Goal: Information Seeking & Learning: Learn about a topic

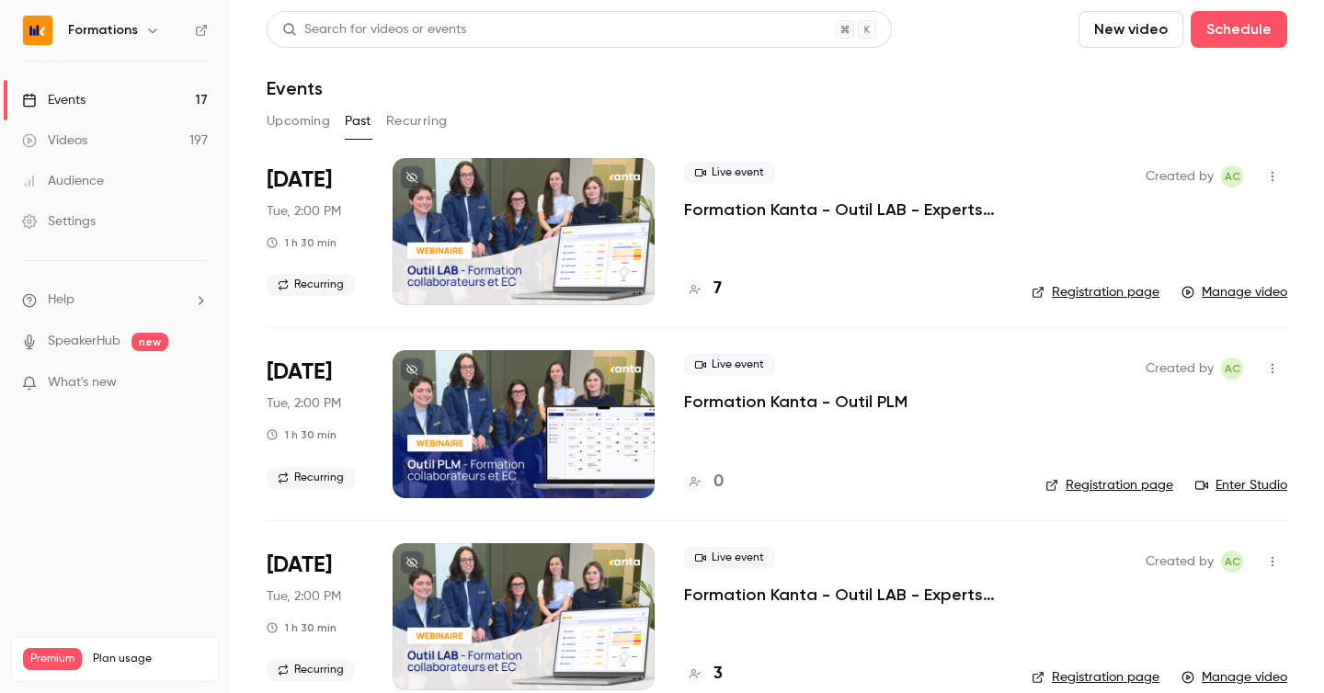
scroll to position [499, 0]
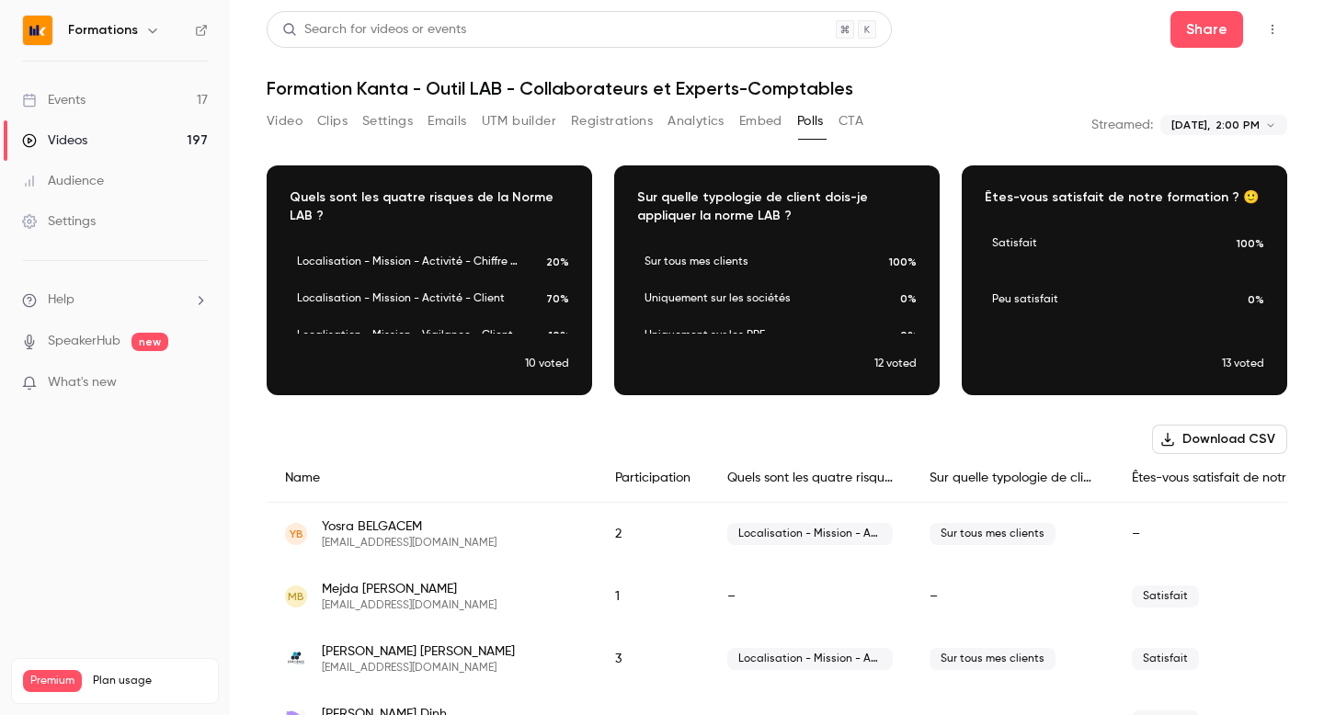
click at [108, 103] on link "Events 17" at bounding box center [115, 100] width 230 height 40
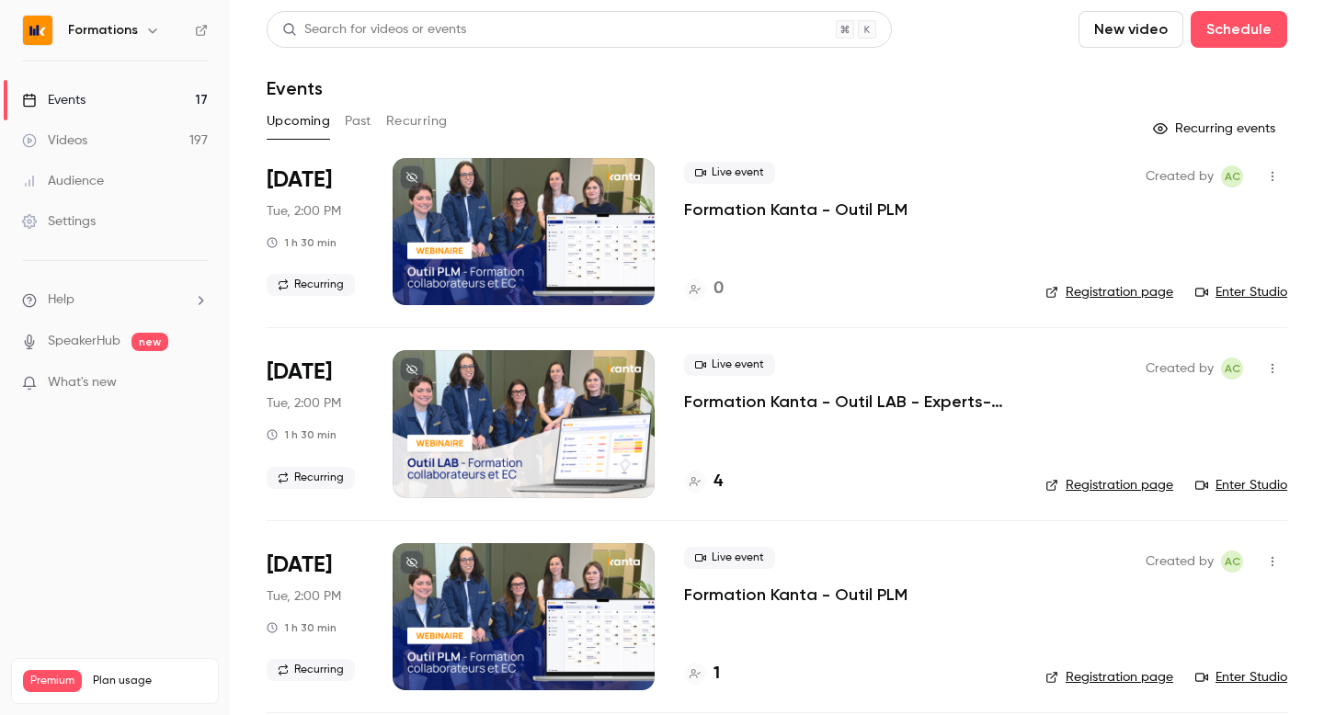
click at [370, 110] on button "Past" at bounding box center [358, 121] width 27 height 29
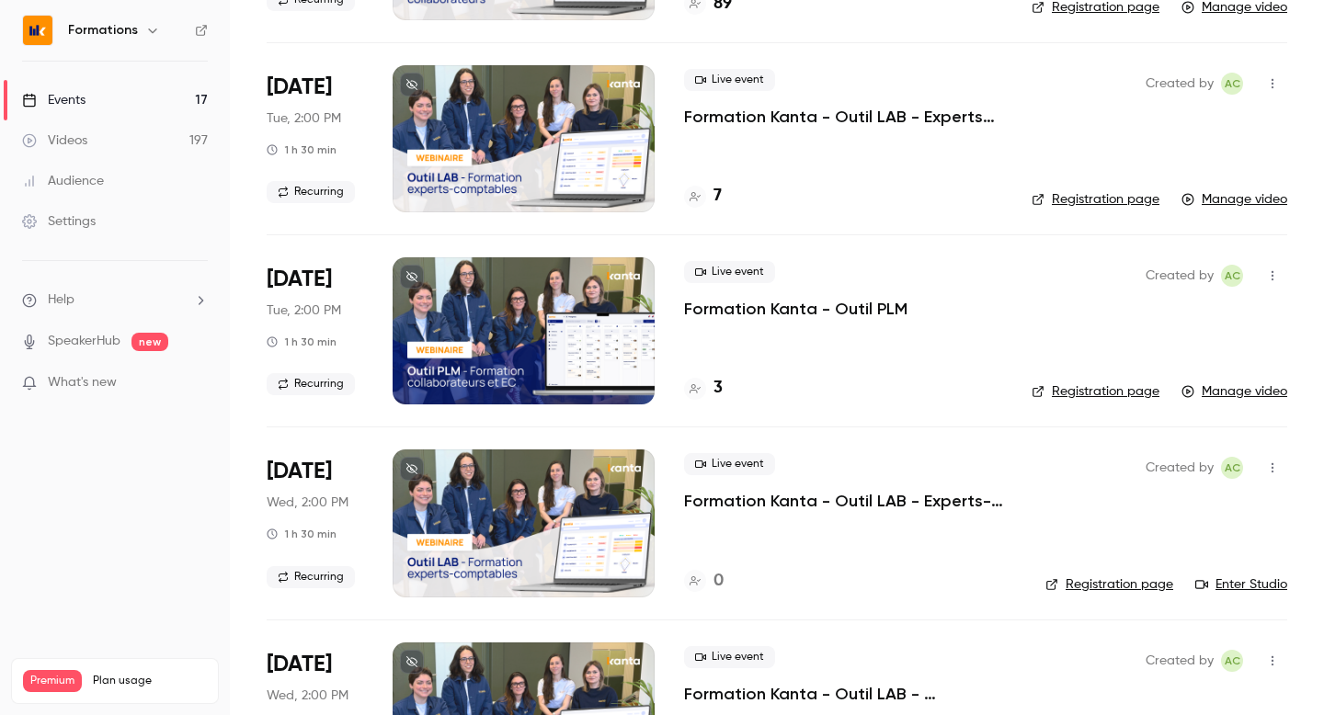
scroll to position [5480, 0]
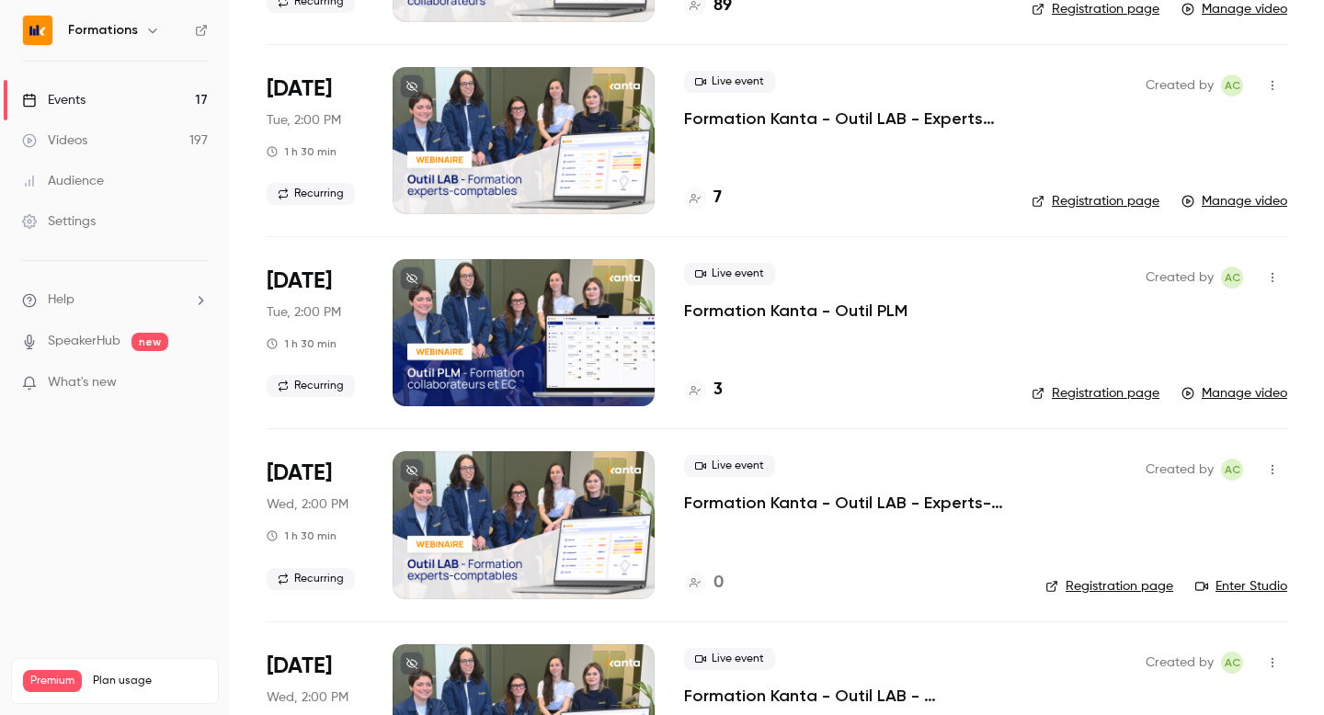
click at [714, 312] on p "Formation Kanta - Outil PLM" at bounding box center [795, 311] width 223 height 22
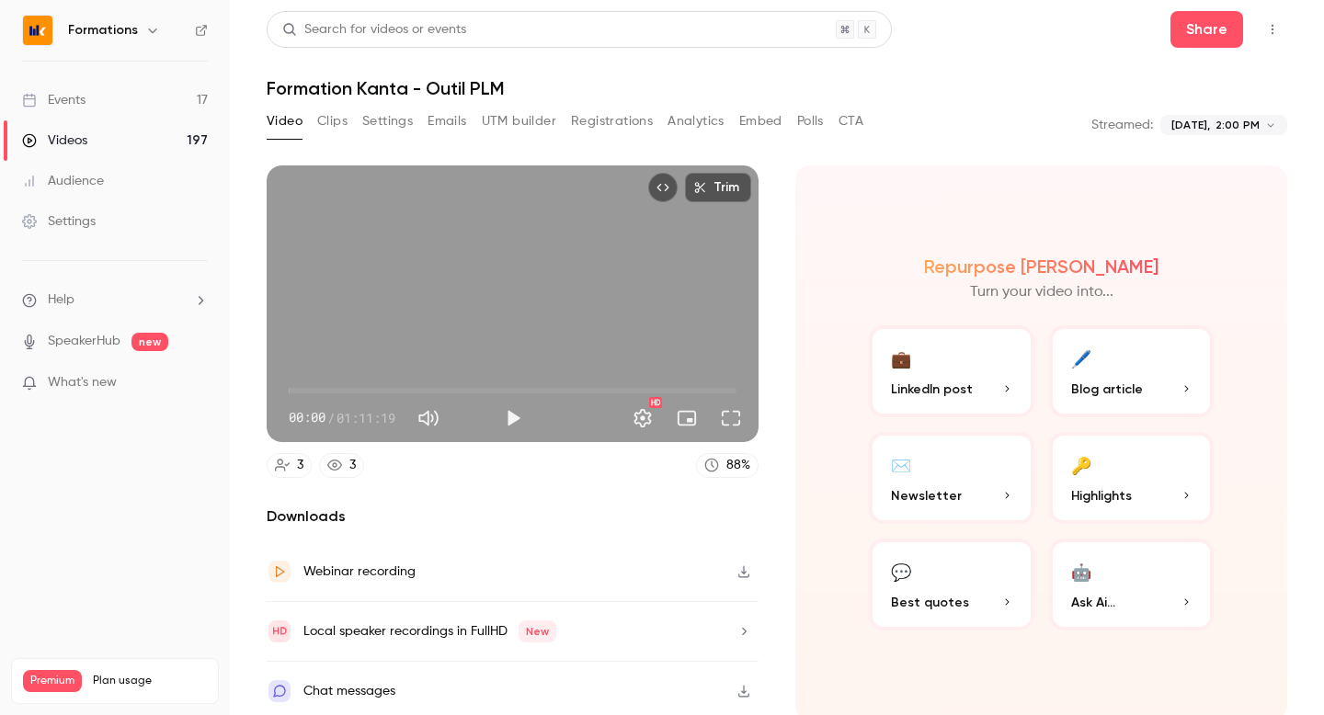
click at [814, 124] on button "Polls" at bounding box center [810, 121] width 27 height 29
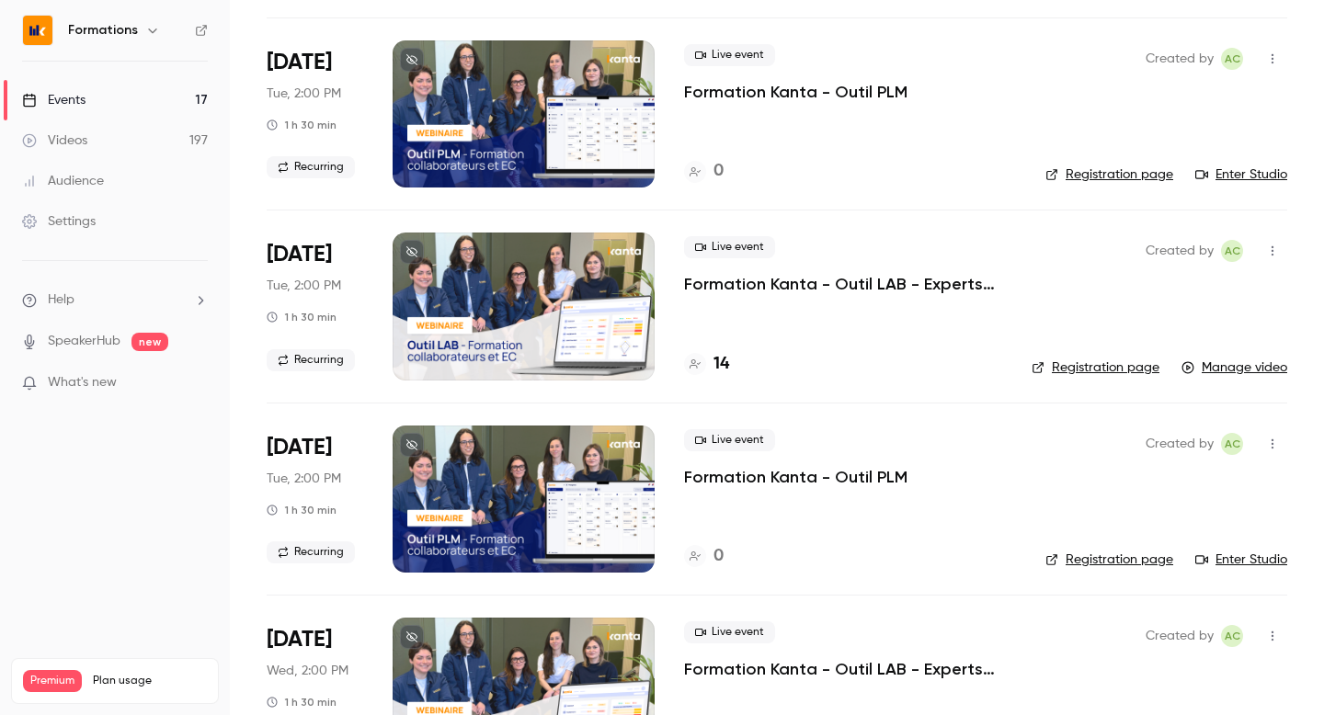
scroll to position [679, 0]
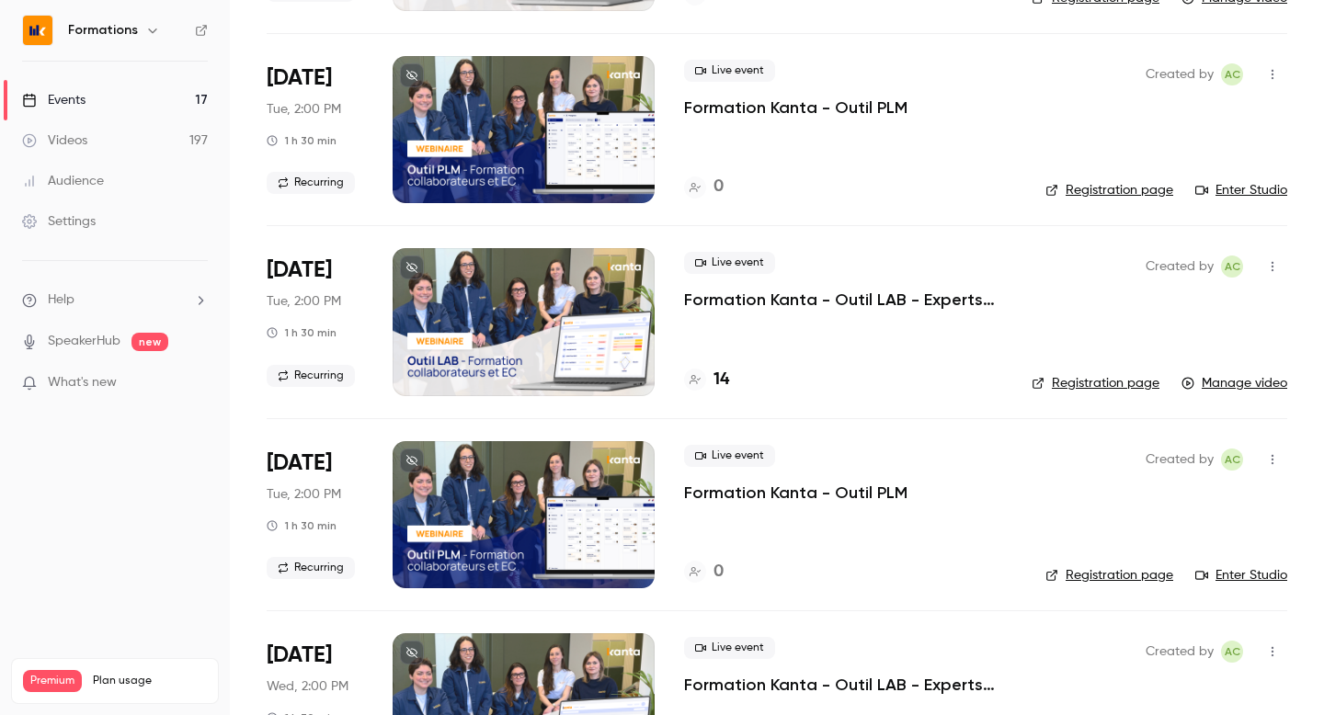
click at [702, 300] on p "Formation Kanta - Outil LAB - Experts-comptables et collaborateurs" at bounding box center [843, 300] width 318 height 22
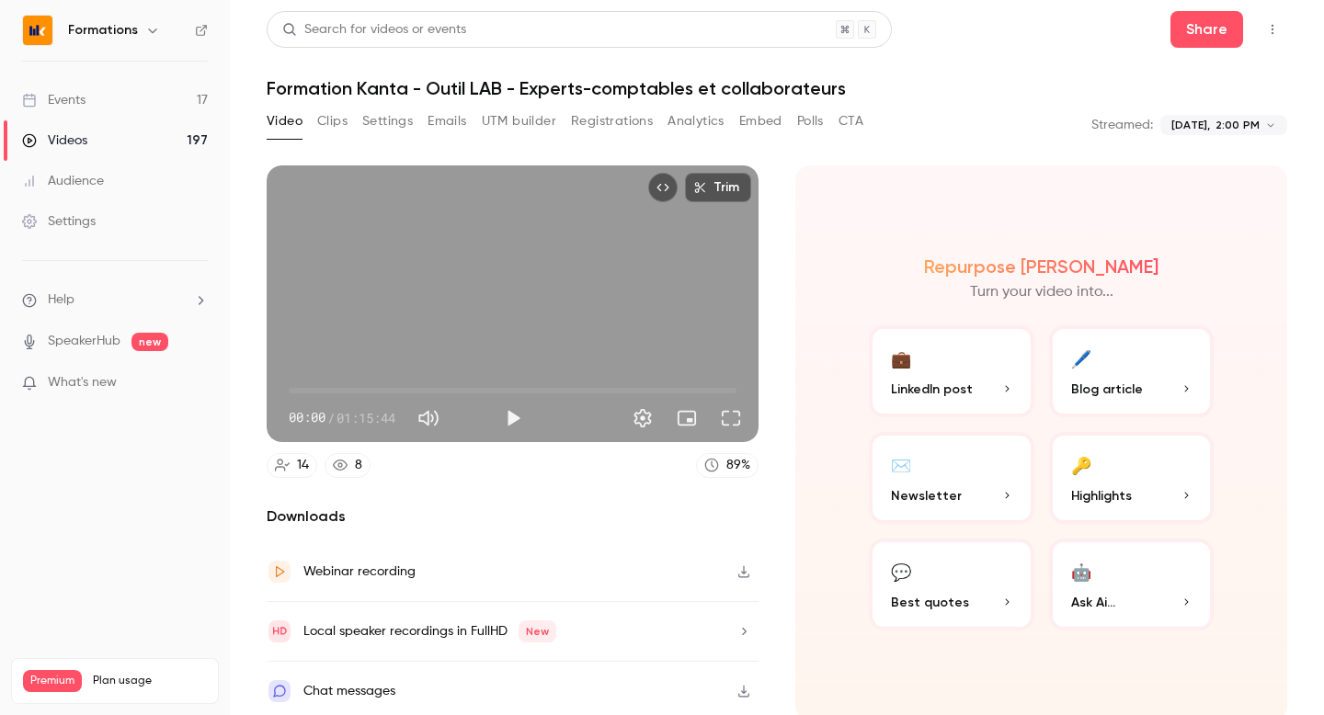
click at [805, 129] on button "Polls" at bounding box center [810, 121] width 27 height 29
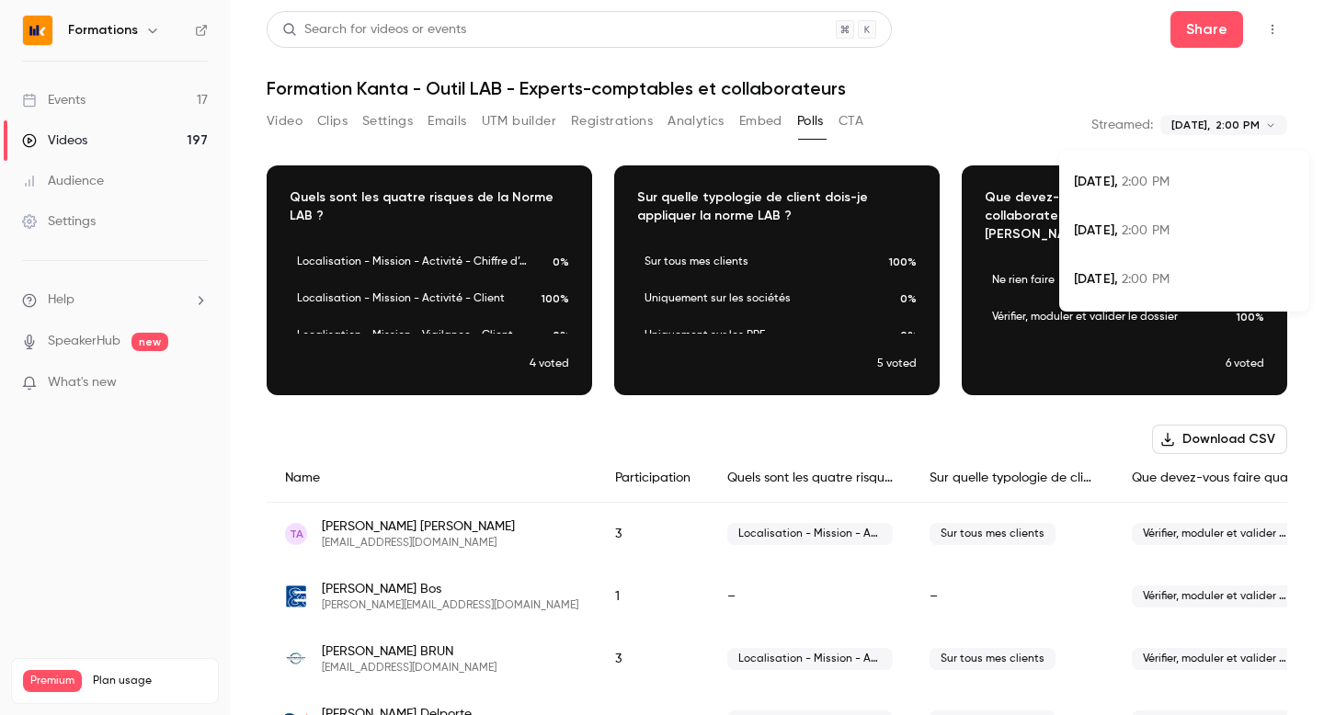
click at [1215, 127] on body "**********" at bounding box center [662, 357] width 1324 height 715
click at [950, 111] on div at bounding box center [662, 357] width 1324 height 715
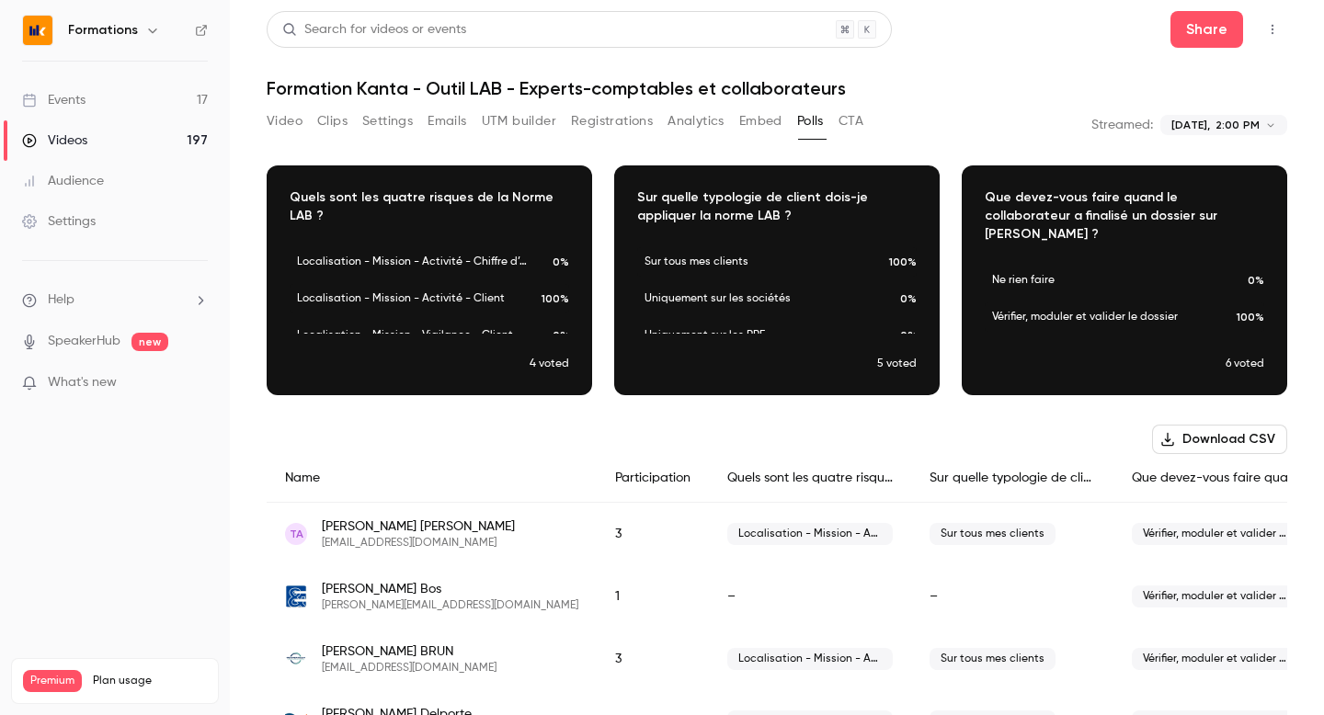
click at [134, 131] on link "Videos 197" at bounding box center [115, 140] width 230 height 40
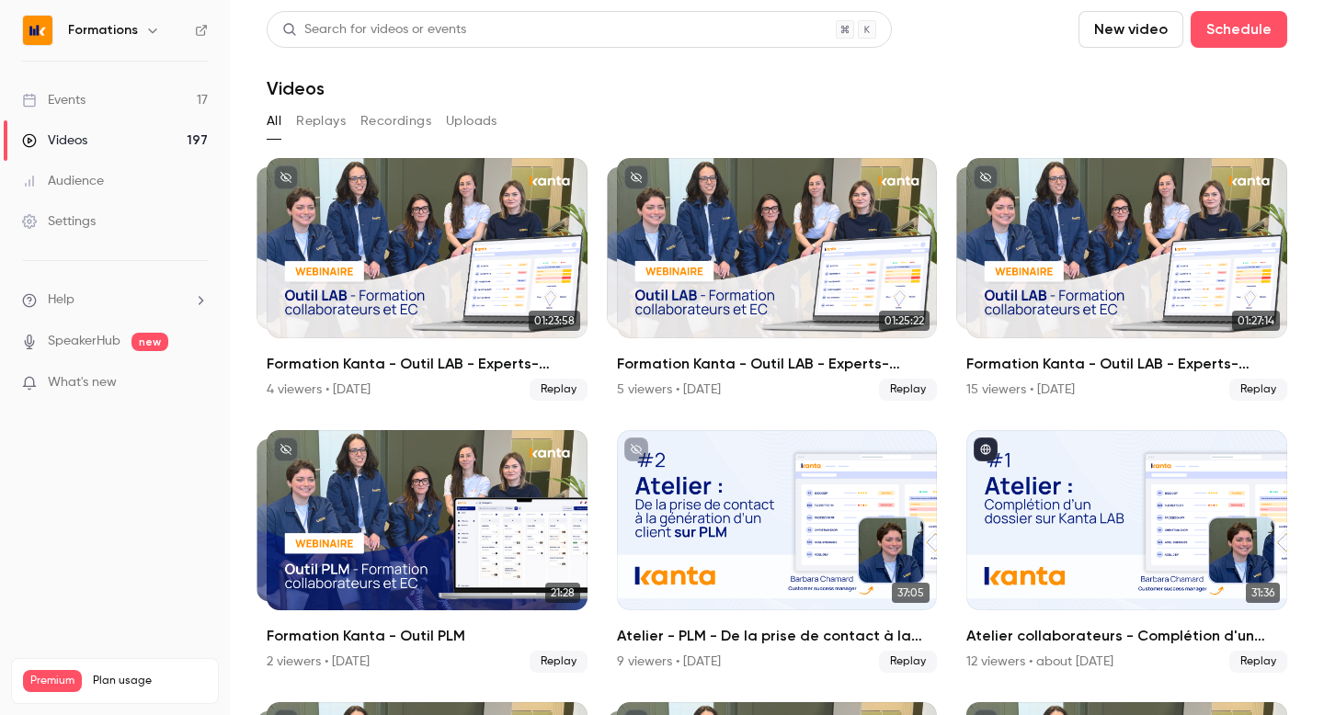
click at [134, 89] on link "Events 17" at bounding box center [115, 100] width 230 height 40
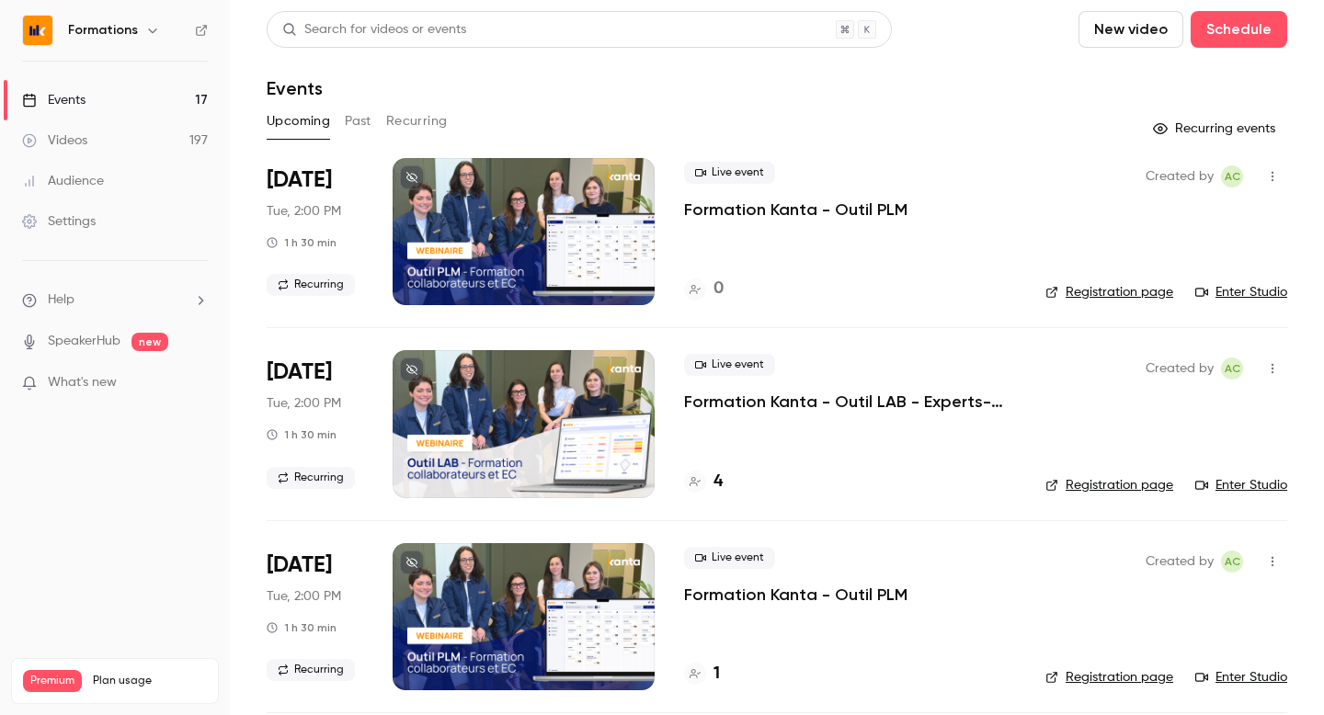
click at [346, 132] on button "Past" at bounding box center [358, 121] width 27 height 29
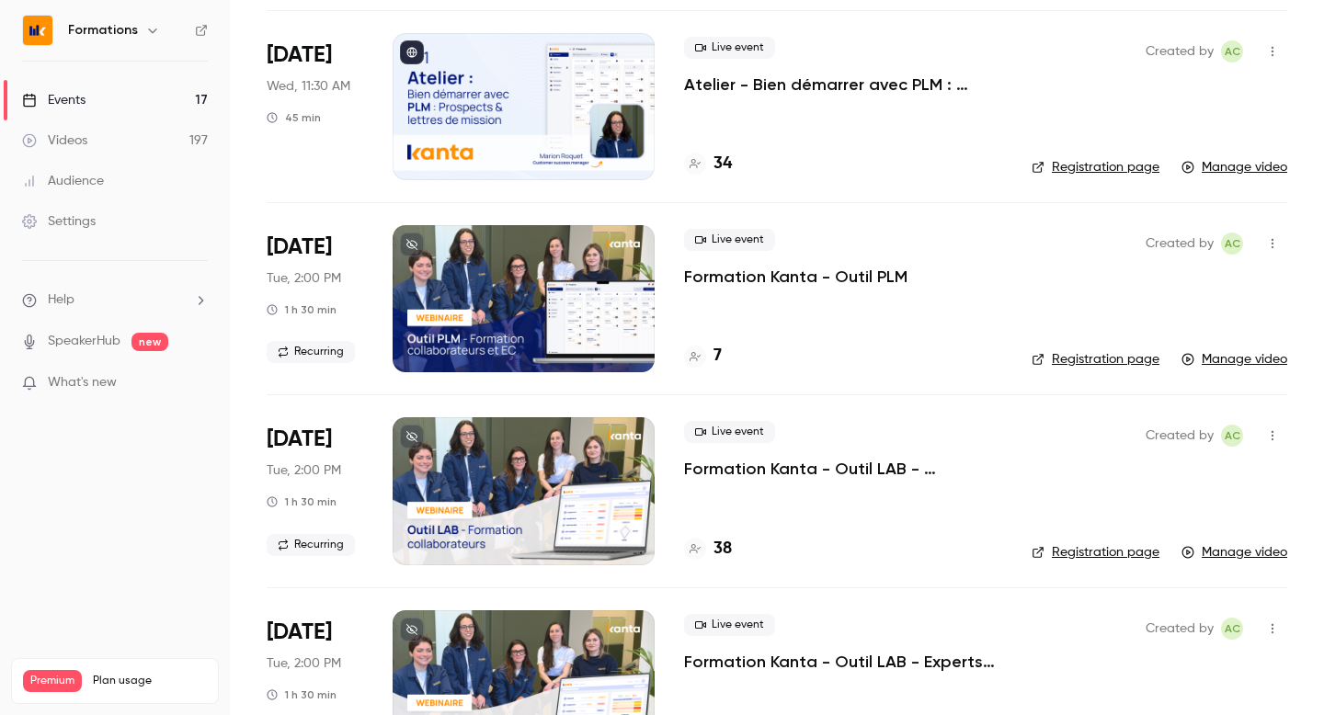
scroll to position [4203, 0]
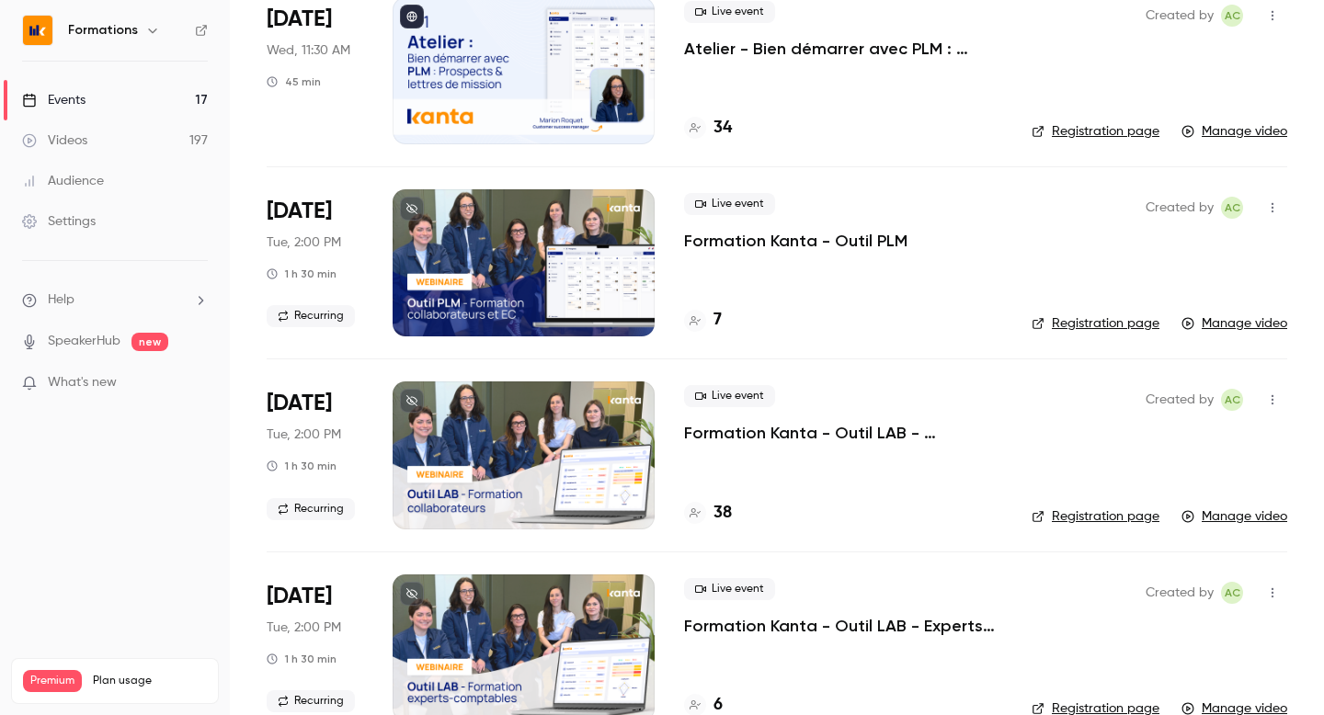
click at [718, 518] on h4 "38" at bounding box center [722, 513] width 18 height 25
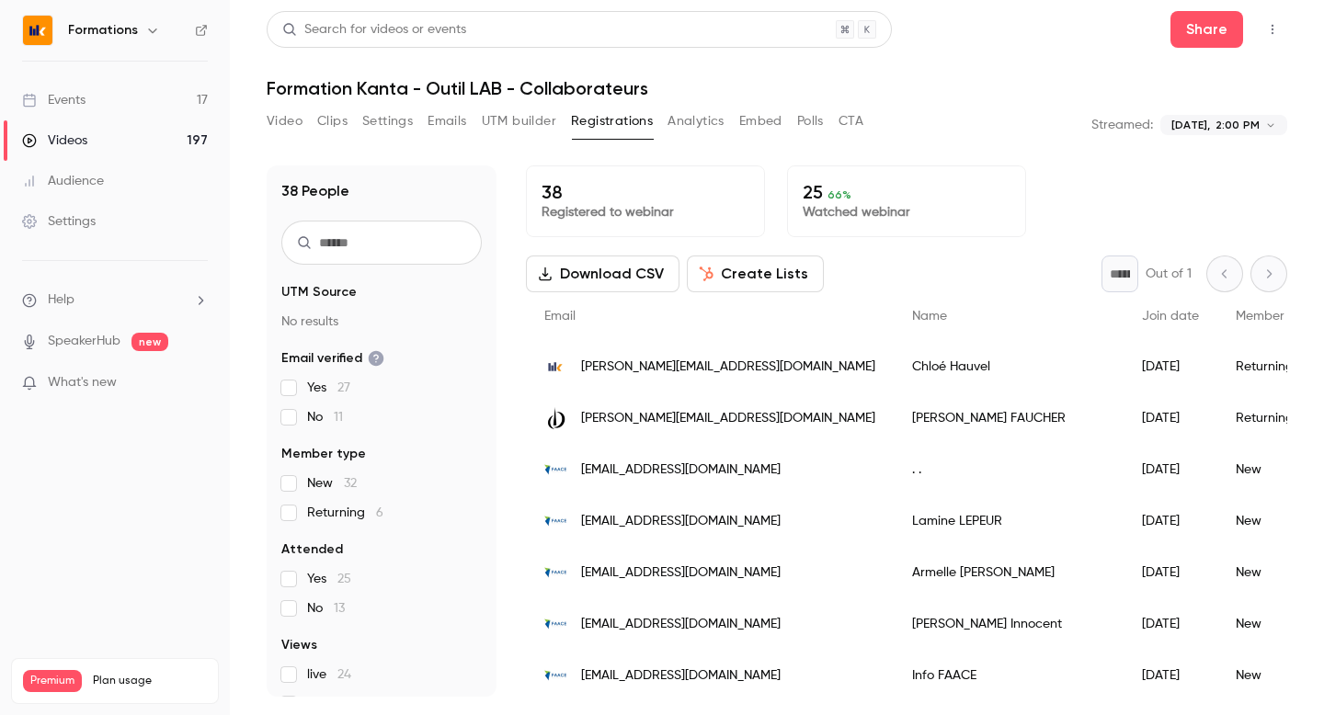
click at [805, 129] on button "Polls" at bounding box center [810, 121] width 27 height 29
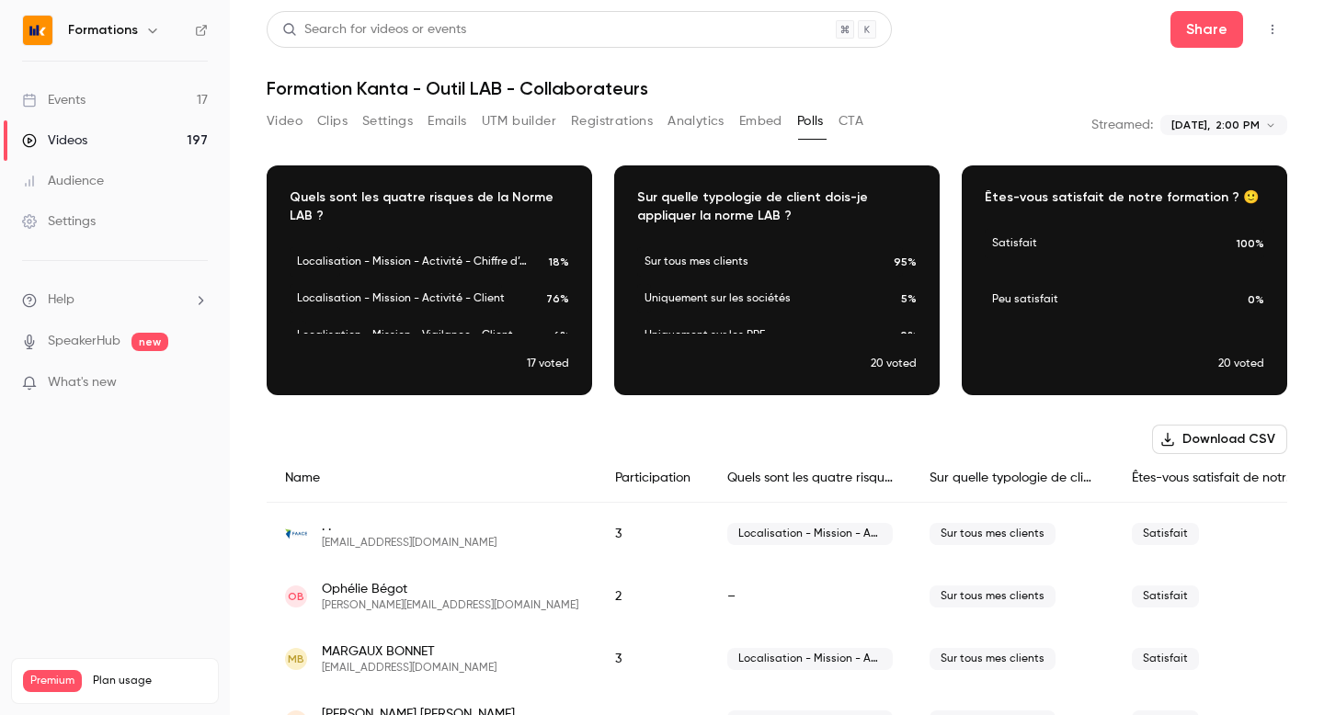
click at [1185, 131] on body "**********" at bounding box center [662, 357] width 1324 height 715
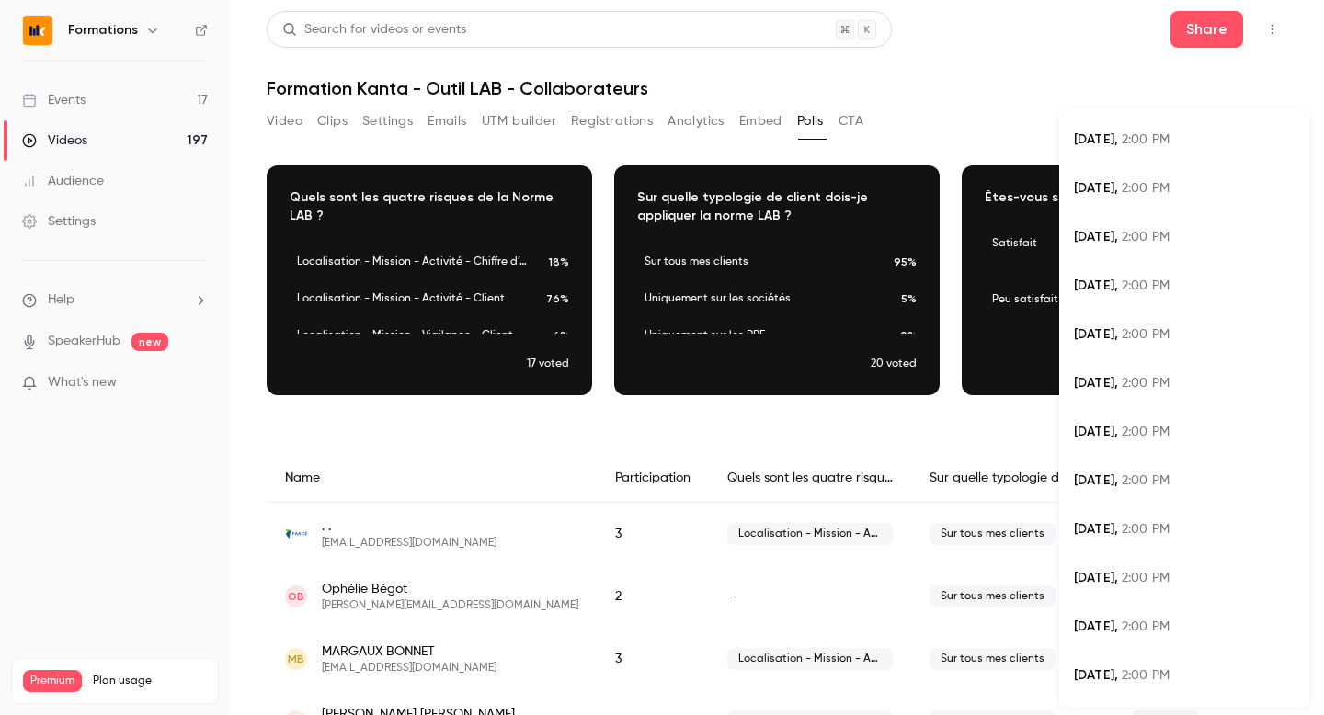
click at [1100, 289] on span "Jul 1," at bounding box center [1096, 286] width 44 height 16
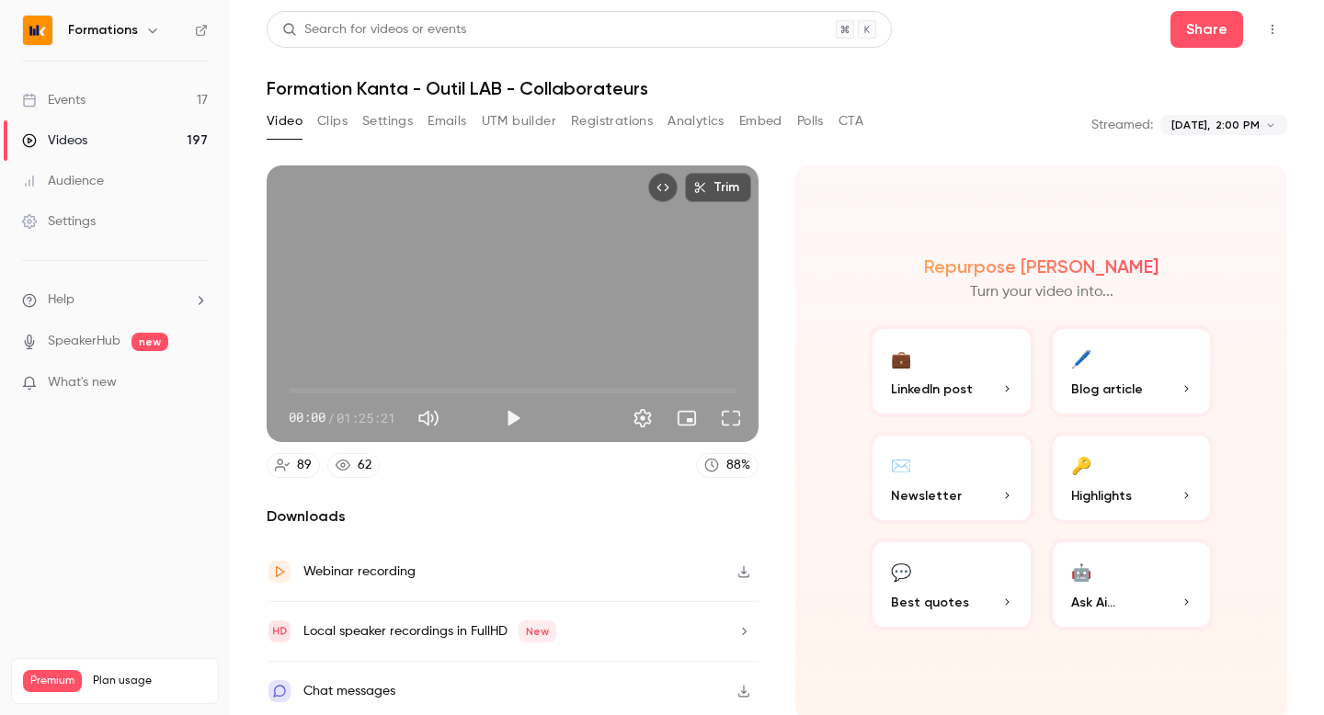
click at [802, 125] on button "Polls" at bounding box center [810, 121] width 27 height 29
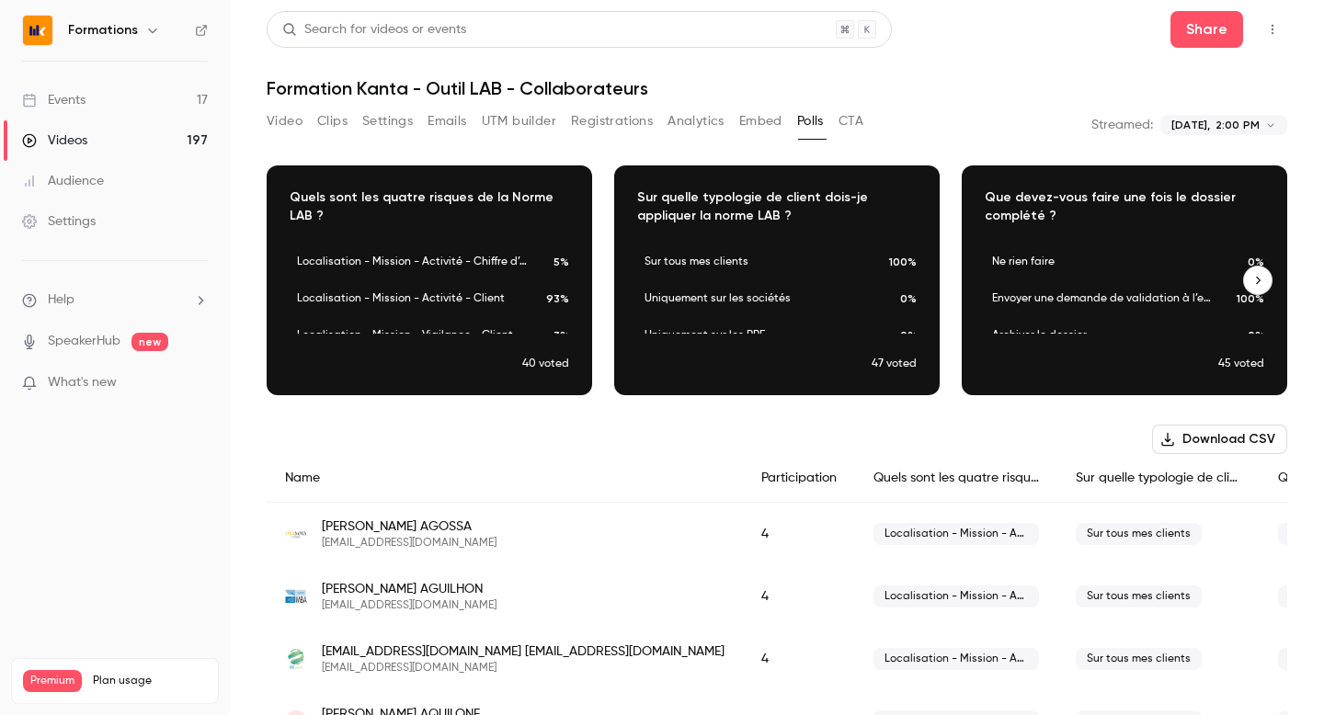
scroll to position [0, 348]
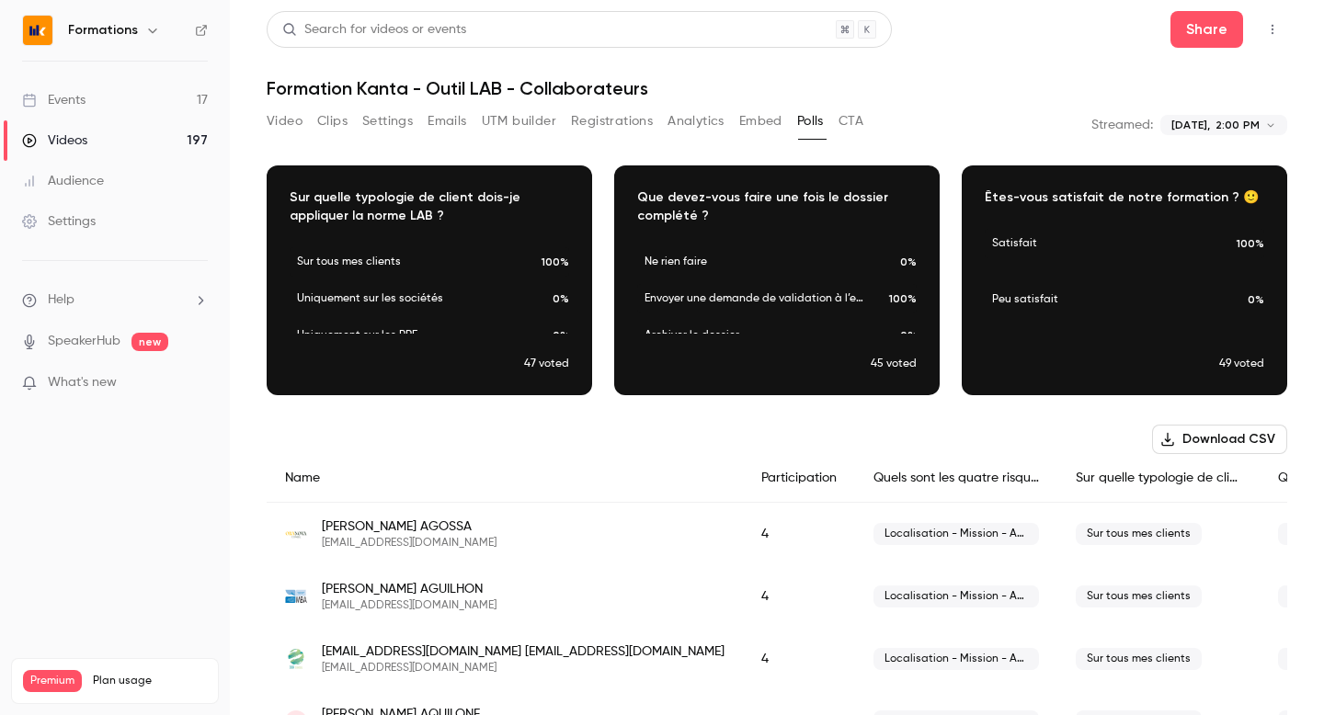
click at [1220, 117] on body "**********" at bounding box center [662, 357] width 1324 height 715
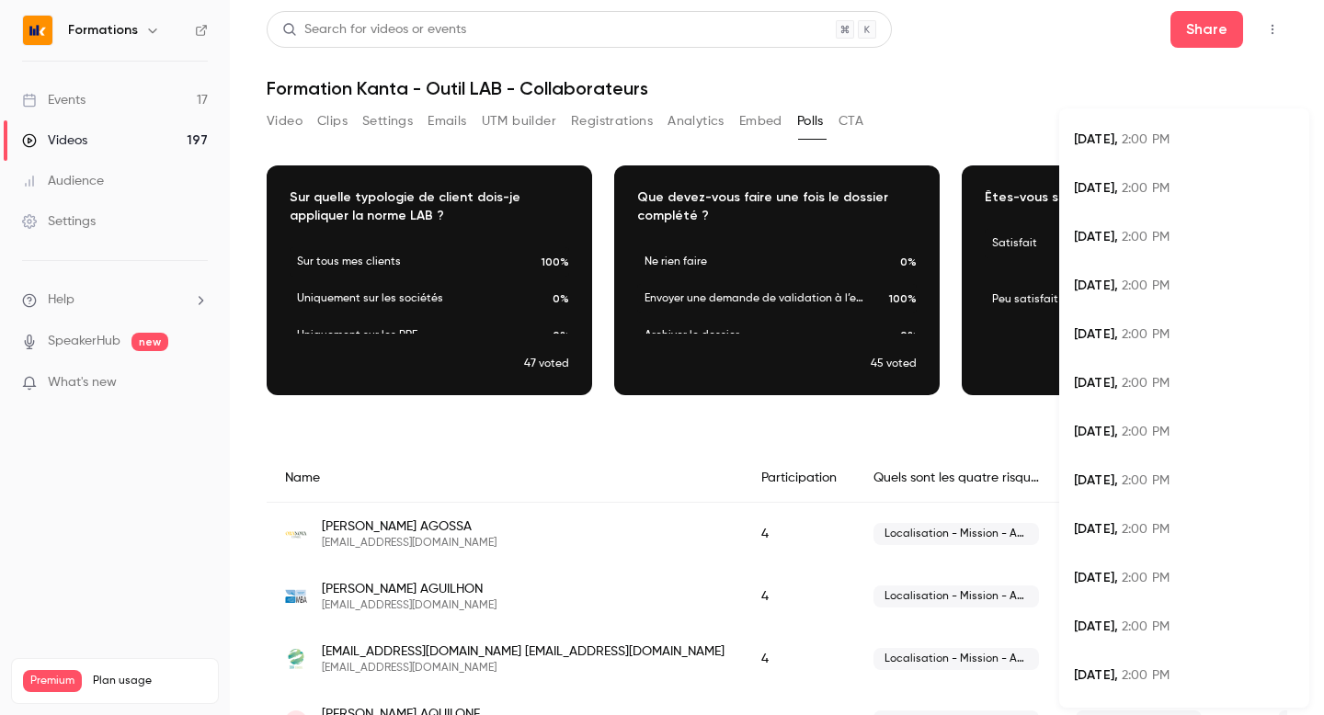
click at [1095, 438] on span "Jun 10," at bounding box center [1096, 432] width 44 height 16
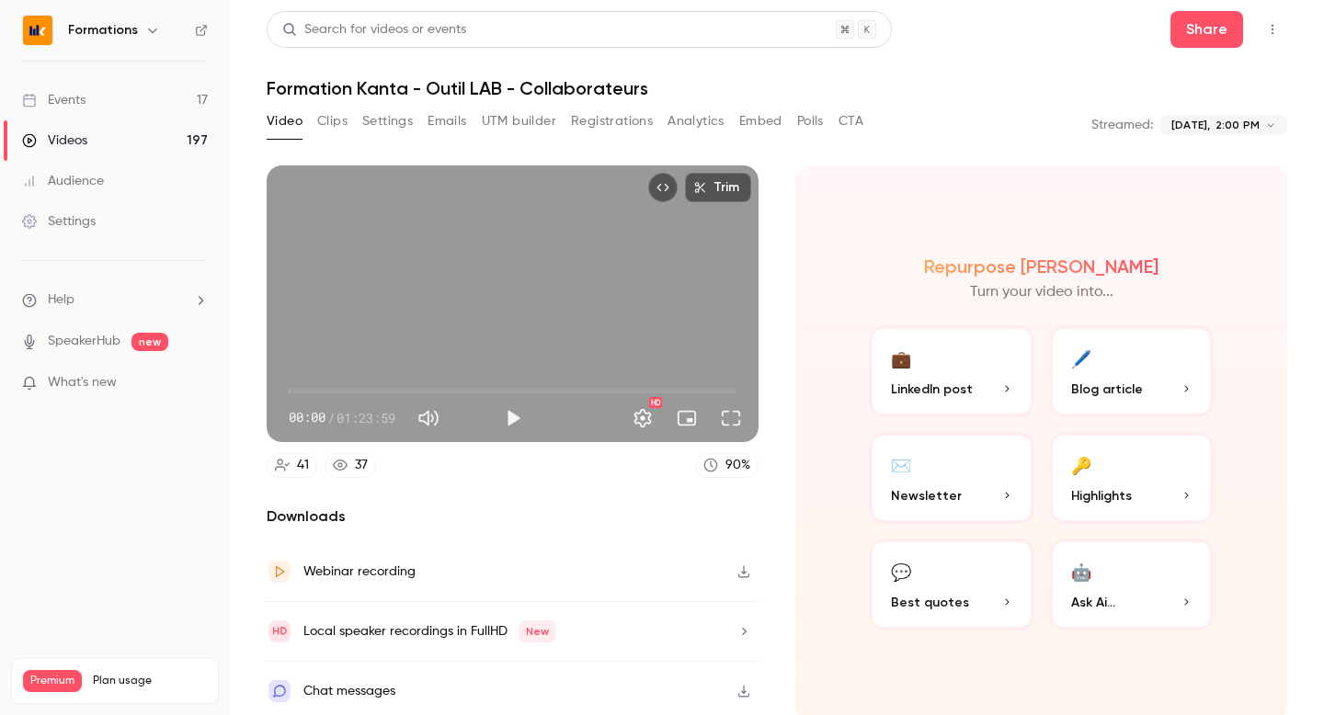
click at [806, 128] on button "Polls" at bounding box center [810, 121] width 27 height 29
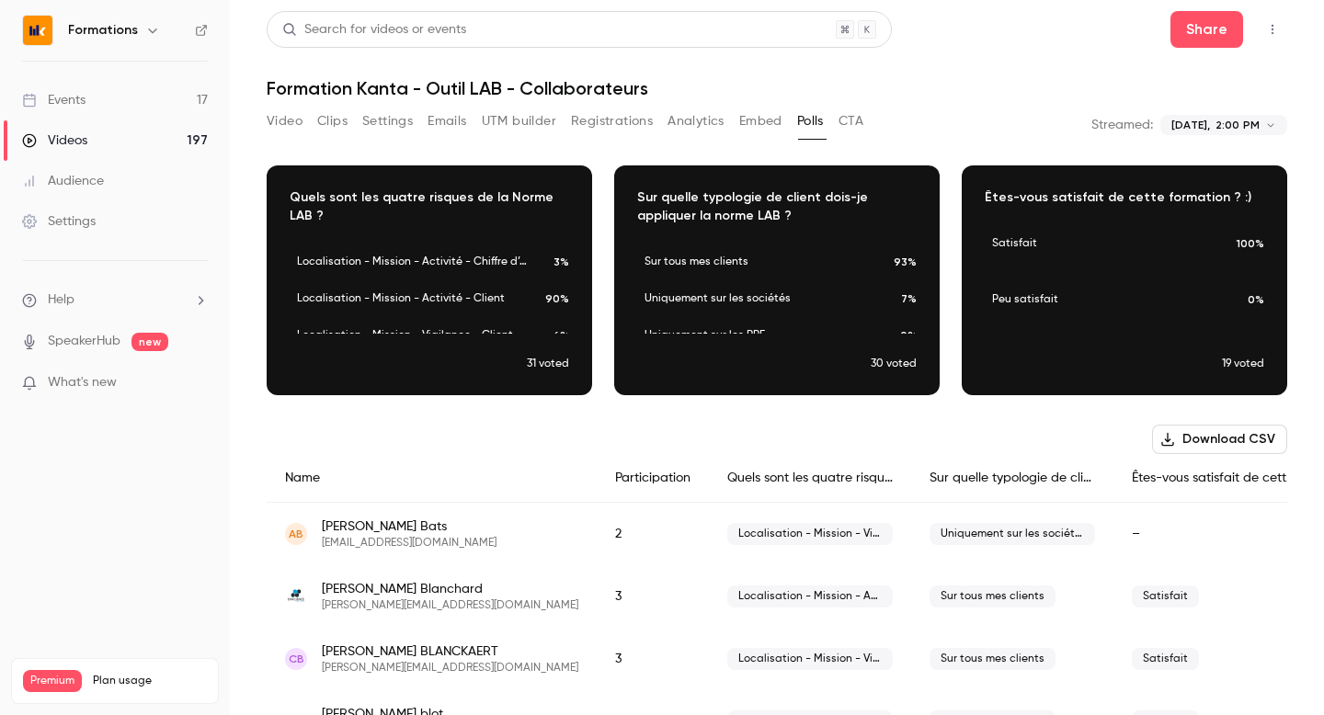
click at [1191, 120] on body "**********" at bounding box center [662, 357] width 1324 height 715
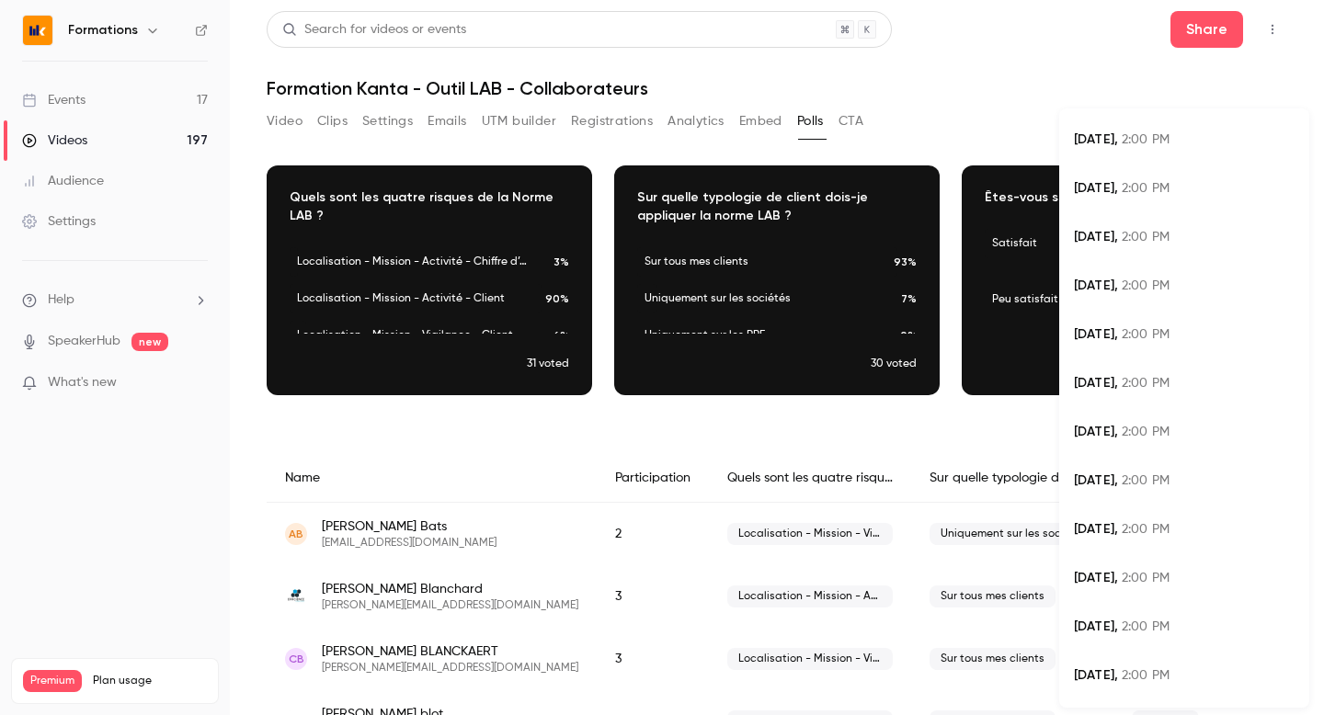
click at [1084, 381] on span "Jun 17," at bounding box center [1096, 383] width 44 height 16
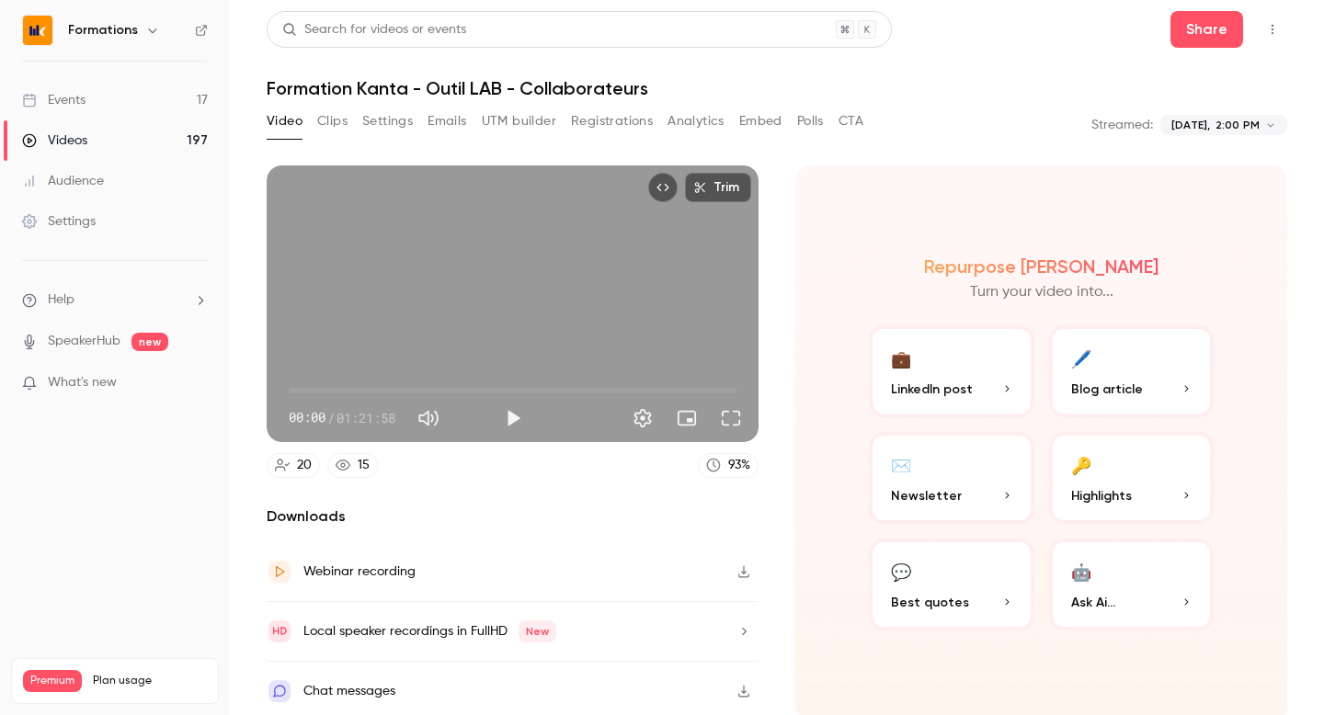
click at [808, 120] on button "Polls" at bounding box center [810, 121] width 27 height 29
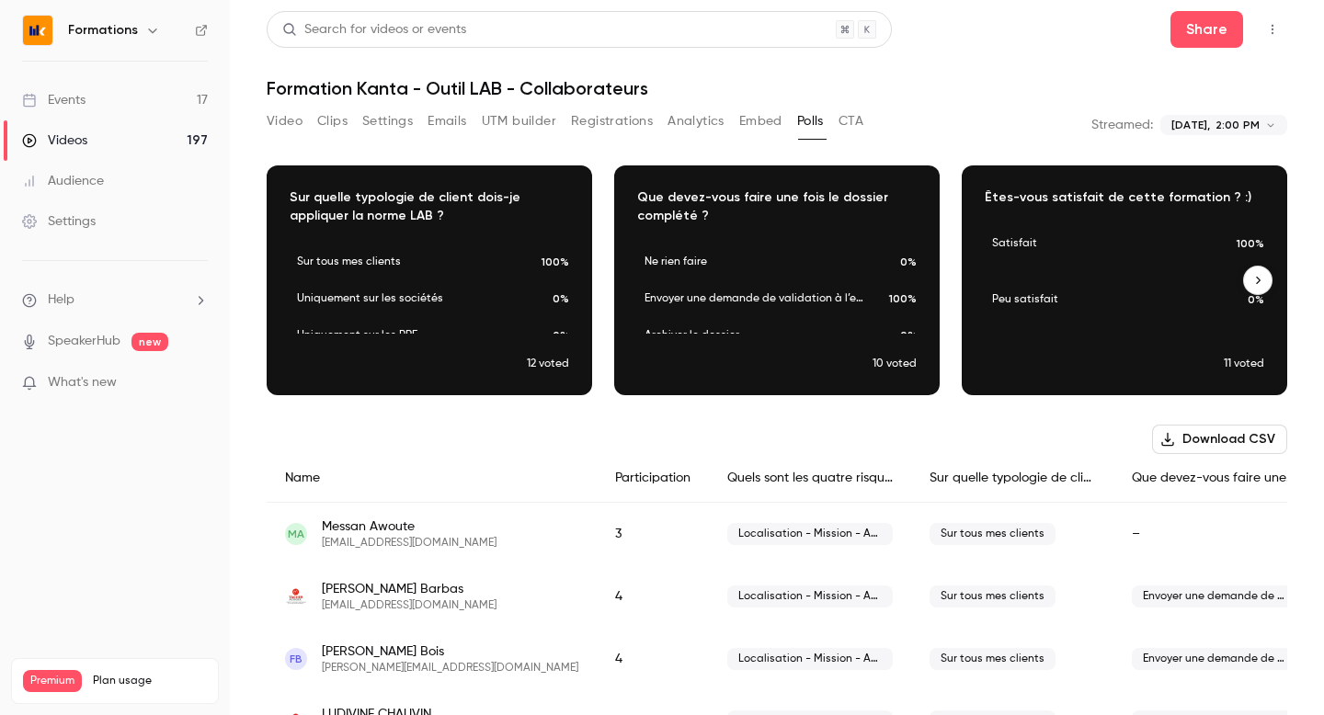
scroll to position [0, 348]
click at [1224, 126] on body "**********" at bounding box center [662, 357] width 1324 height 715
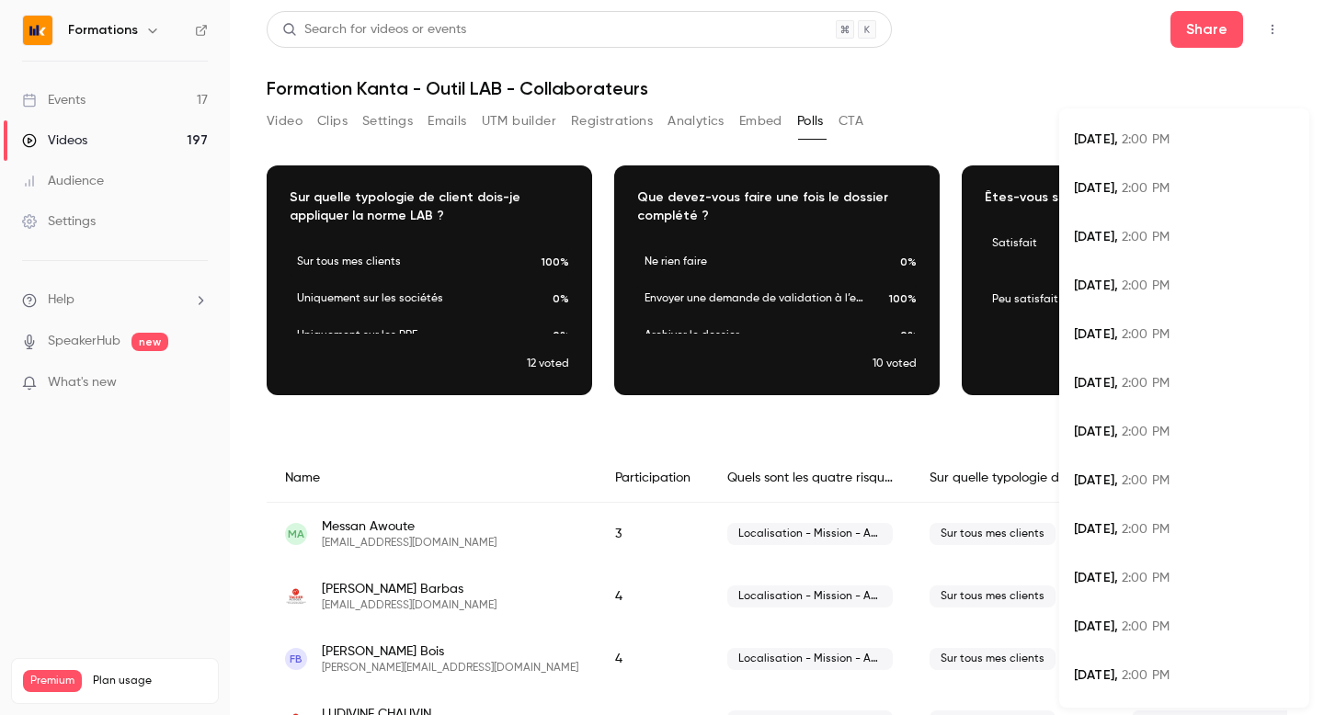
click at [1100, 334] on span "Jun 24," at bounding box center [1096, 334] width 44 height 16
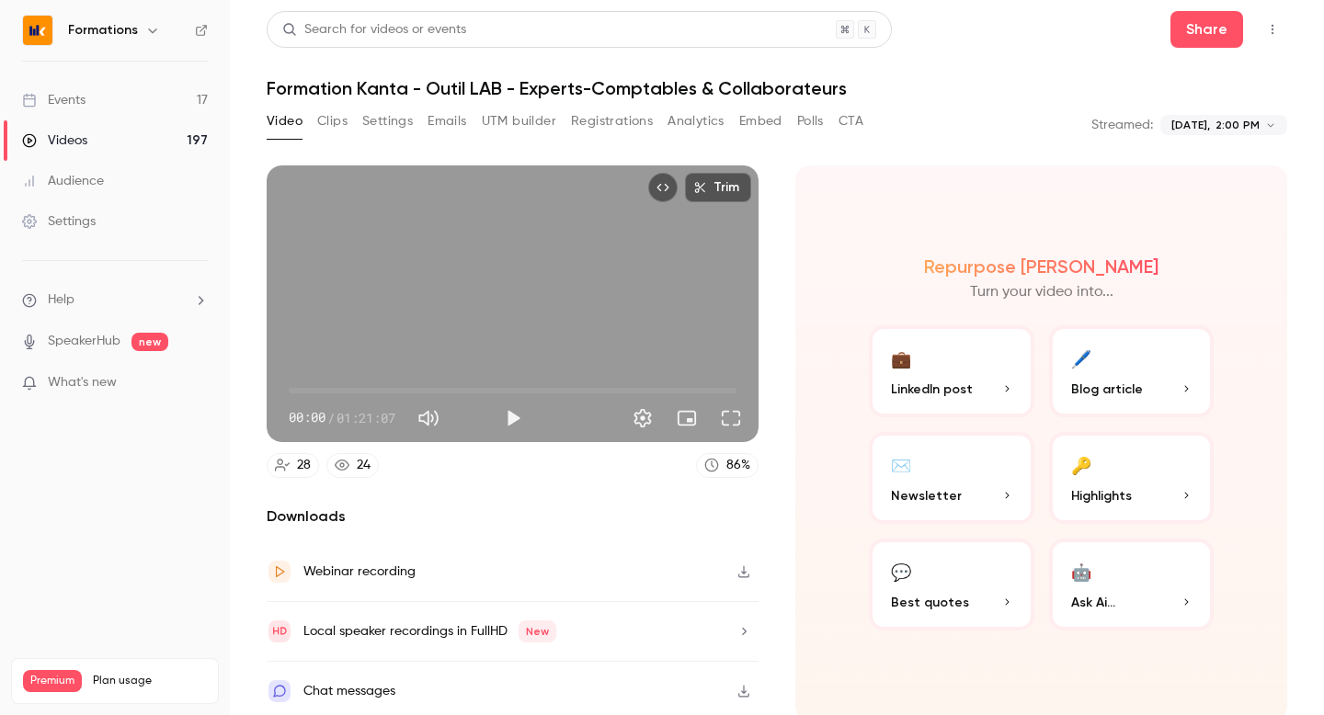
click at [803, 120] on button "Polls" at bounding box center [810, 121] width 27 height 29
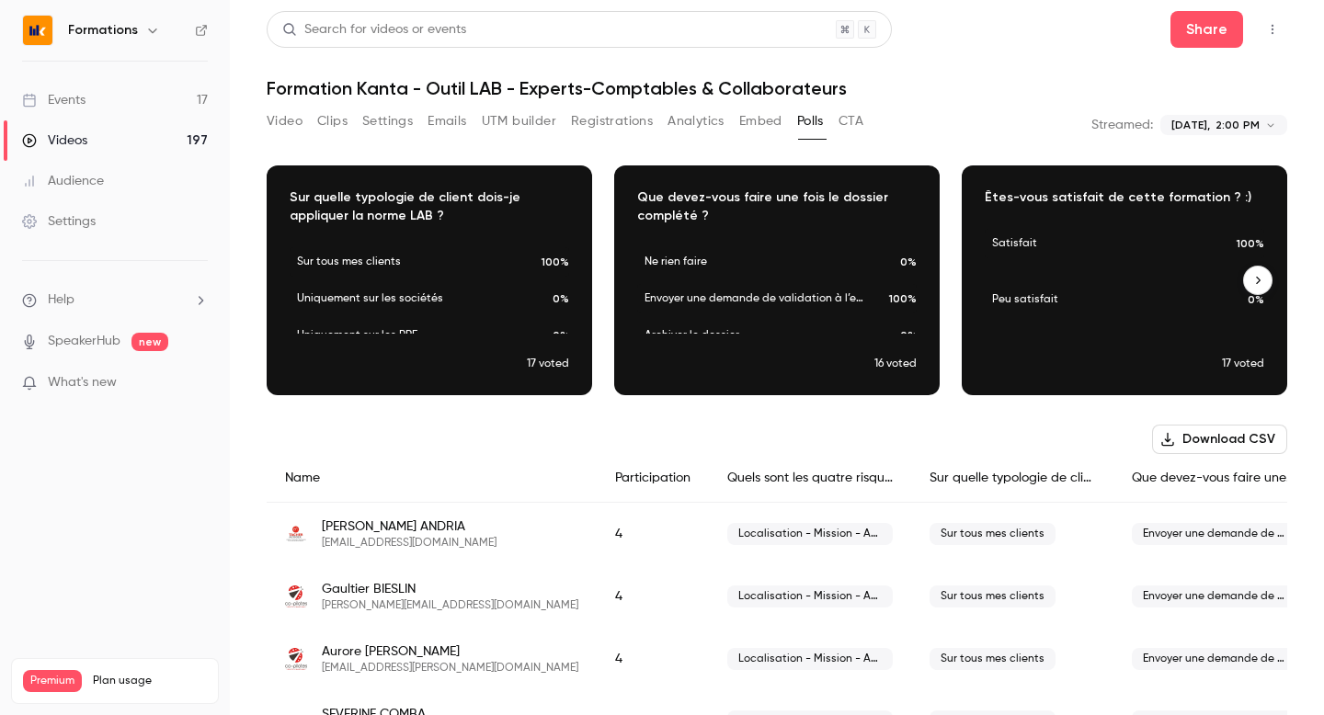
scroll to position [0, 348]
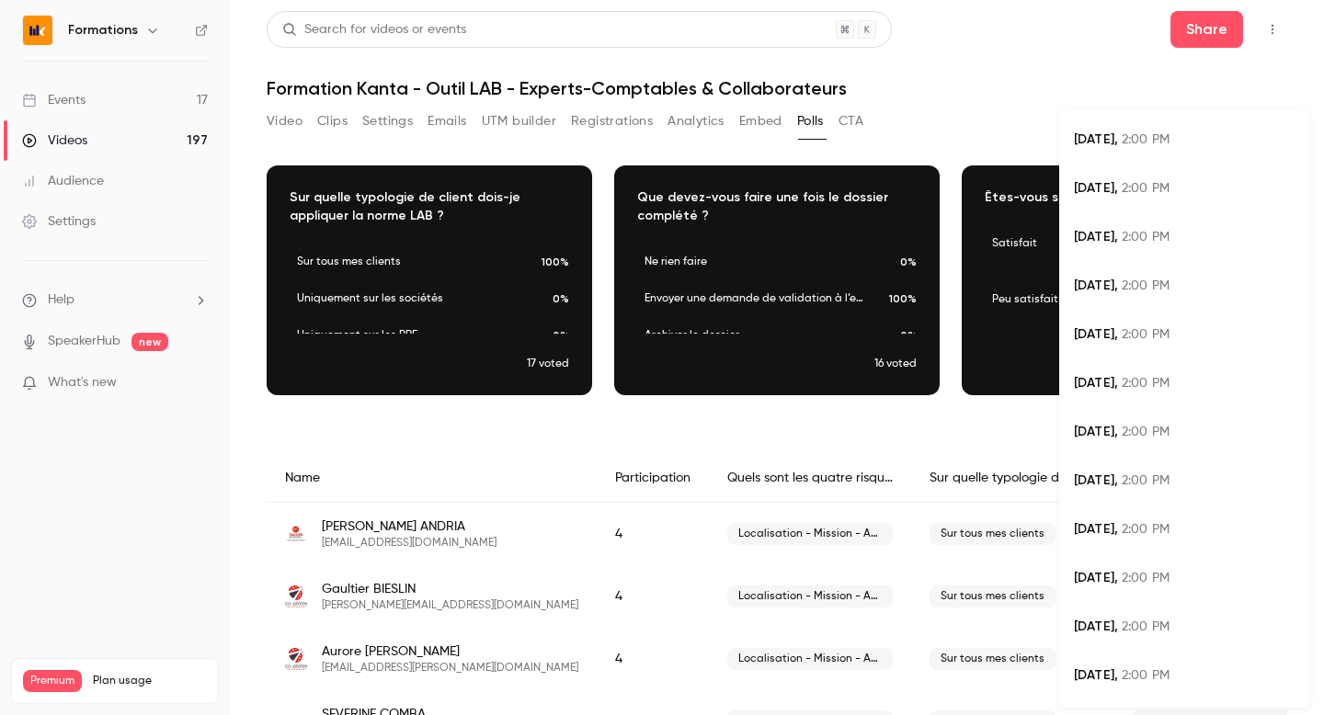
click at [1191, 120] on body "**********" at bounding box center [662, 357] width 1324 height 715
click at [941, 96] on div at bounding box center [662, 357] width 1324 height 715
click at [1179, 122] on body "**********" at bounding box center [662, 357] width 1324 height 715
click at [1149, 141] on span "2:00 PM" at bounding box center [1146, 139] width 48 height 13
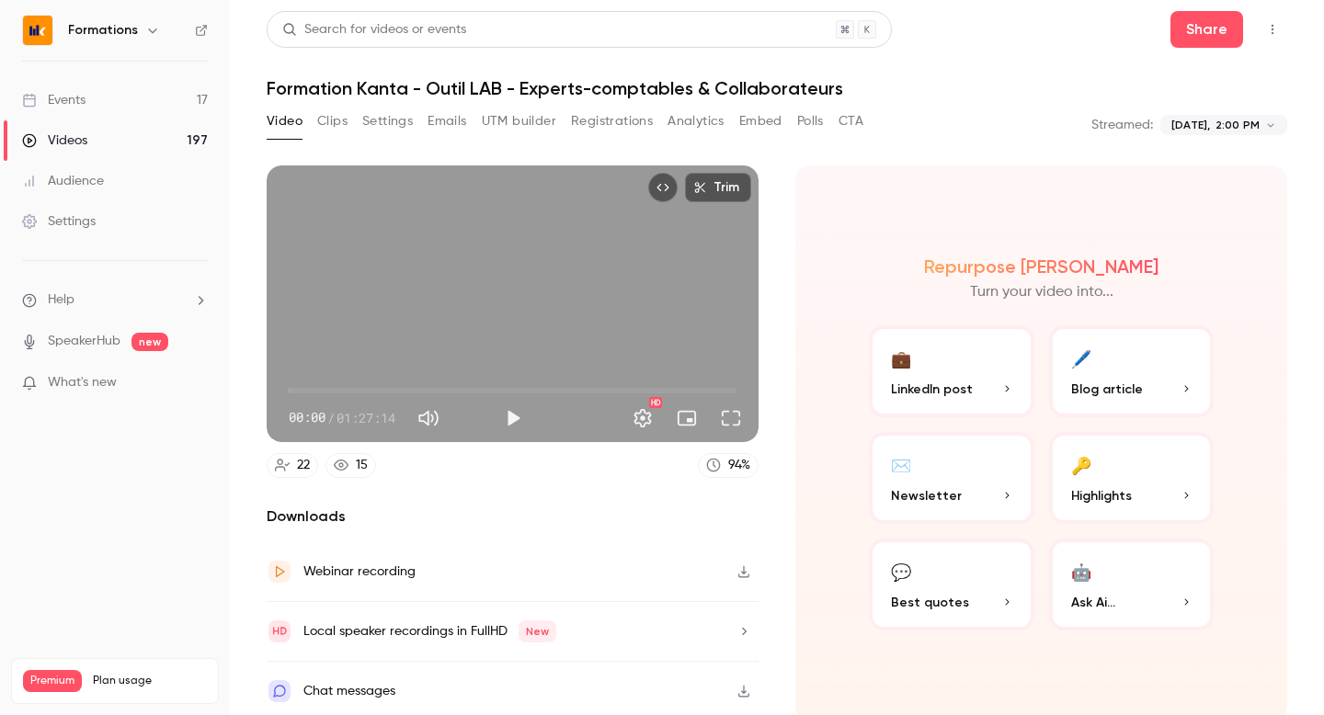
click at [812, 121] on button "Polls" at bounding box center [810, 121] width 27 height 29
click at [92, 103] on link "Events 17" at bounding box center [115, 100] width 230 height 40
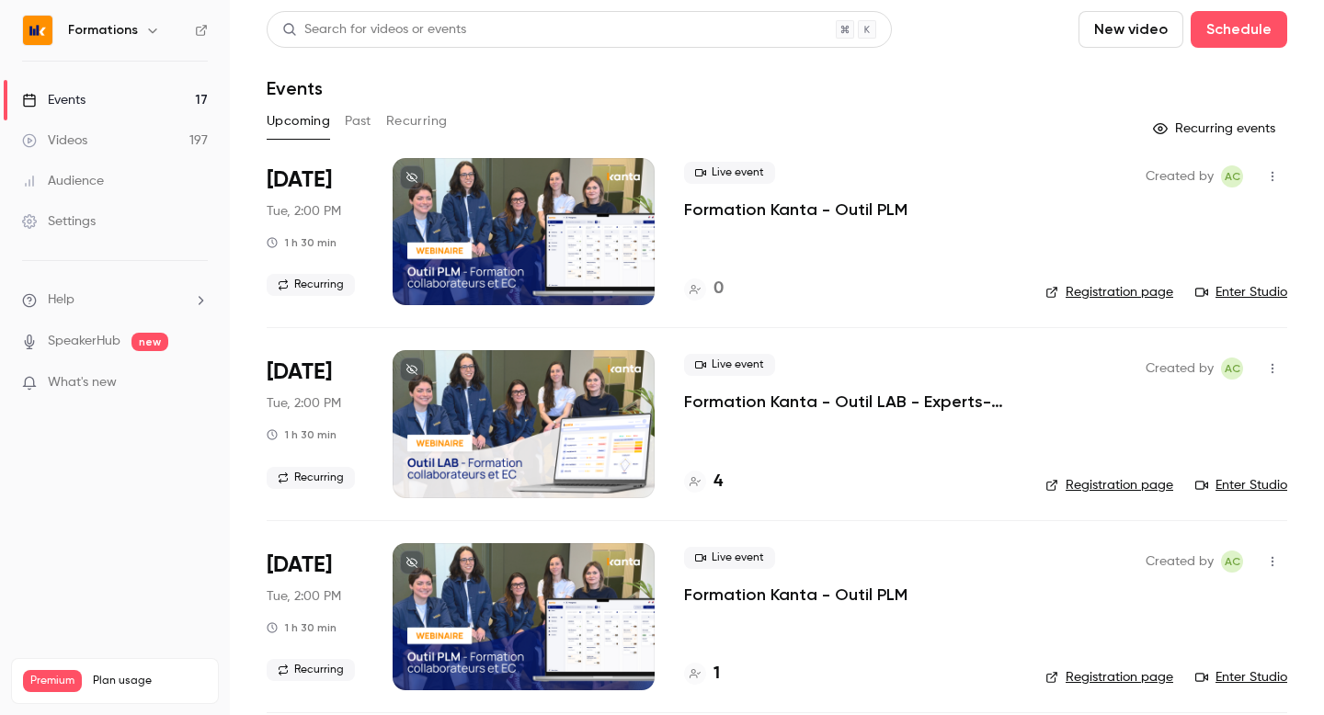
click at [346, 126] on button "Past" at bounding box center [358, 121] width 27 height 29
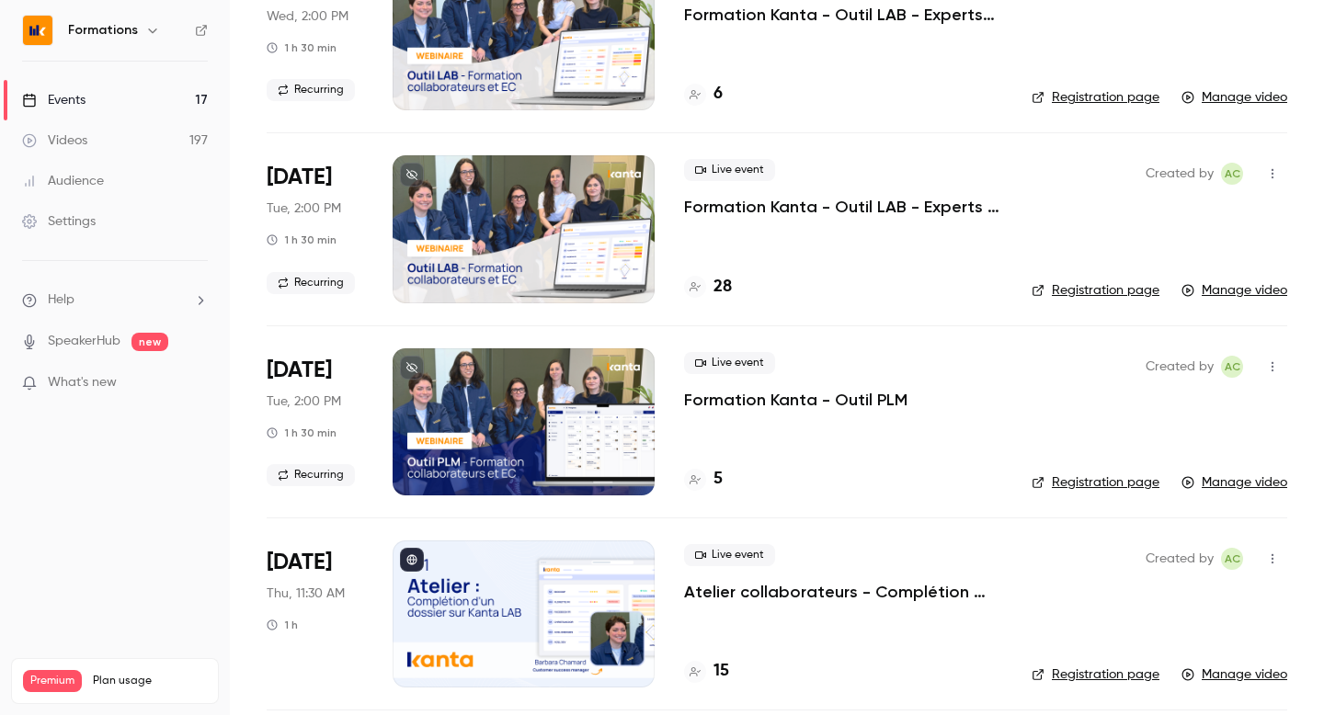
scroll to position [2121, 0]
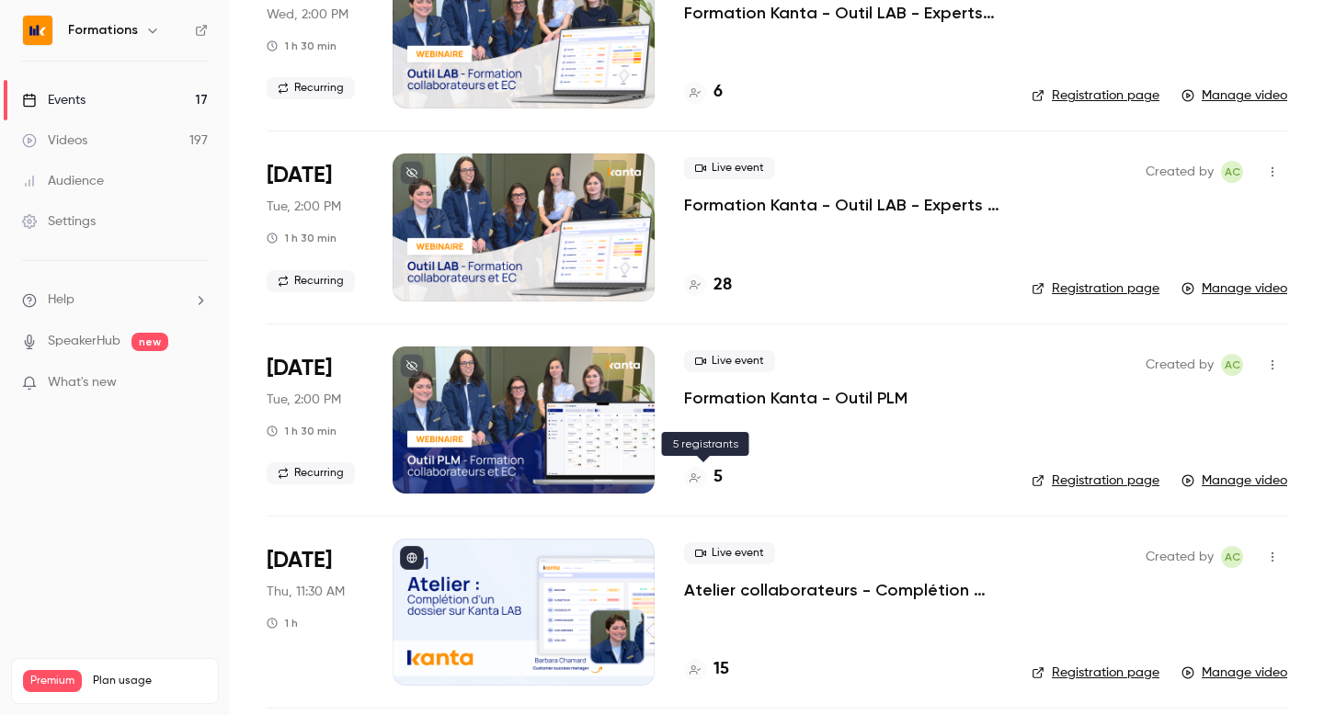
click at [693, 478] on icon at bounding box center [695, 478] width 11 height 11
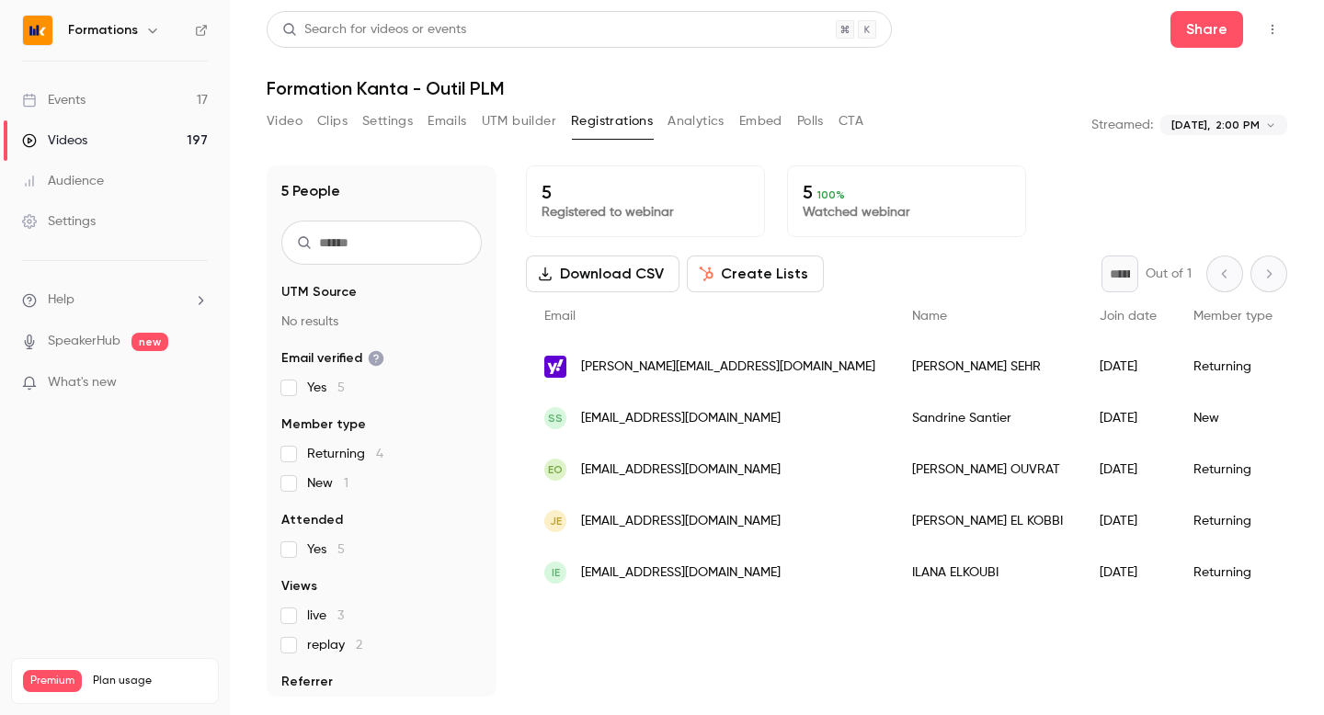
click at [808, 135] on button "Polls" at bounding box center [810, 121] width 27 height 29
click at [76, 107] on div "Events" at bounding box center [53, 100] width 63 height 18
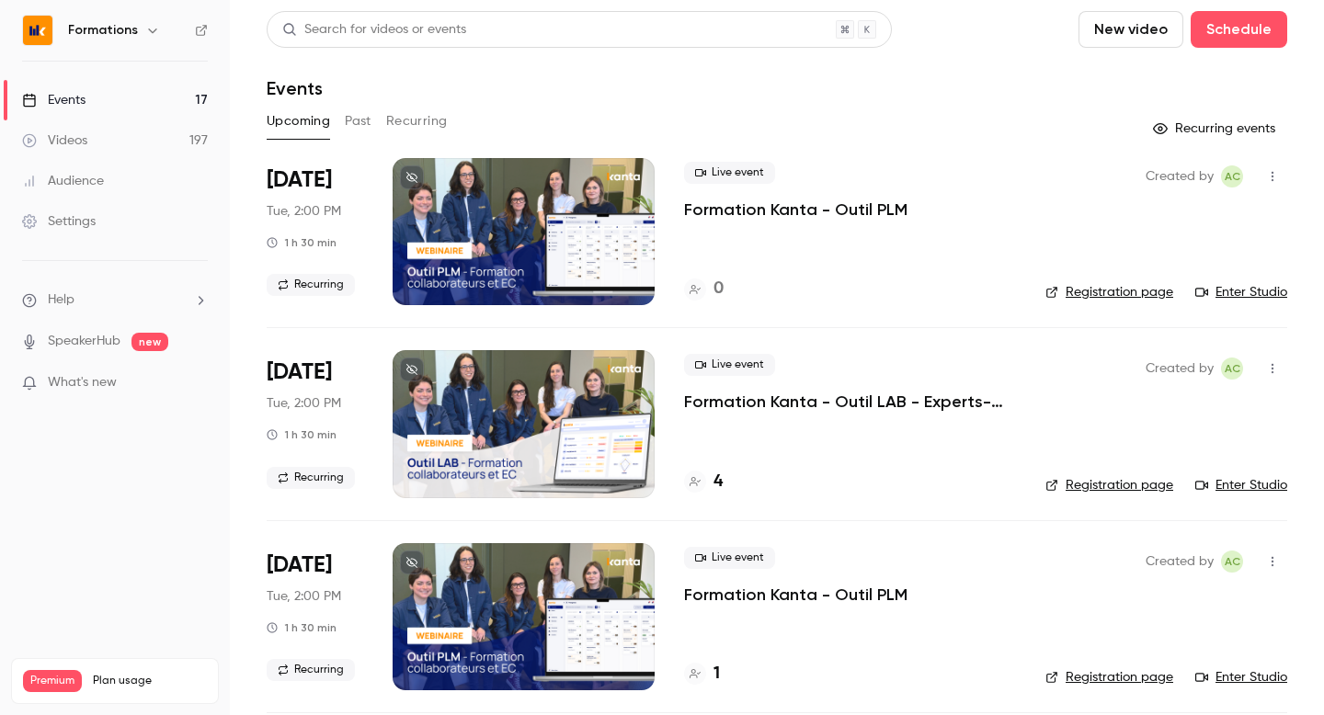
click at [353, 122] on button "Past" at bounding box center [358, 121] width 27 height 29
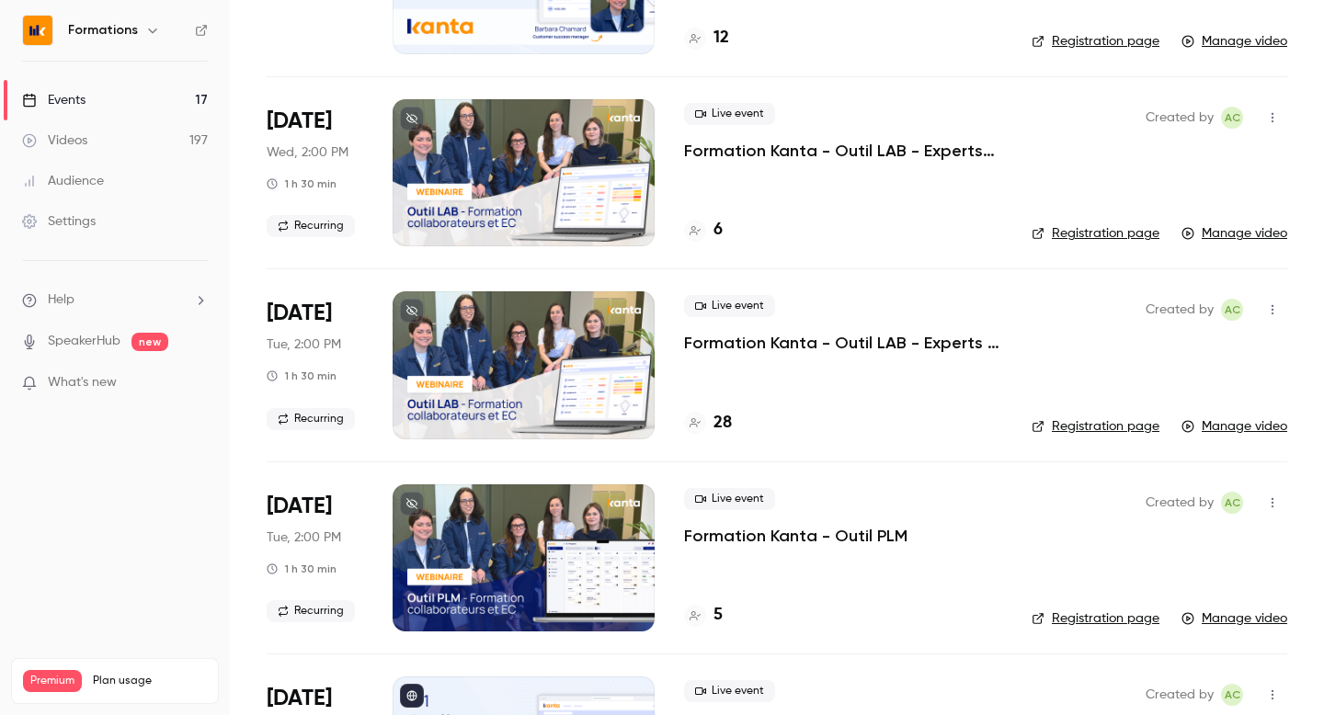
scroll to position [1993, 0]
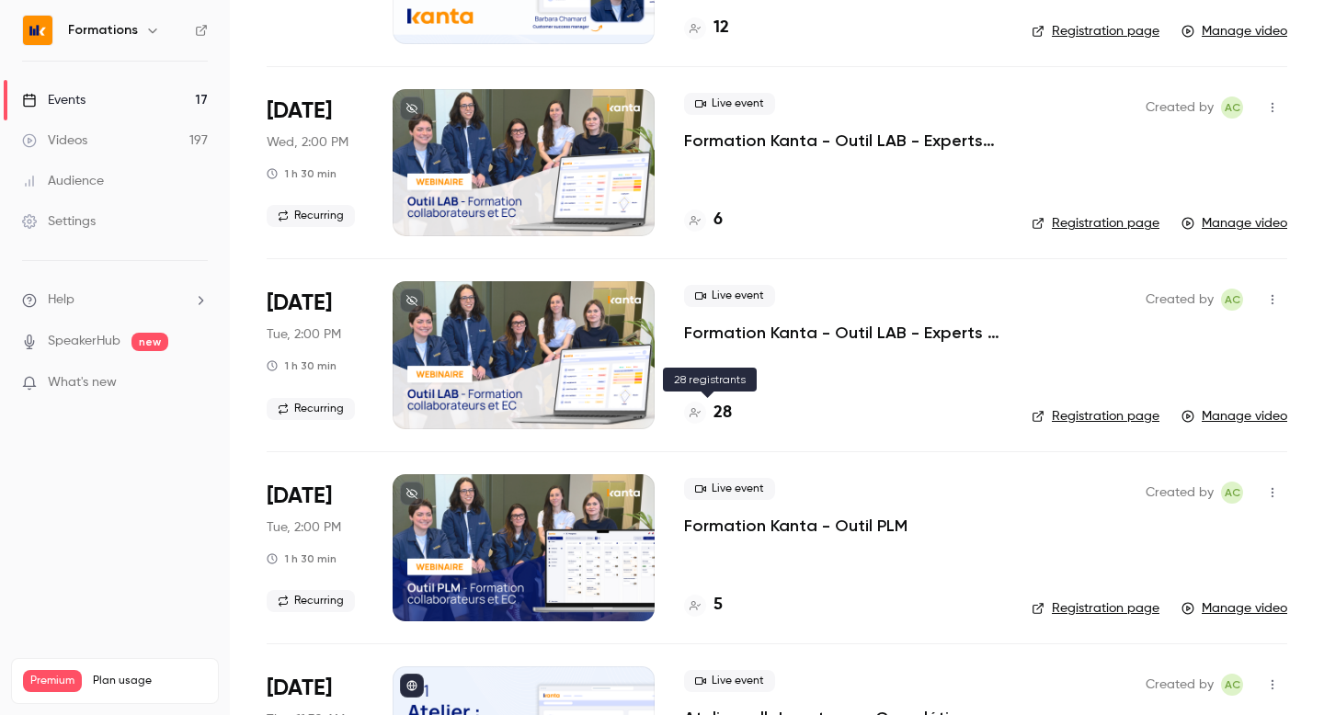
click at [725, 421] on h4 "28" at bounding box center [722, 413] width 18 height 25
click at [714, 214] on h4 "6" at bounding box center [717, 220] width 9 height 25
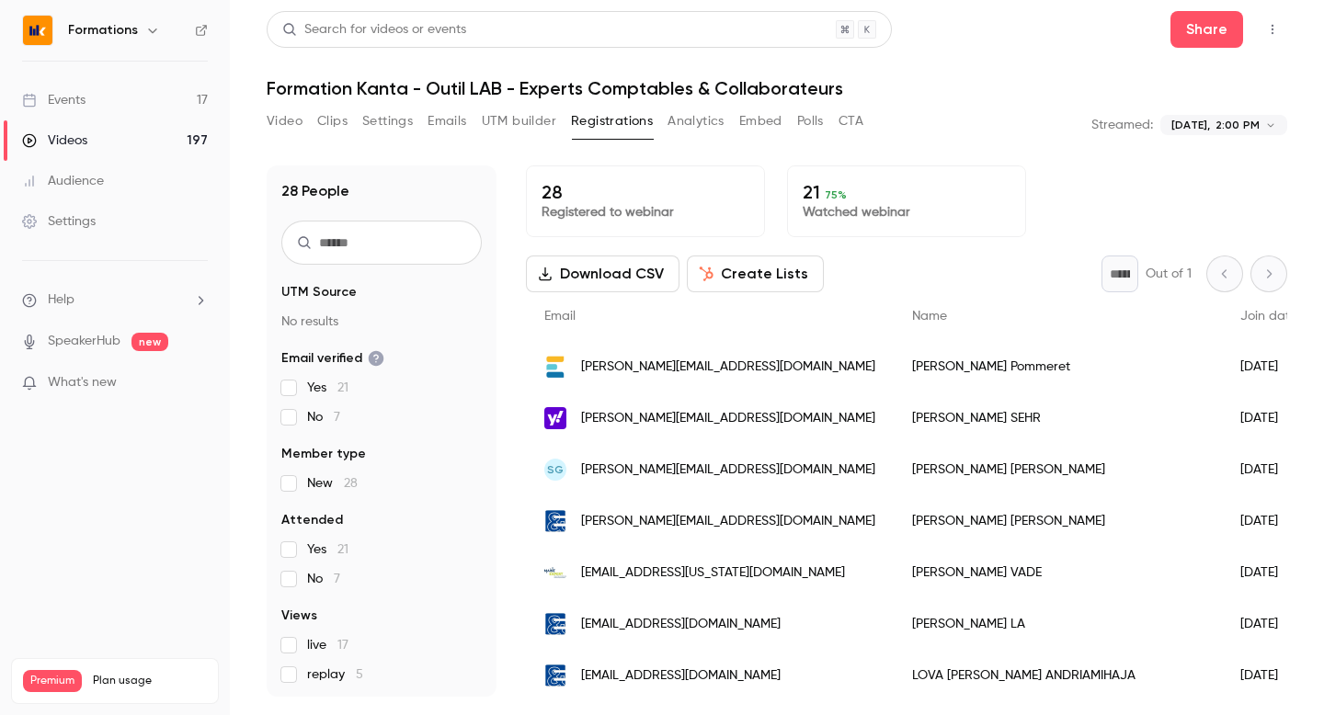
click at [815, 131] on button "Polls" at bounding box center [810, 121] width 27 height 29
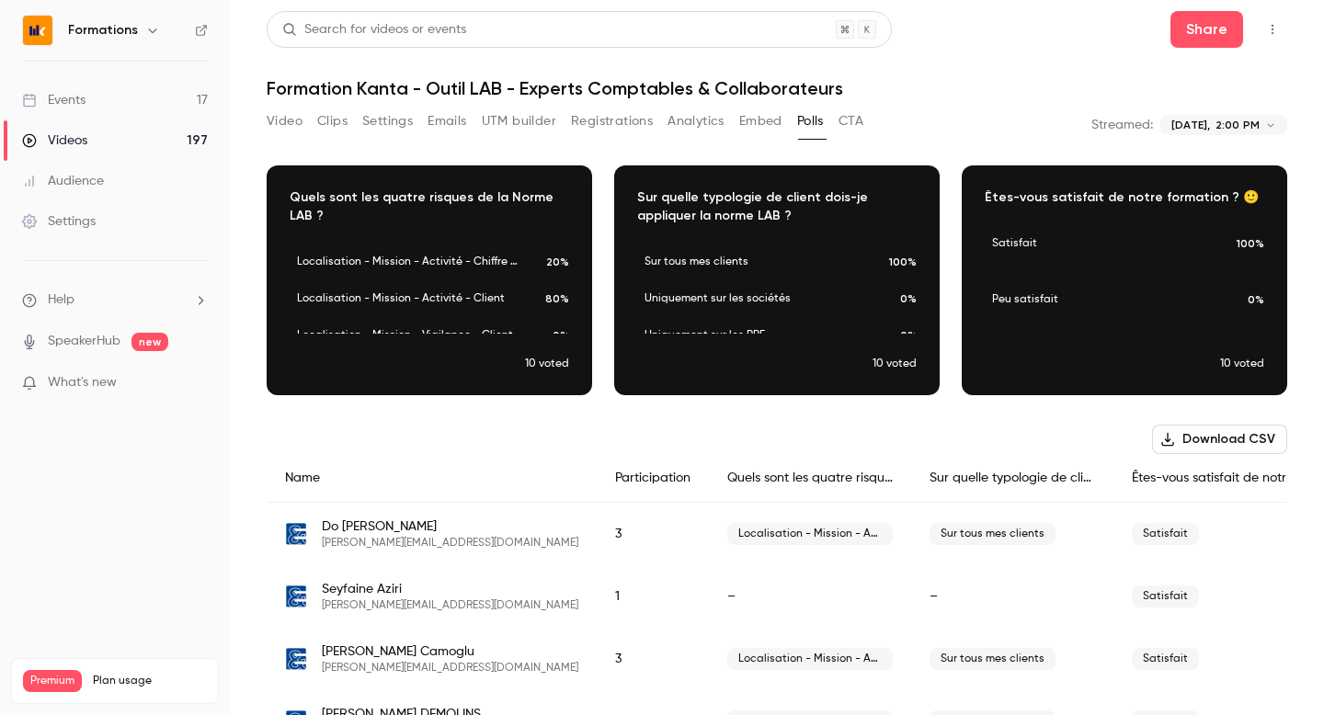
click at [1215, 136] on div "**********" at bounding box center [1223, 125] width 127 height 37
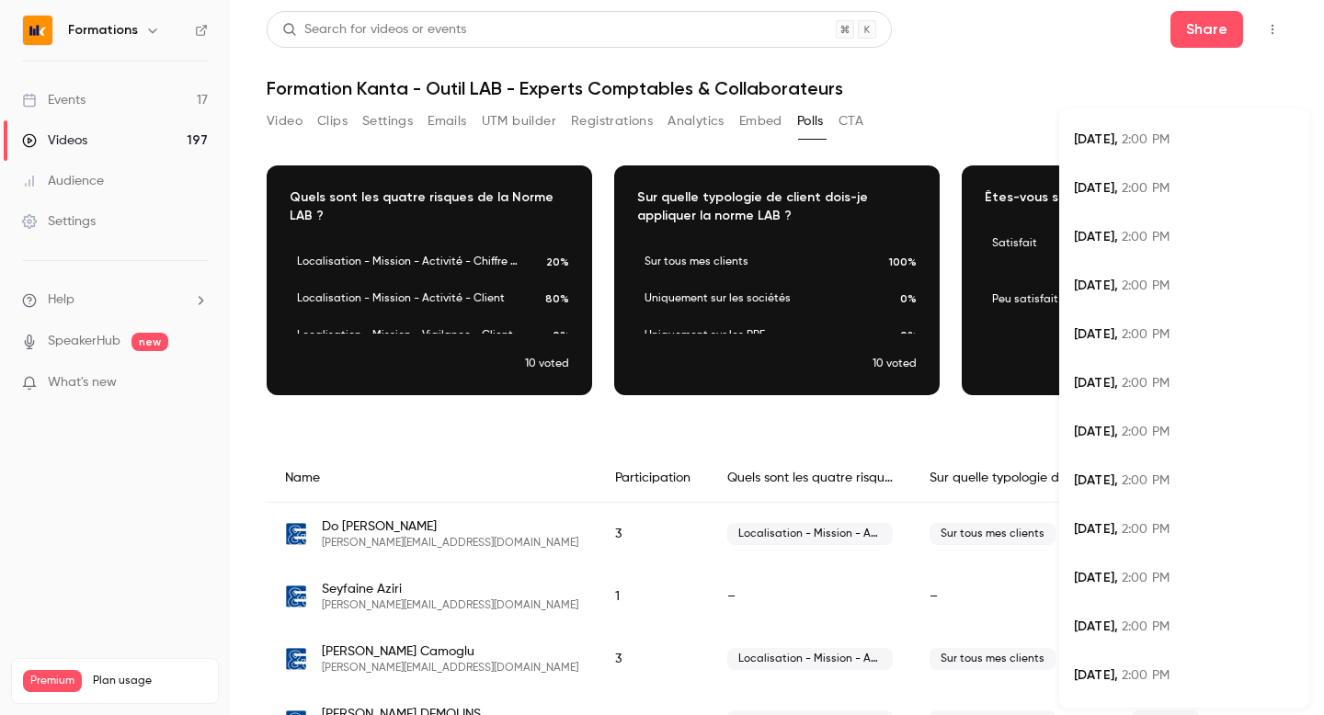
click at [1206, 126] on body "**********" at bounding box center [662, 357] width 1324 height 715
click at [951, 103] on div at bounding box center [662, 357] width 1324 height 715
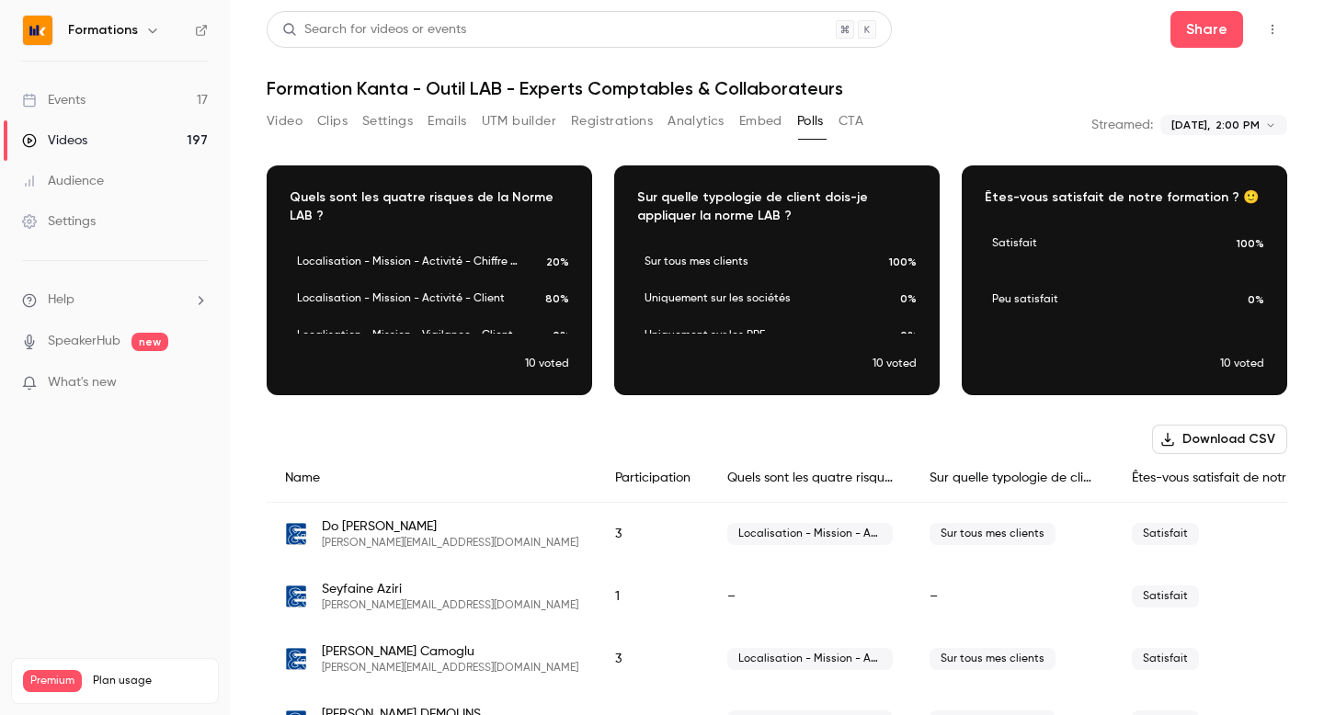
click at [121, 98] on link "Events 17" at bounding box center [115, 100] width 230 height 40
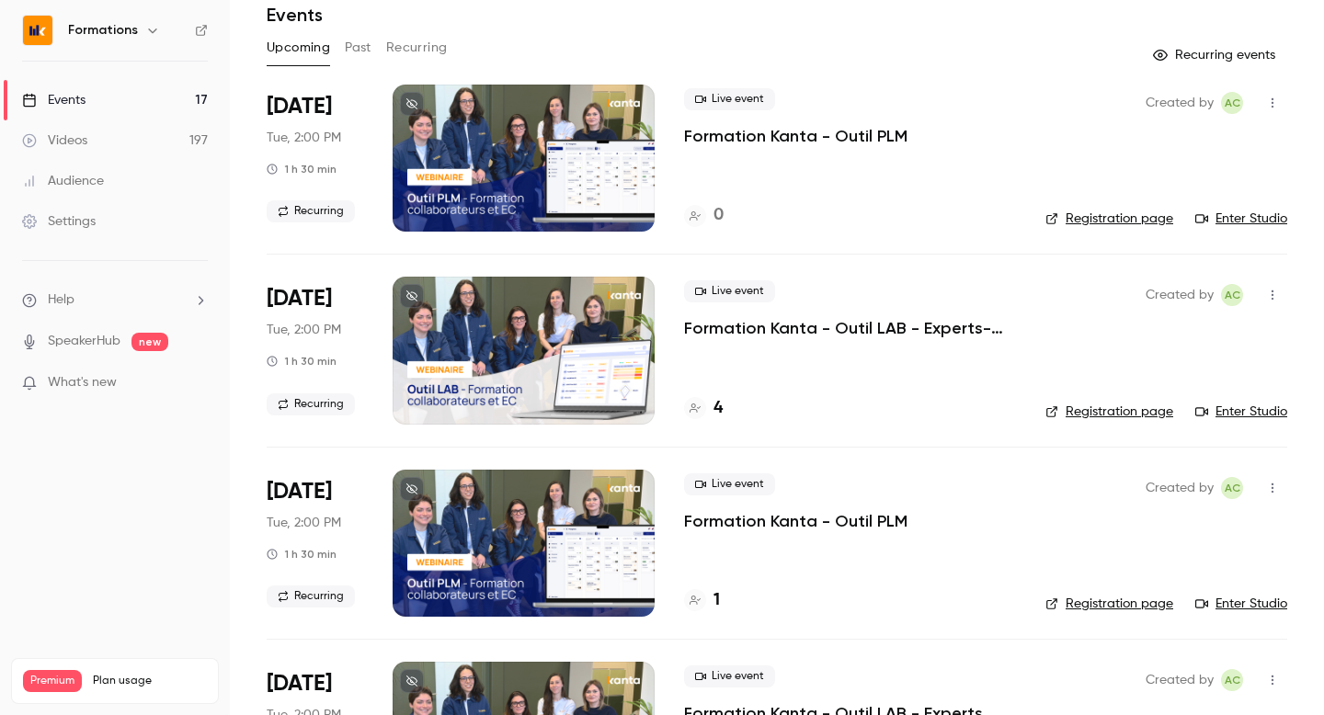
scroll to position [75, 0]
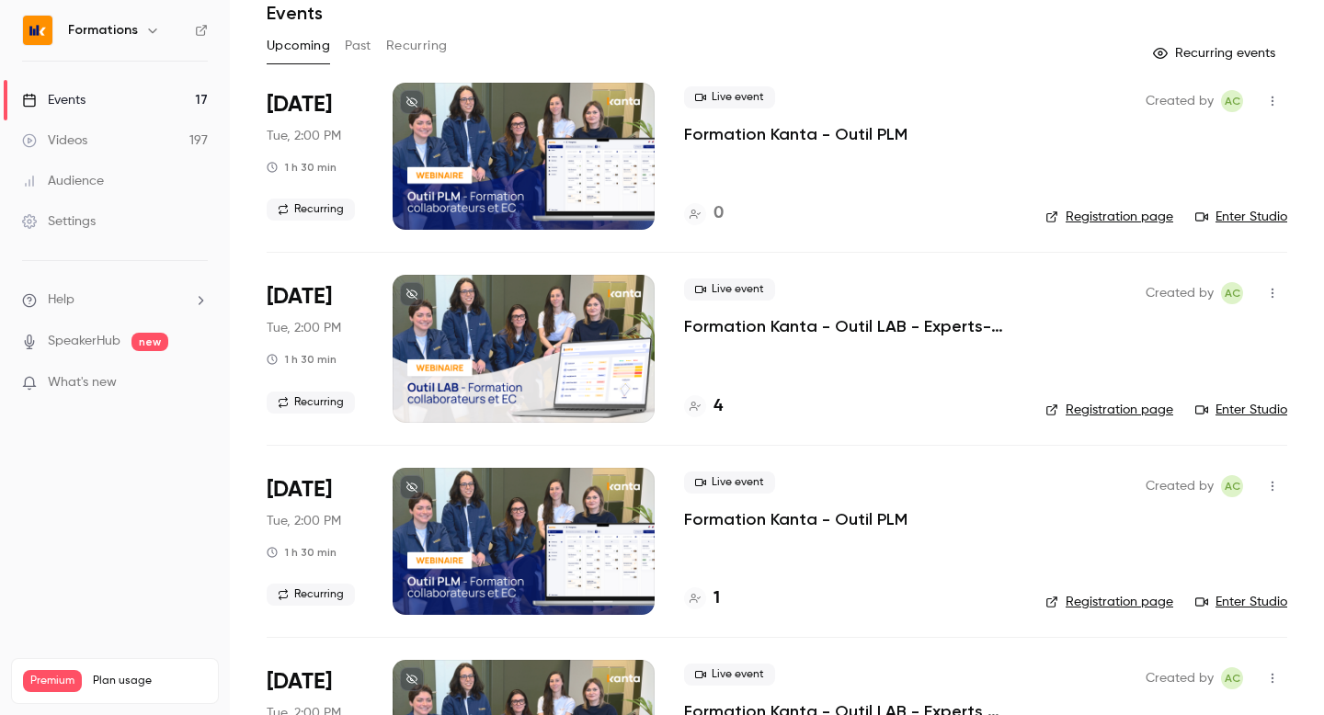
click at [349, 46] on button "Past" at bounding box center [358, 45] width 27 height 29
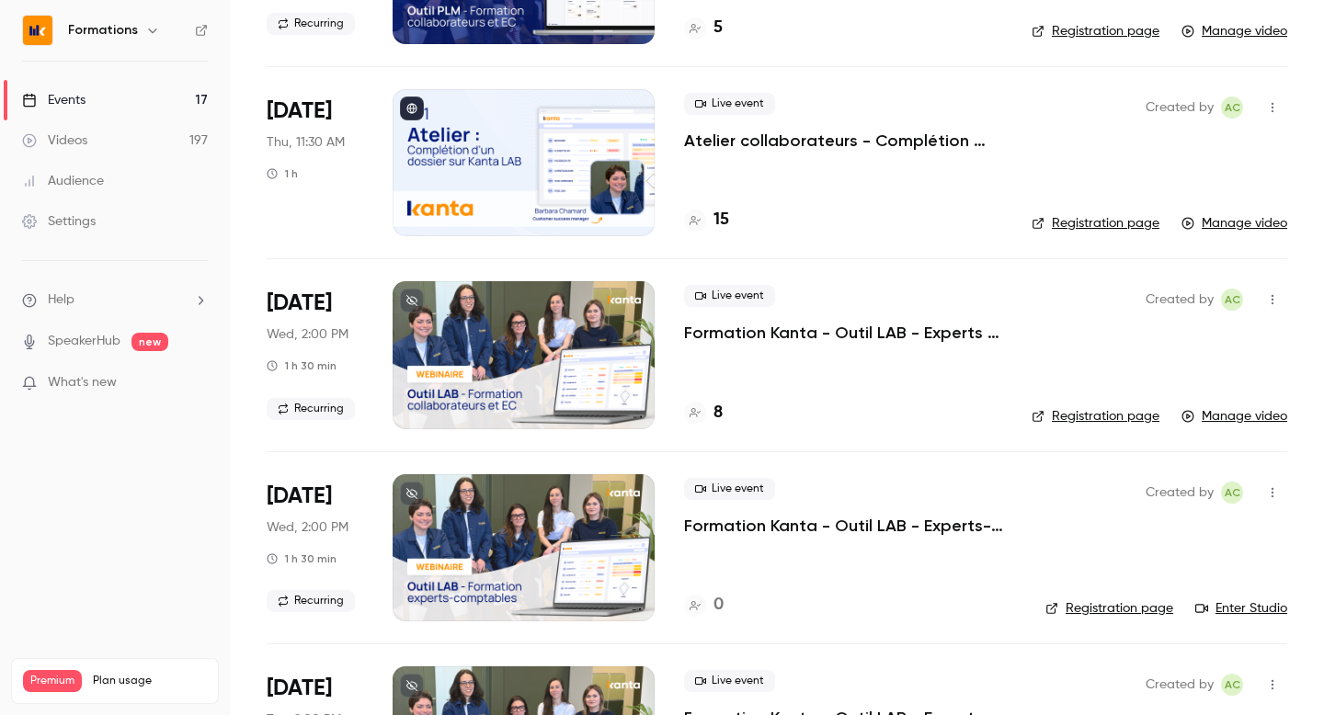
scroll to position [2598, 0]
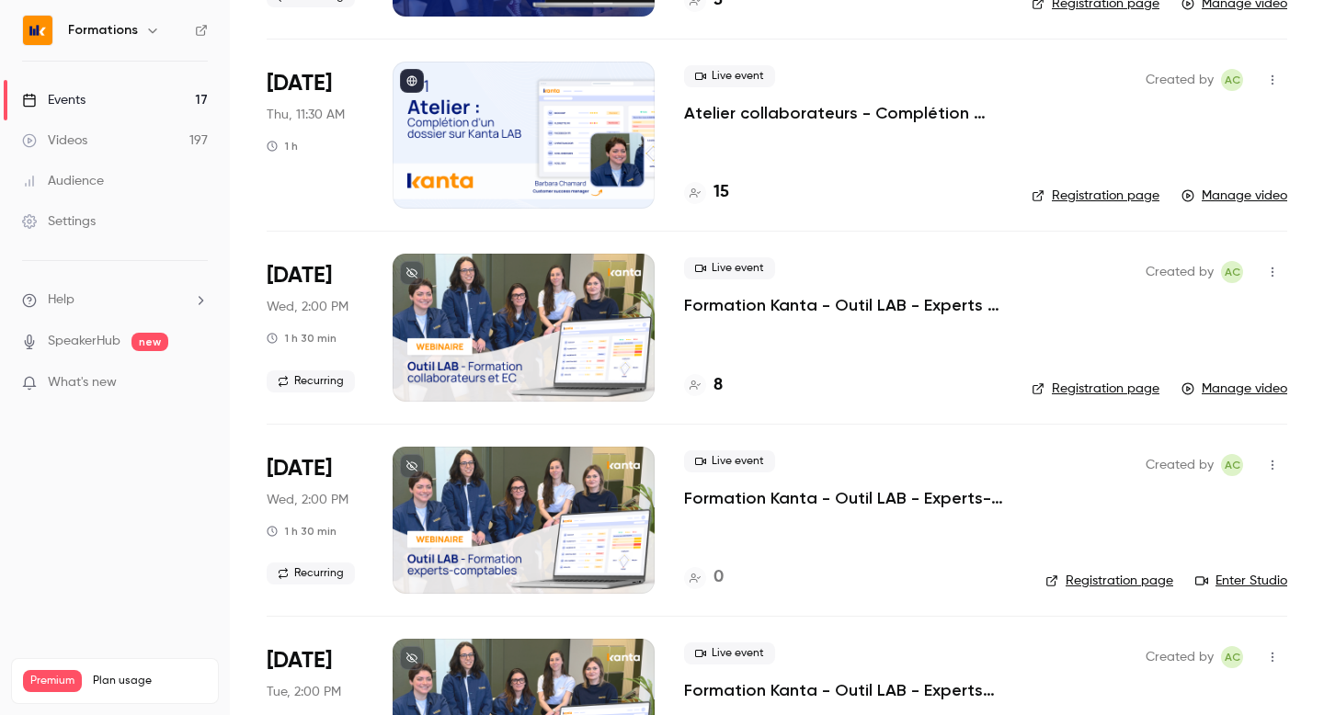
click at [717, 386] on h4 "8" at bounding box center [717, 385] width 9 height 25
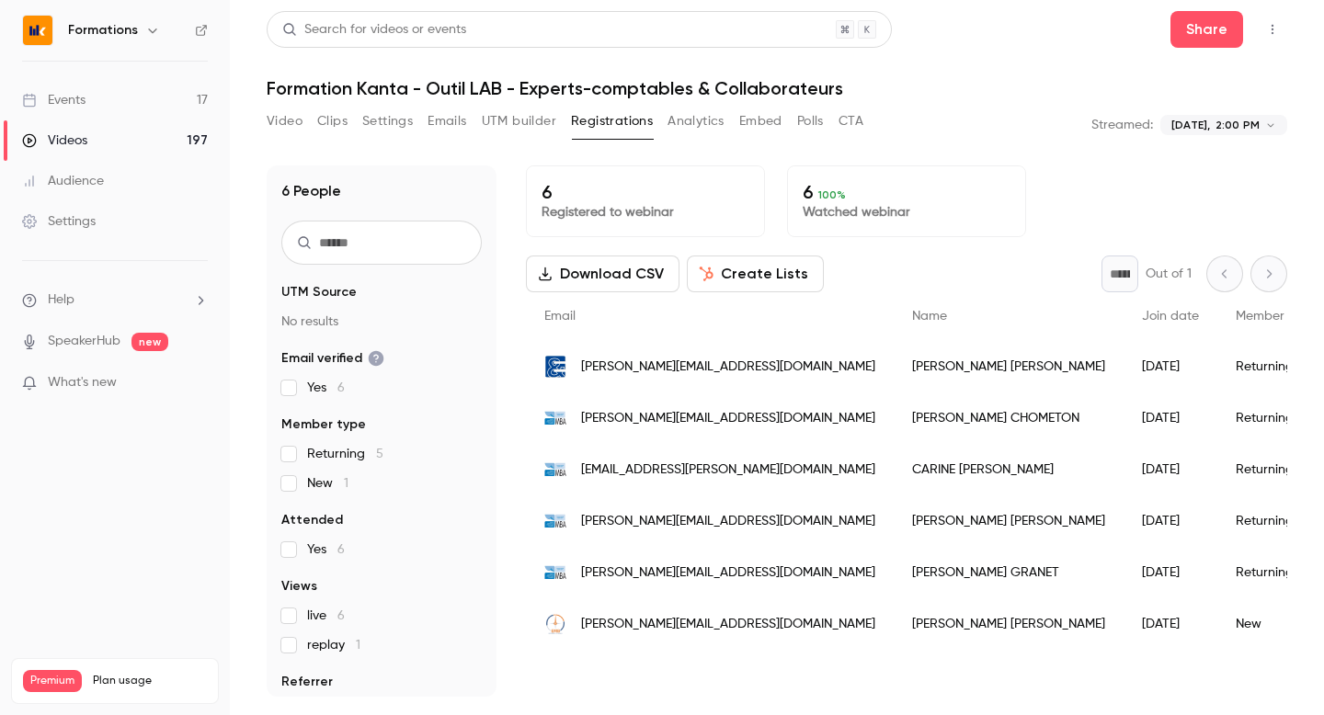
click at [800, 125] on button "Polls" at bounding box center [810, 121] width 27 height 29
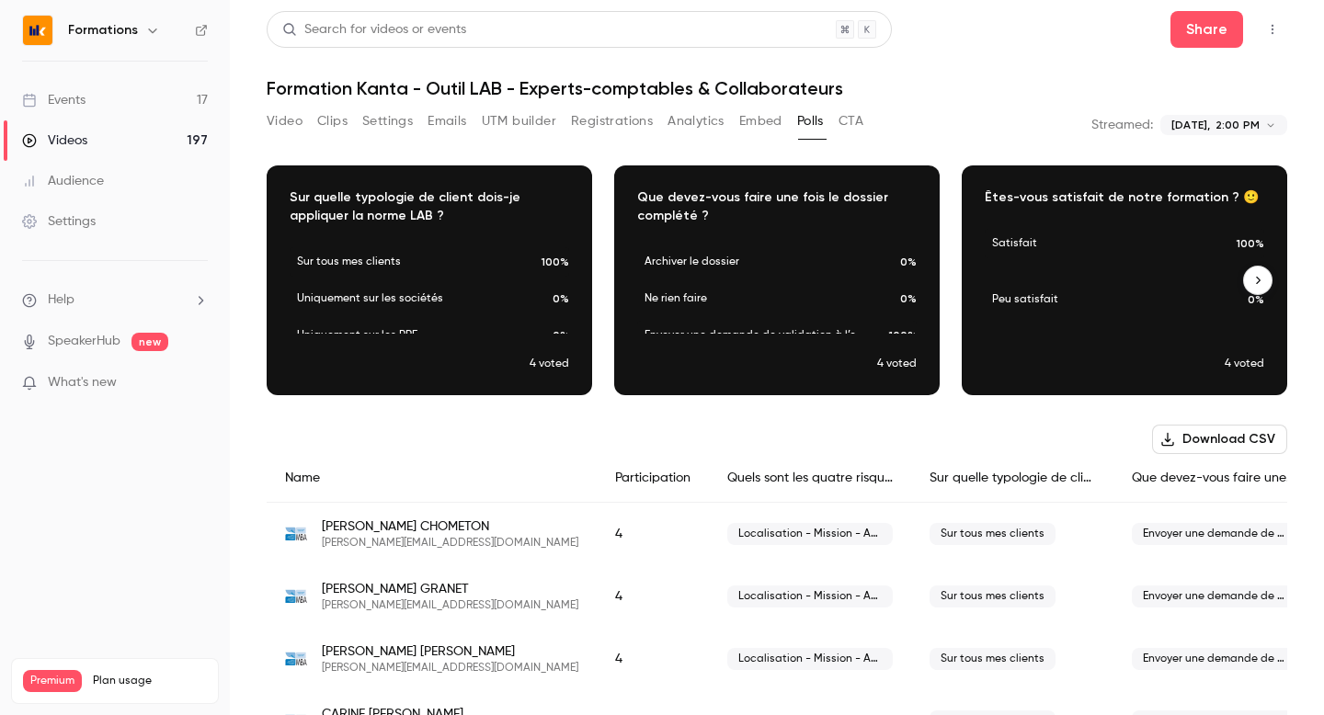
scroll to position [0, 348]
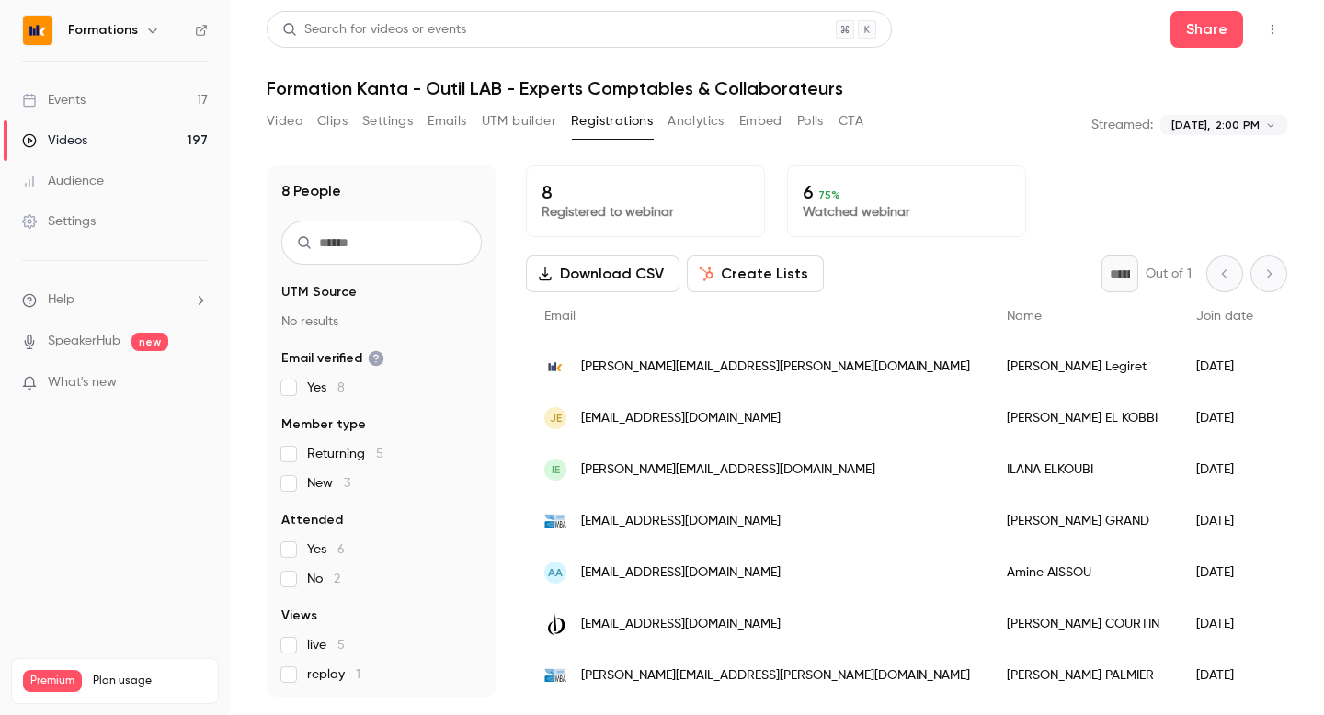
click at [805, 121] on button "Polls" at bounding box center [810, 121] width 27 height 29
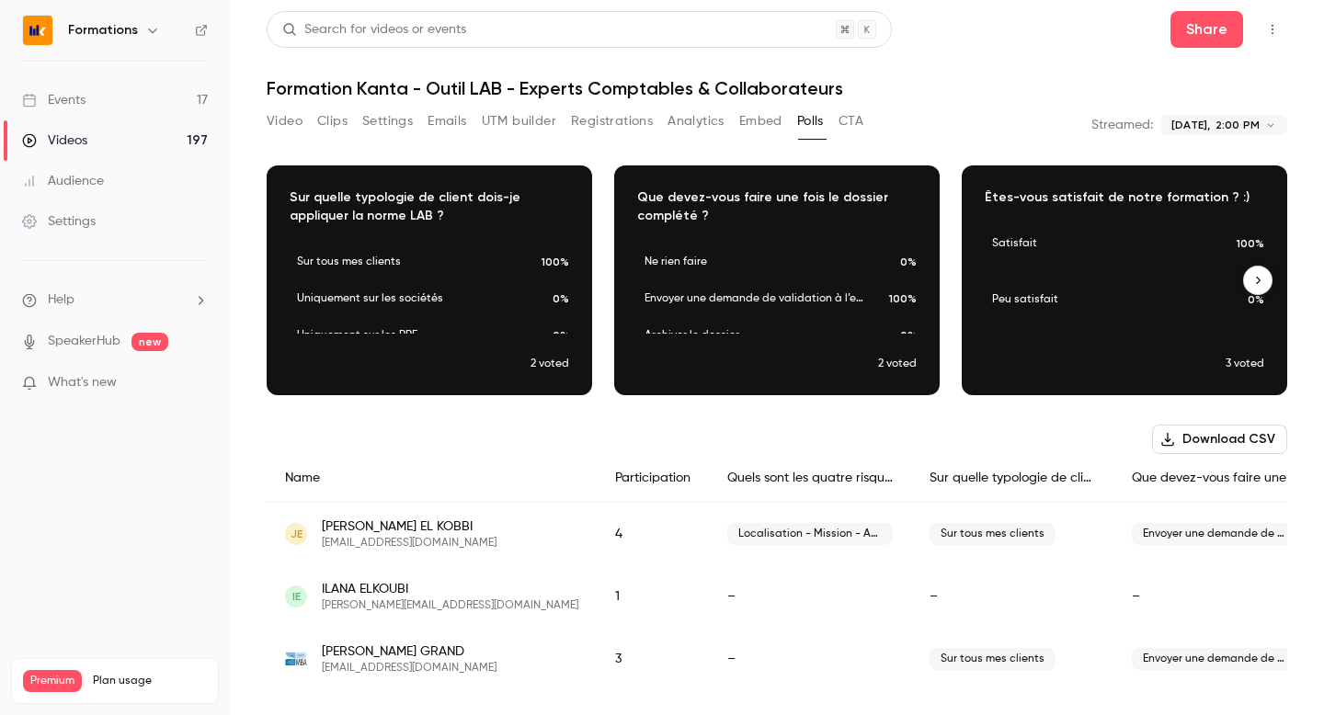
scroll to position [0, 348]
click at [43, 86] on link "Events 17" at bounding box center [115, 100] width 230 height 40
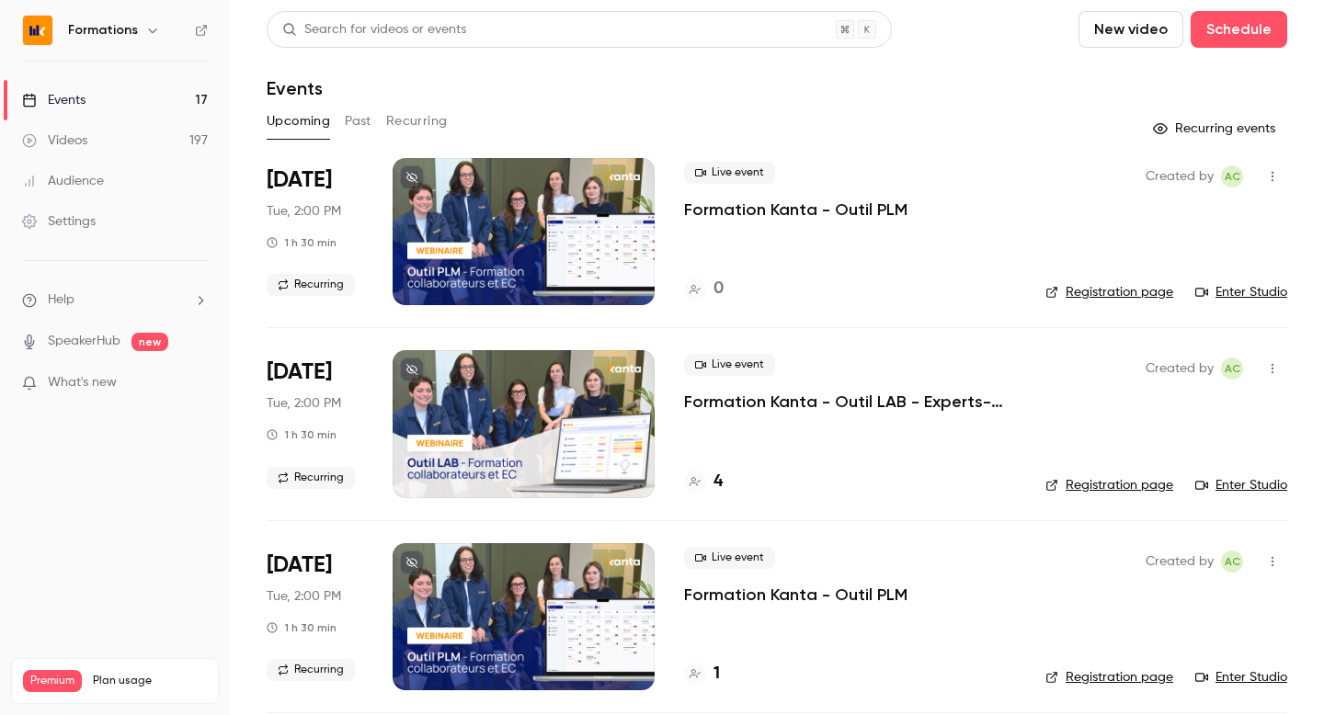
click at [347, 134] on button "Past" at bounding box center [358, 121] width 27 height 29
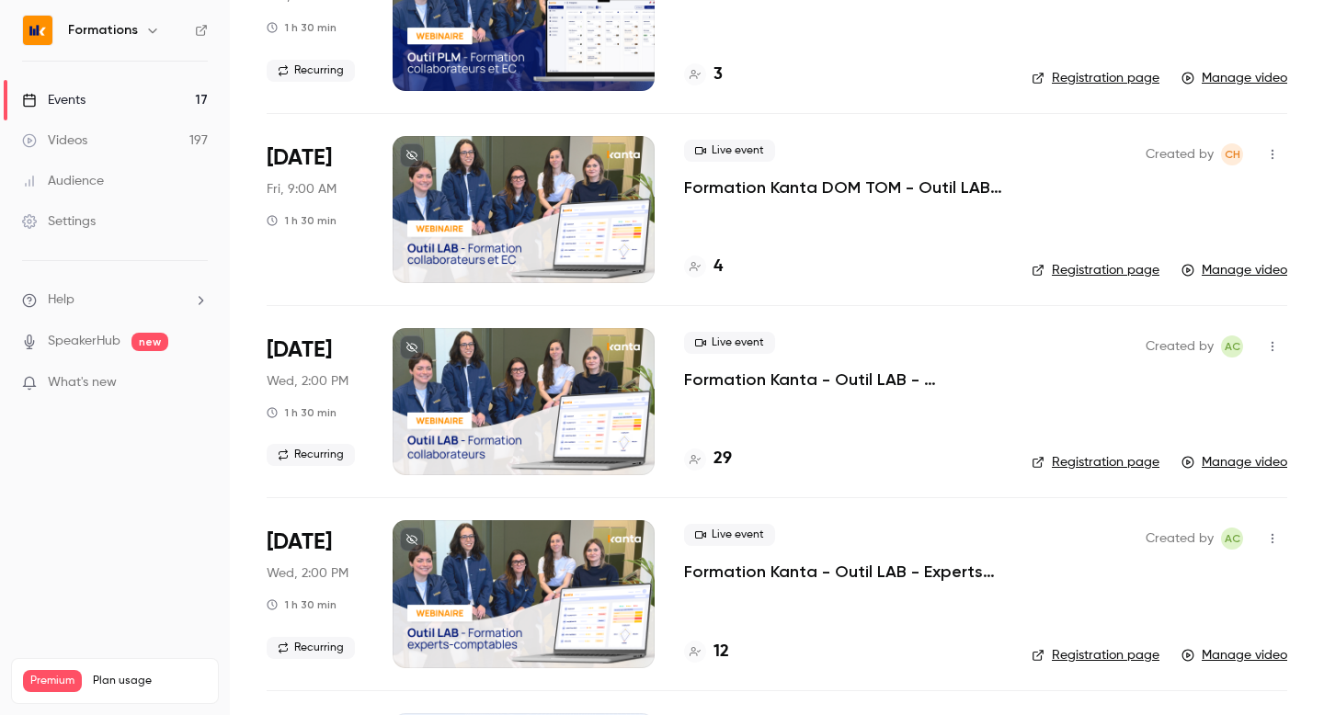
scroll to position [3504, 0]
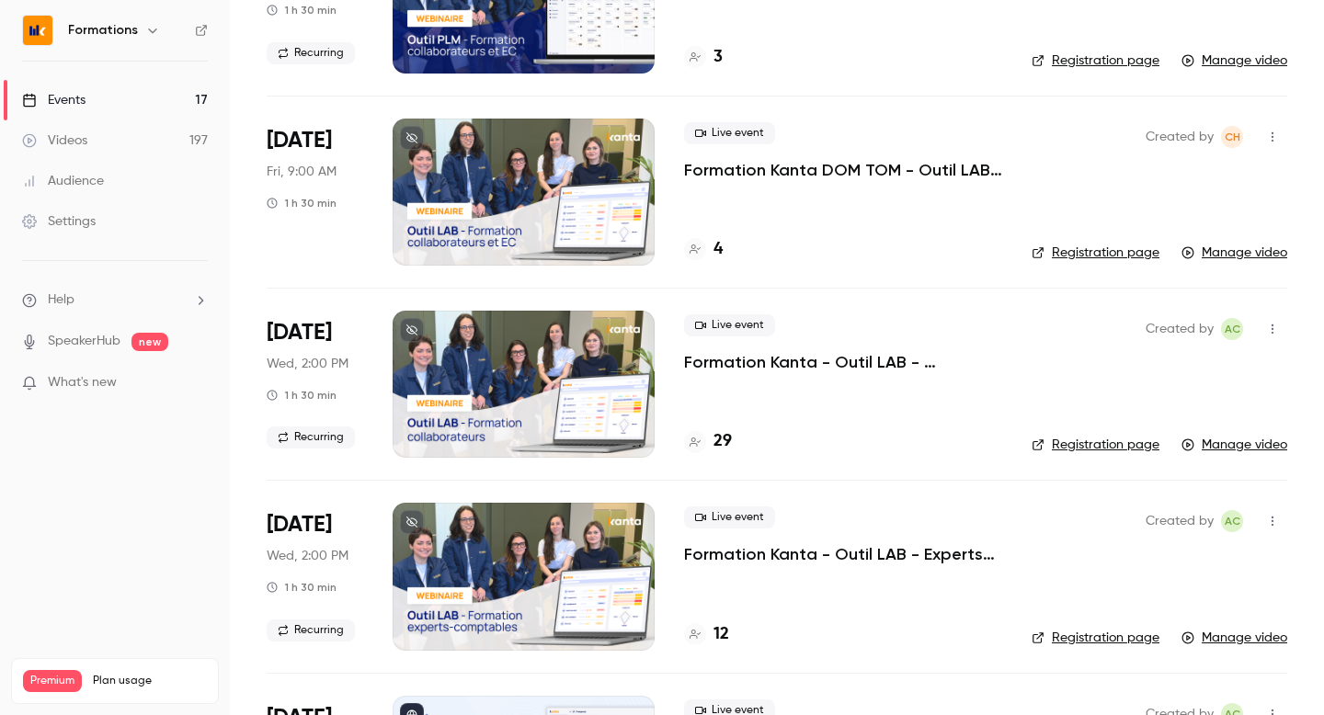
click at [708, 444] on div "29" at bounding box center [708, 441] width 48 height 25
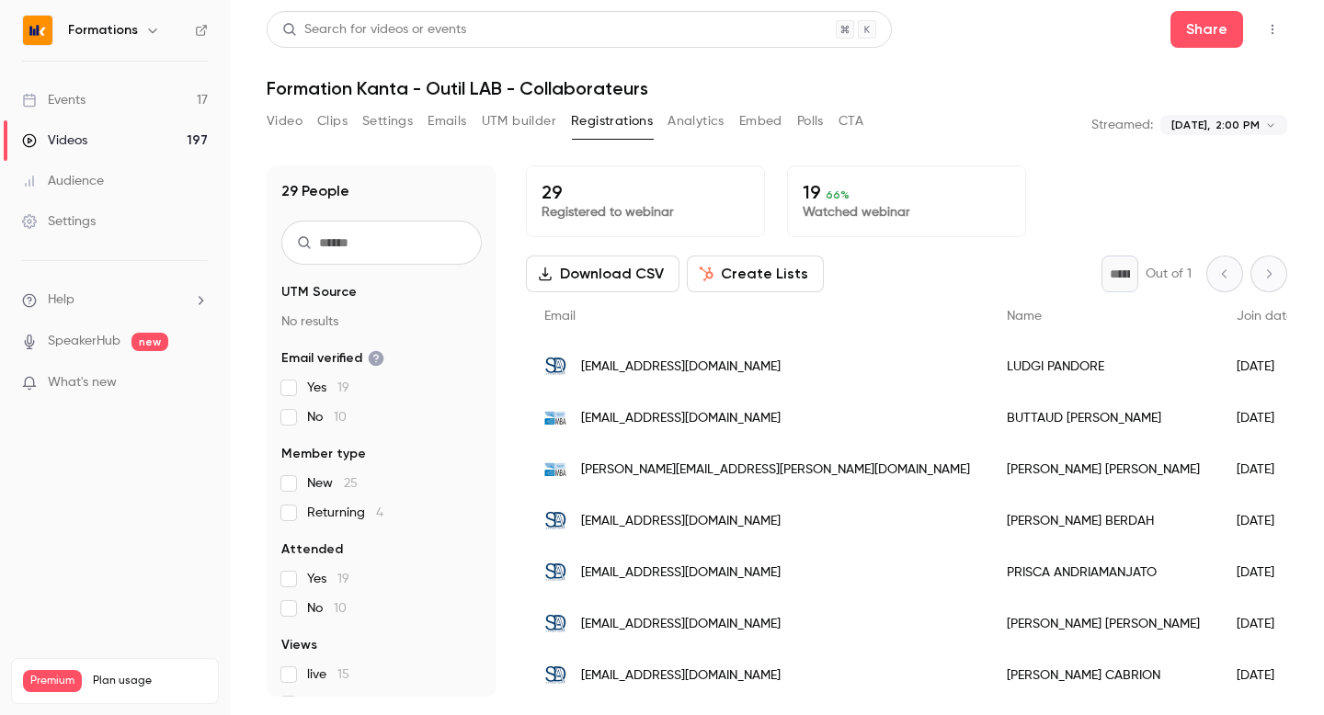
click at [812, 129] on button "Polls" at bounding box center [810, 121] width 27 height 29
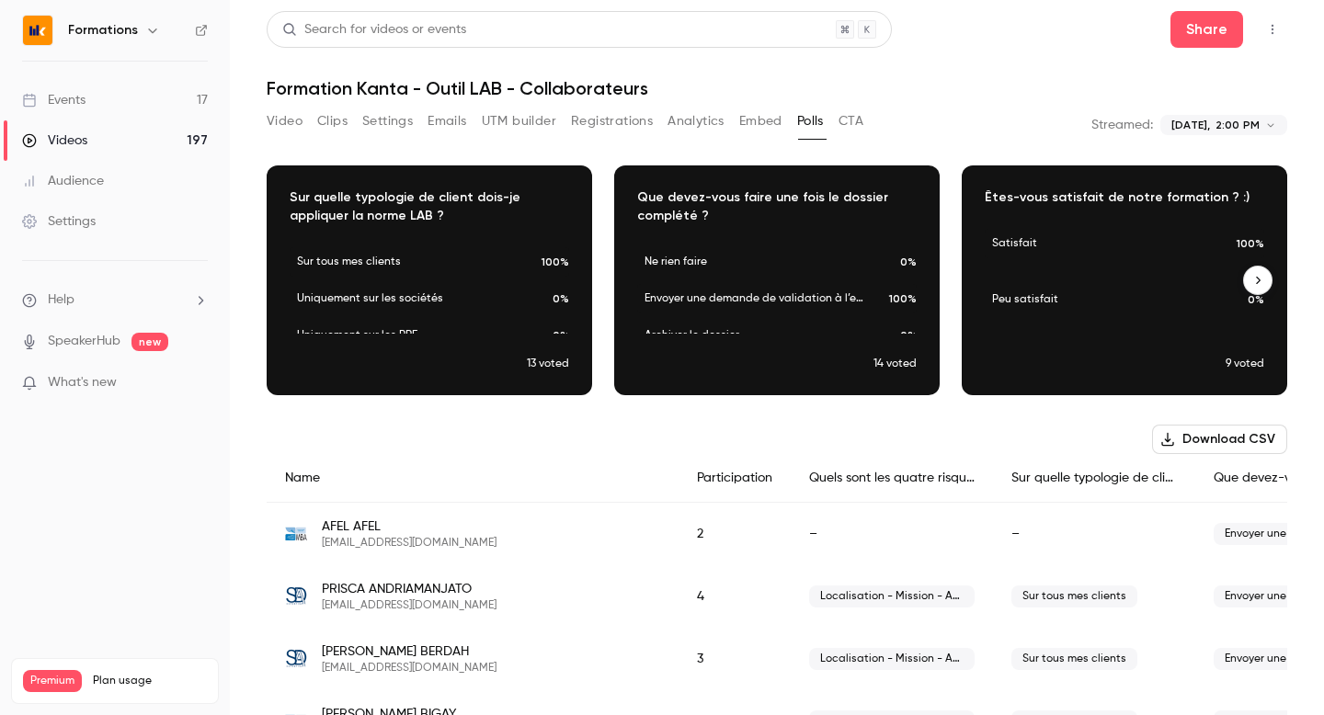
scroll to position [0, 348]
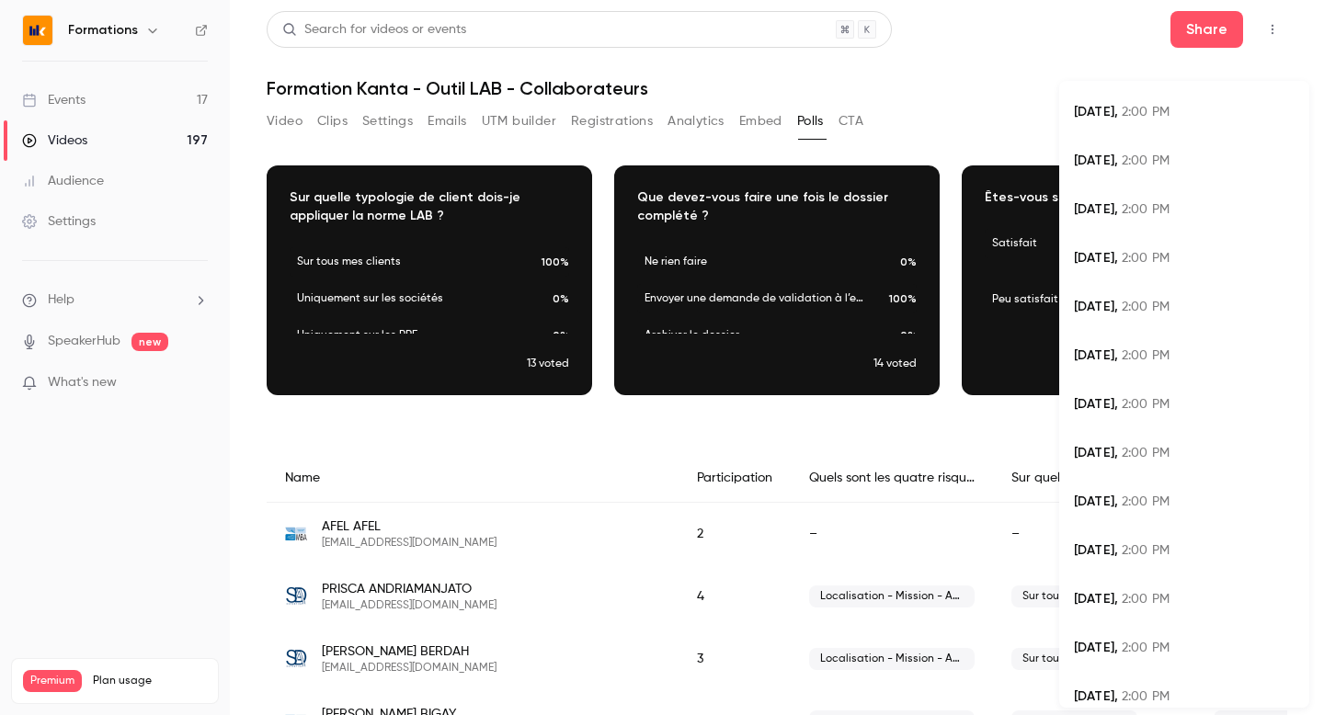
click at [1203, 129] on body "**********" at bounding box center [662, 357] width 1324 height 715
click at [1005, 55] on div at bounding box center [662, 357] width 1324 height 715
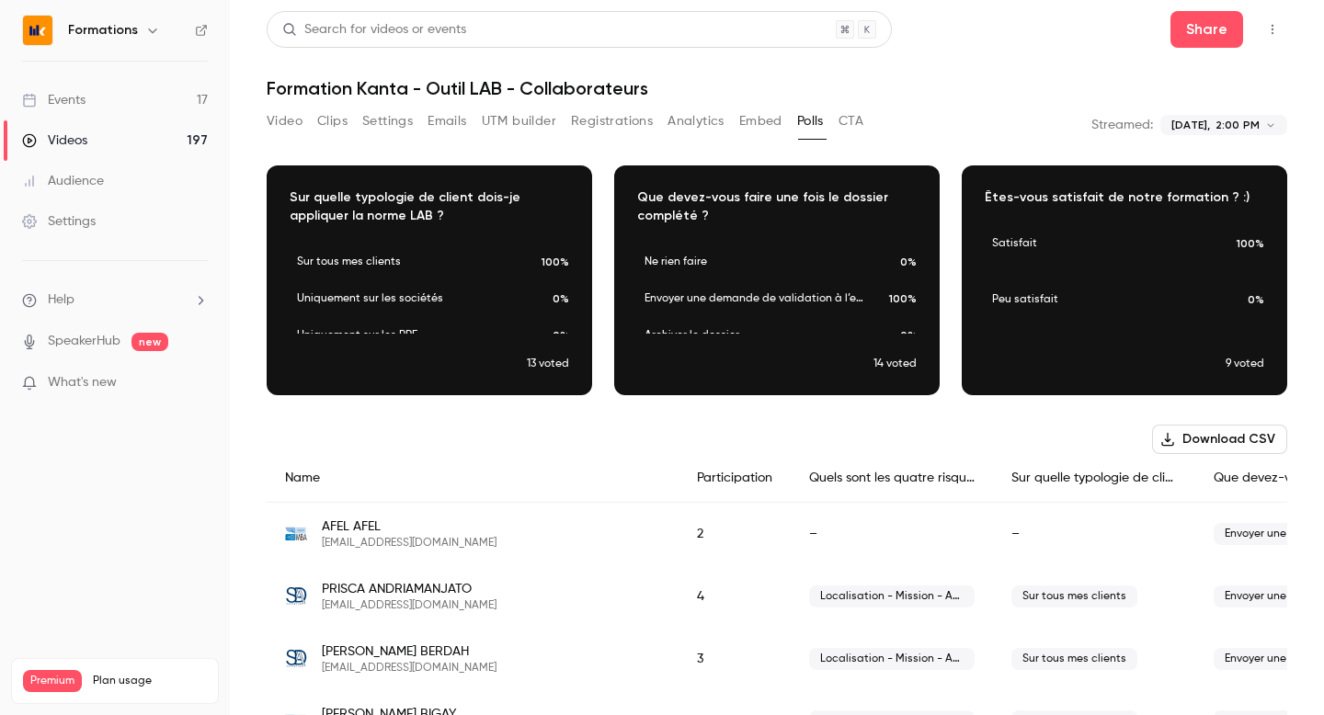
click at [119, 114] on link "Events 17" at bounding box center [115, 100] width 230 height 40
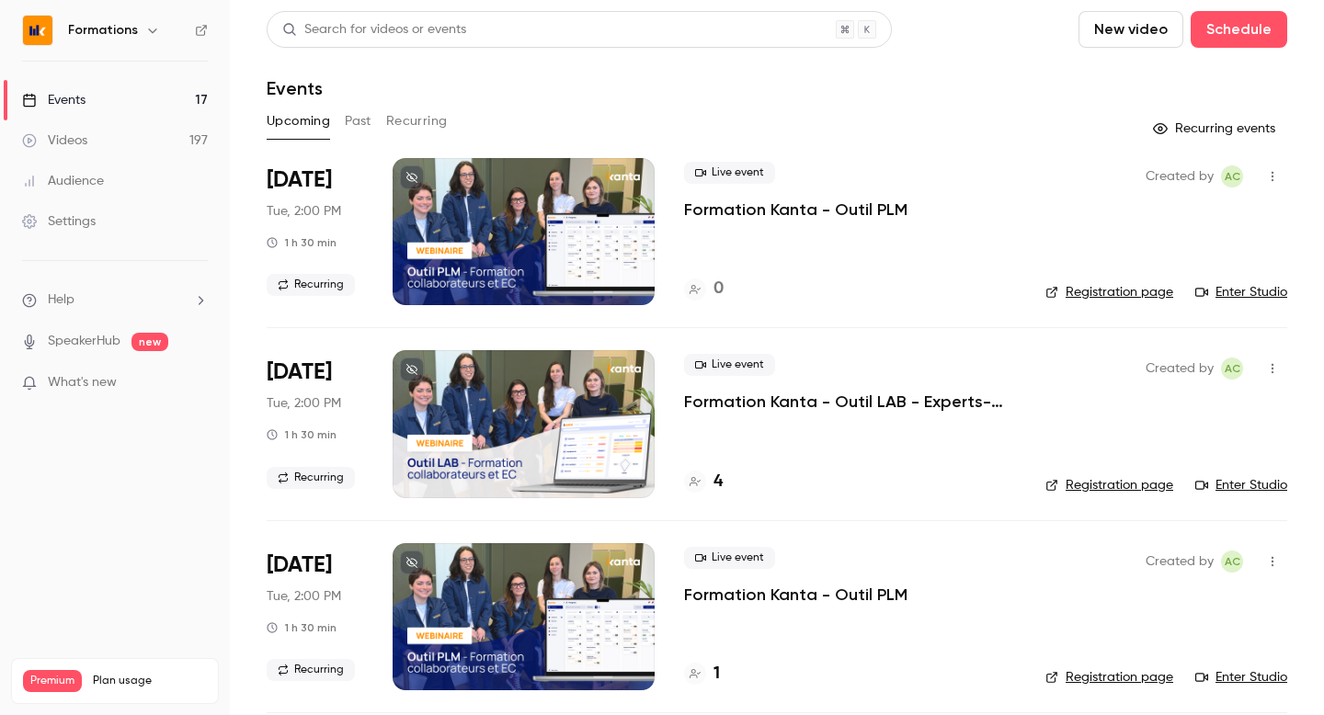
click at [362, 130] on button "Past" at bounding box center [358, 121] width 27 height 29
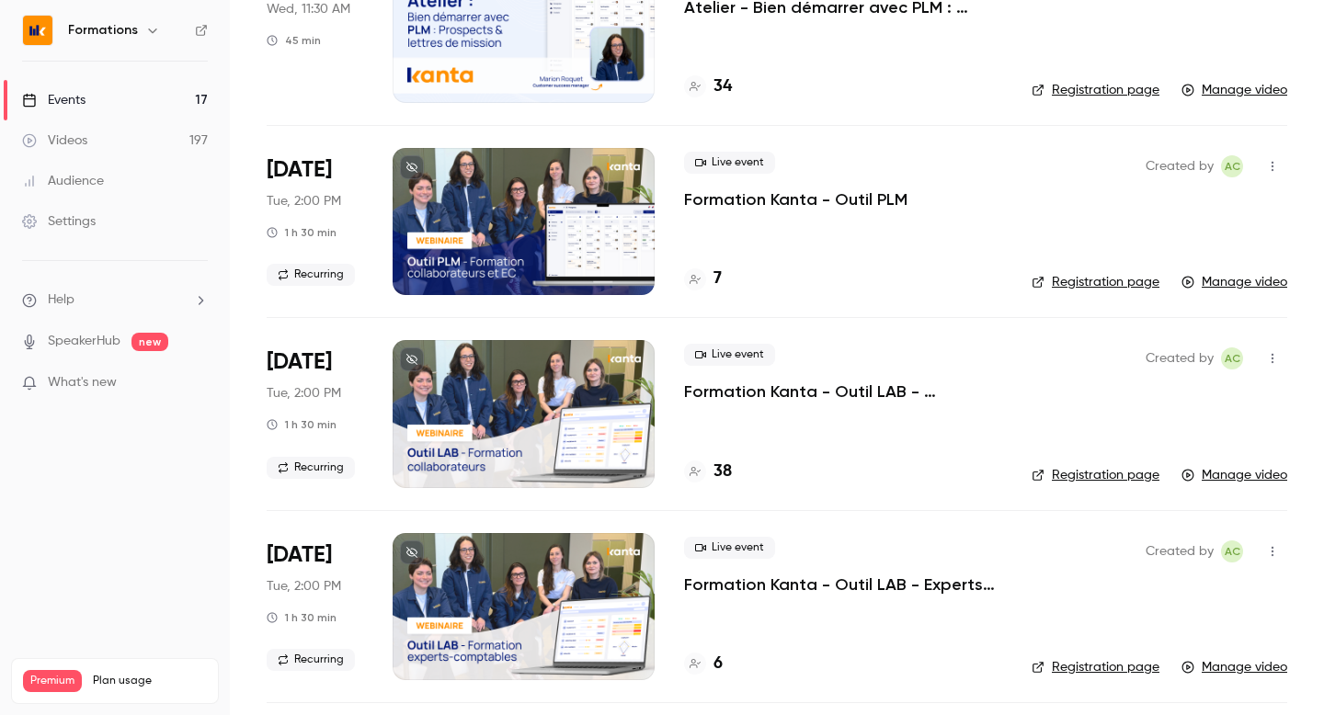
scroll to position [4250, 0]
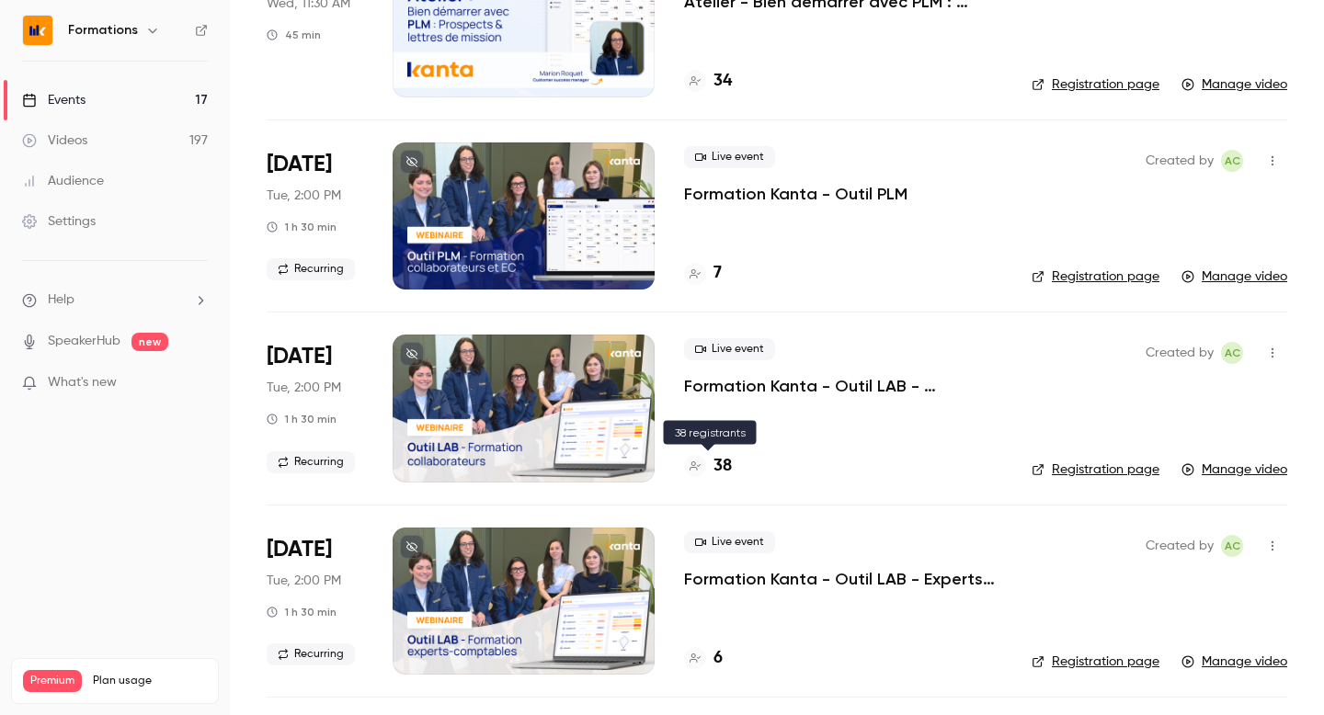
click at [722, 459] on h4 "38" at bounding box center [722, 466] width 18 height 25
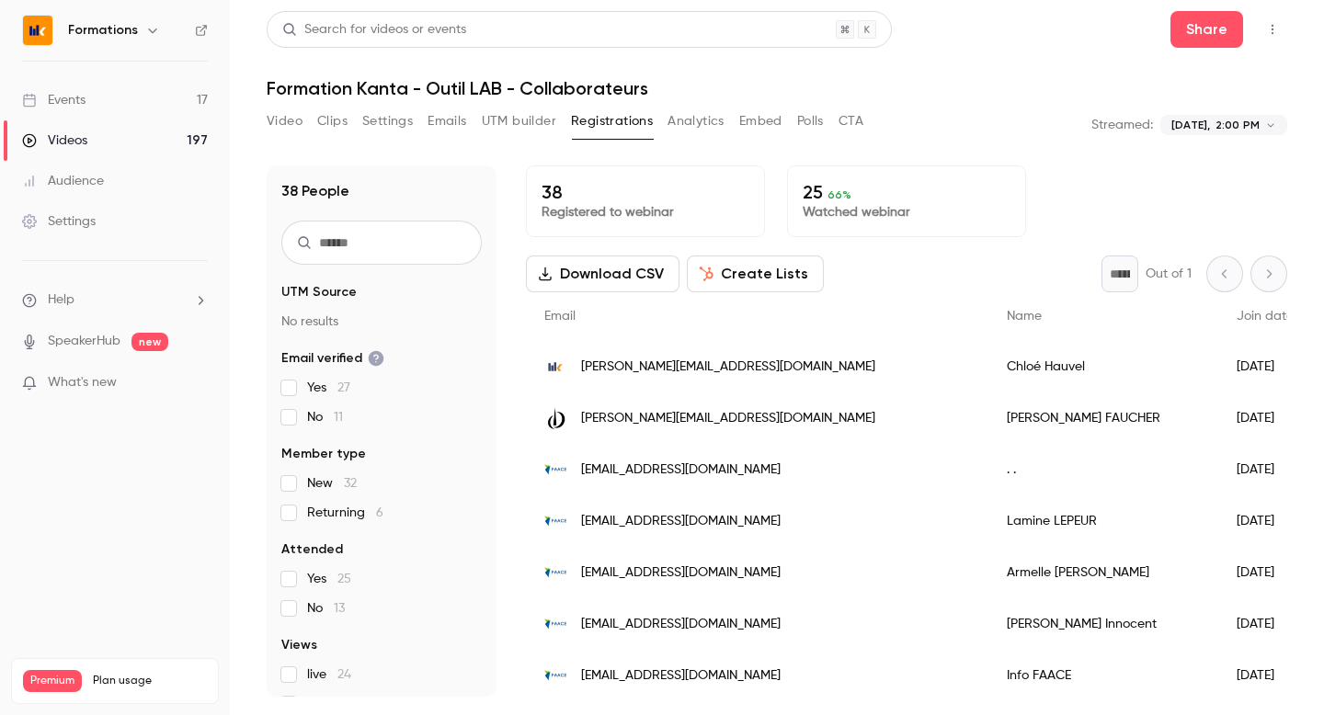
click at [777, 126] on button "Embed" at bounding box center [760, 121] width 43 height 29
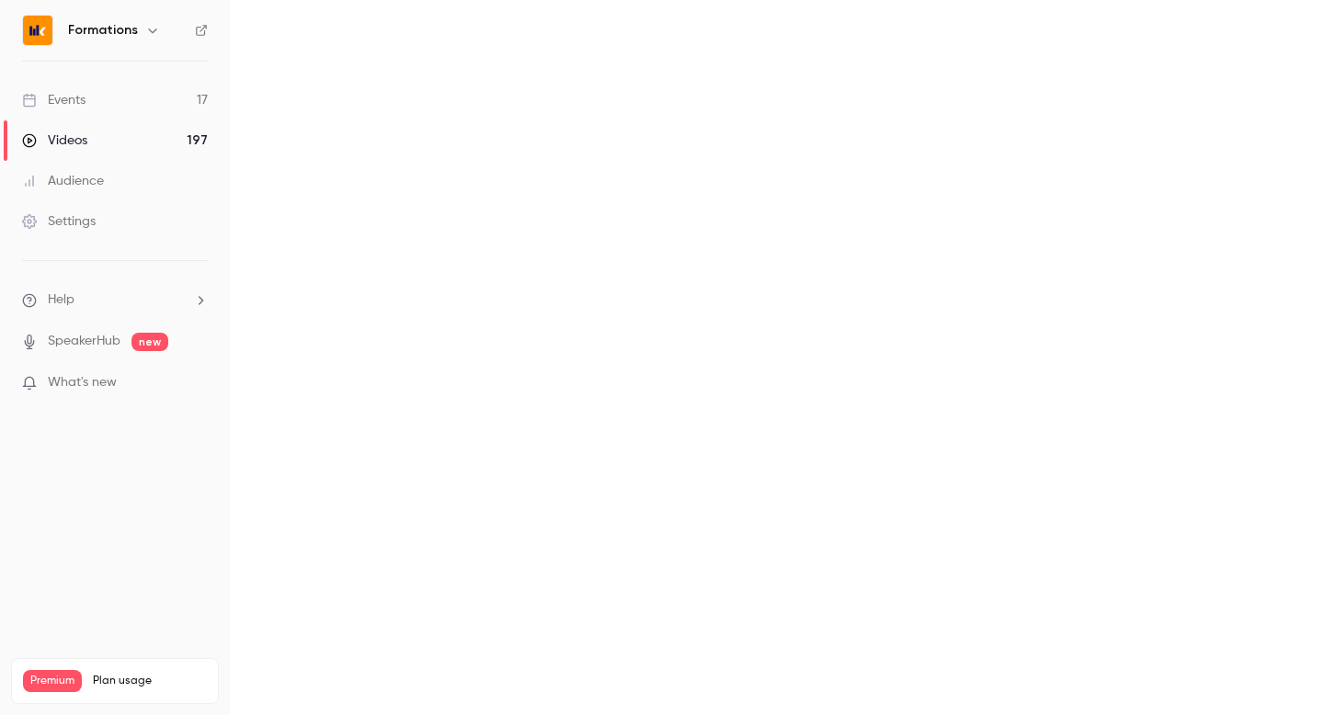
click at [0, 0] on div "Video Clips Settings Emails UTM builder Registrations Analytics Embed Polls CTA" at bounding box center [0, 0] width 0 height 0
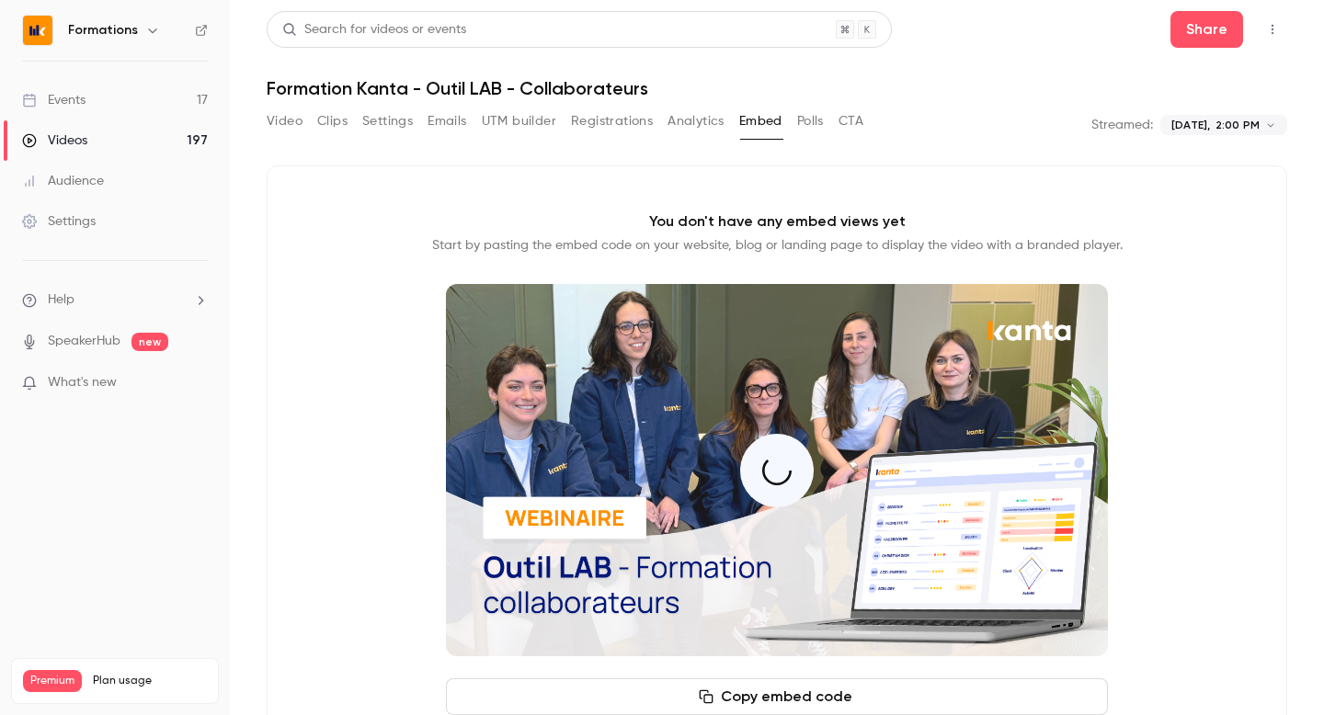
click at [811, 125] on button "Polls" at bounding box center [810, 121] width 27 height 29
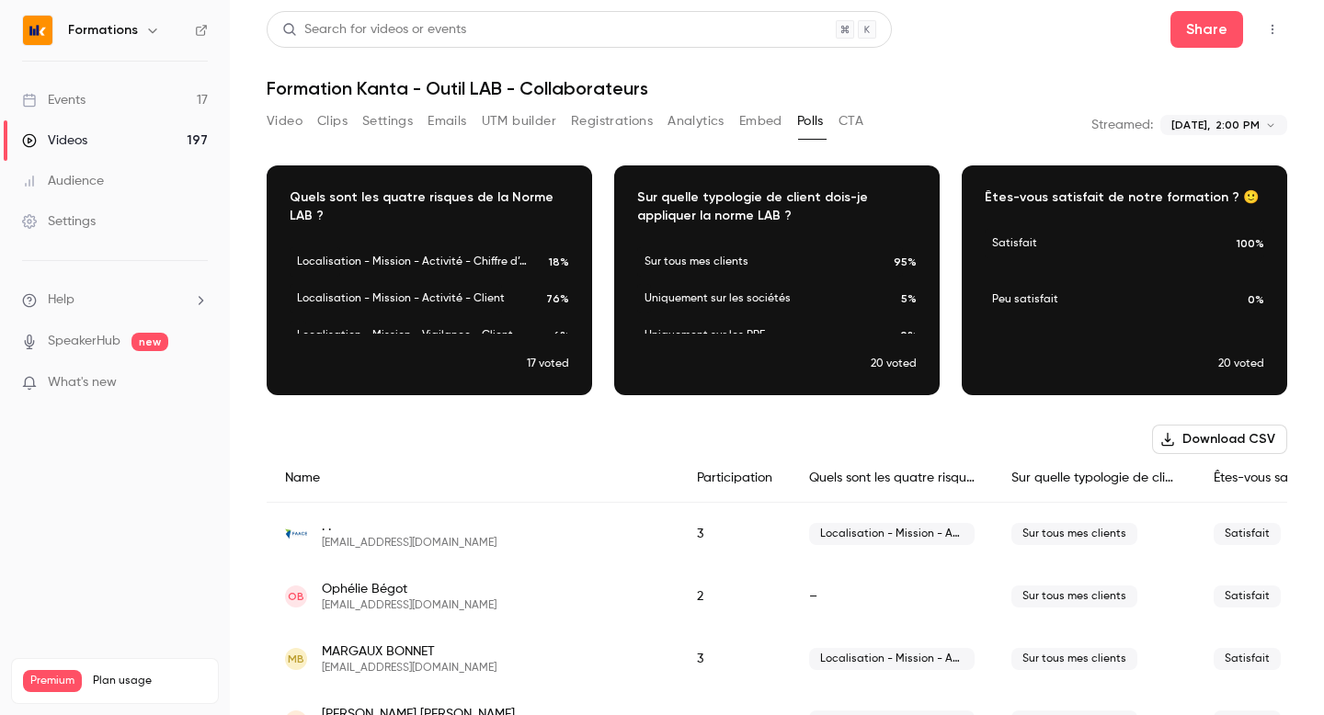
click at [143, 93] on link "Events 17" at bounding box center [115, 100] width 230 height 40
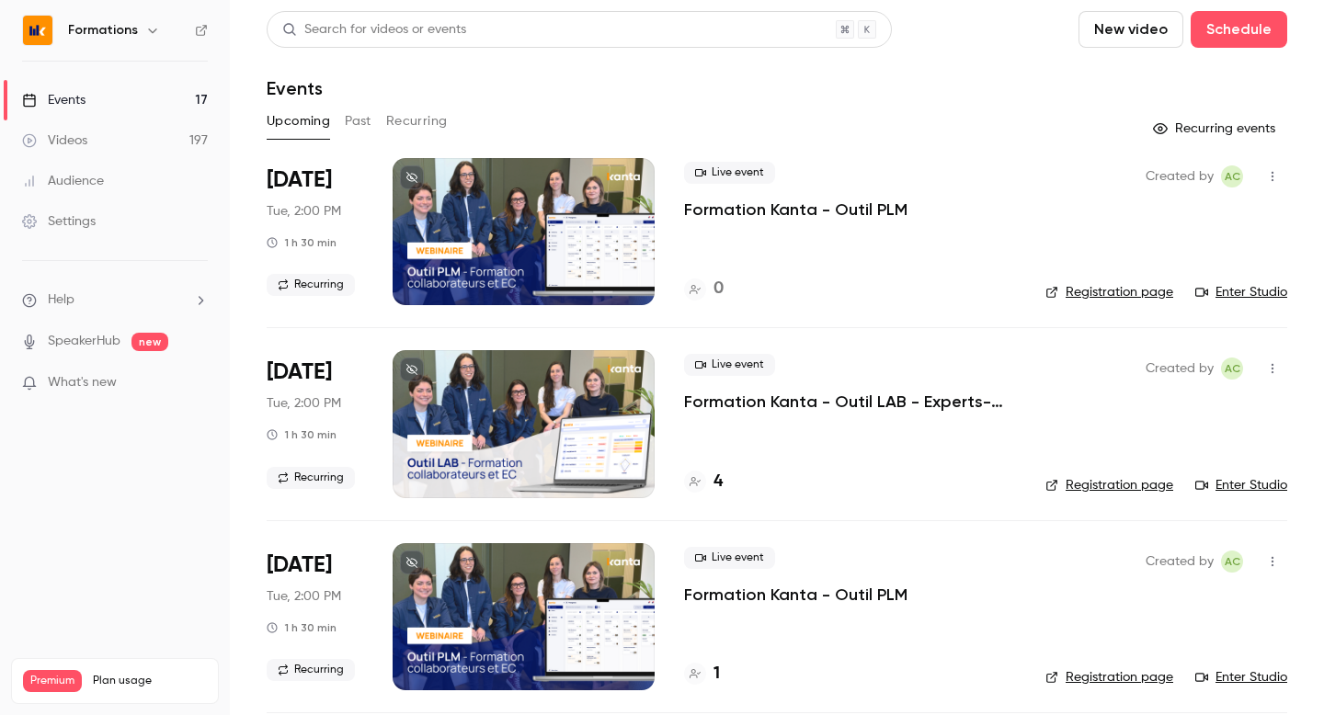
click at [353, 126] on button "Past" at bounding box center [358, 121] width 27 height 29
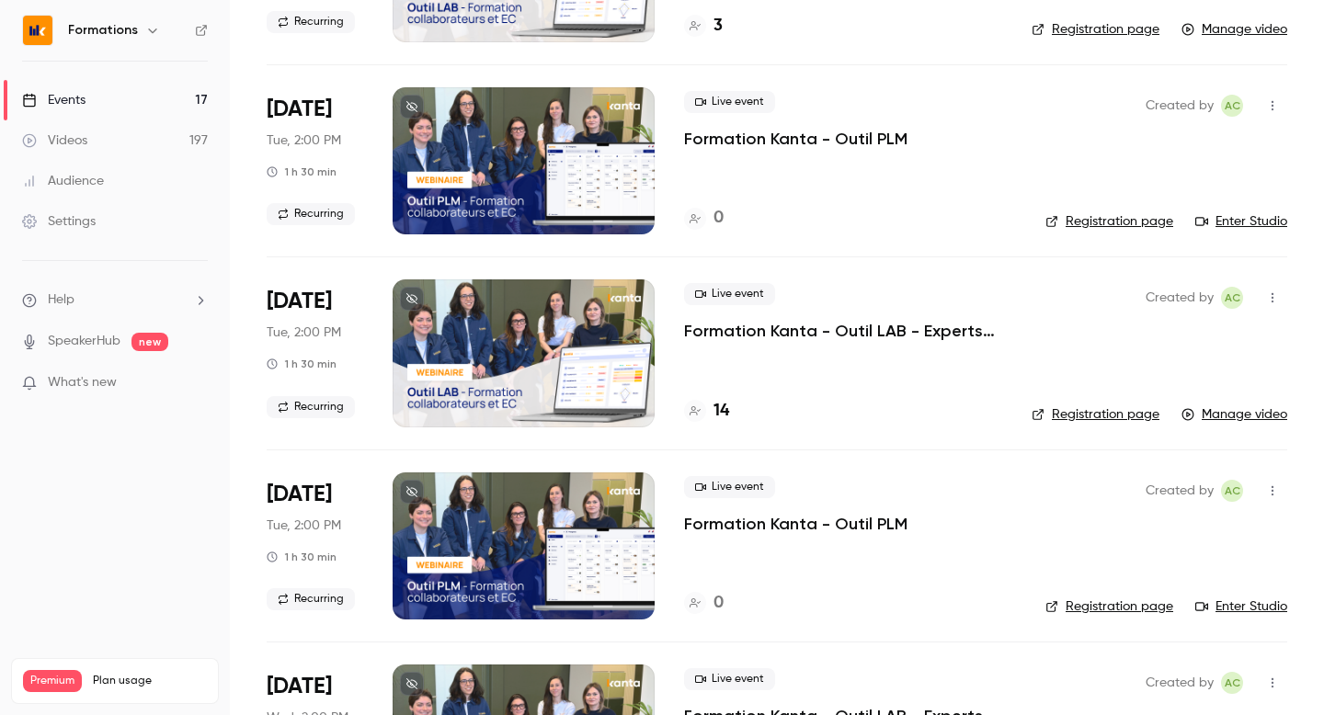
scroll to position [627, 0]
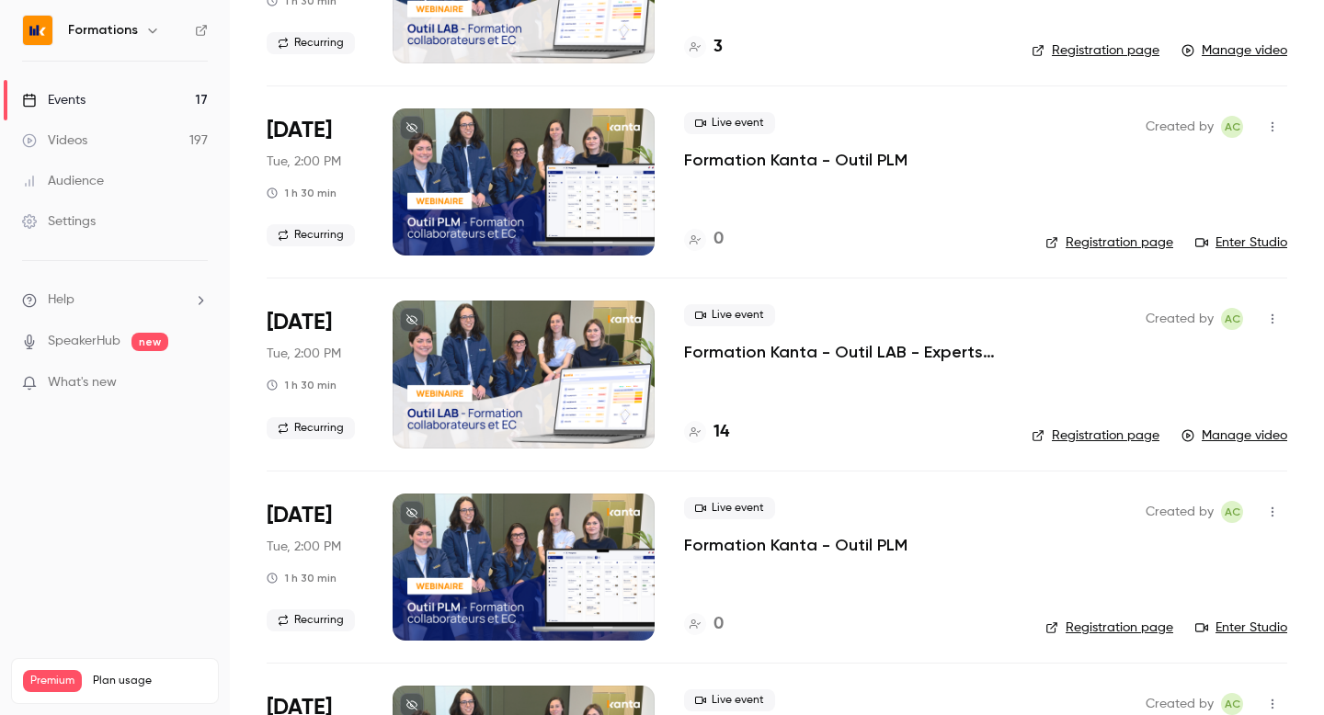
click at [713, 428] on div "14" at bounding box center [706, 432] width 45 height 25
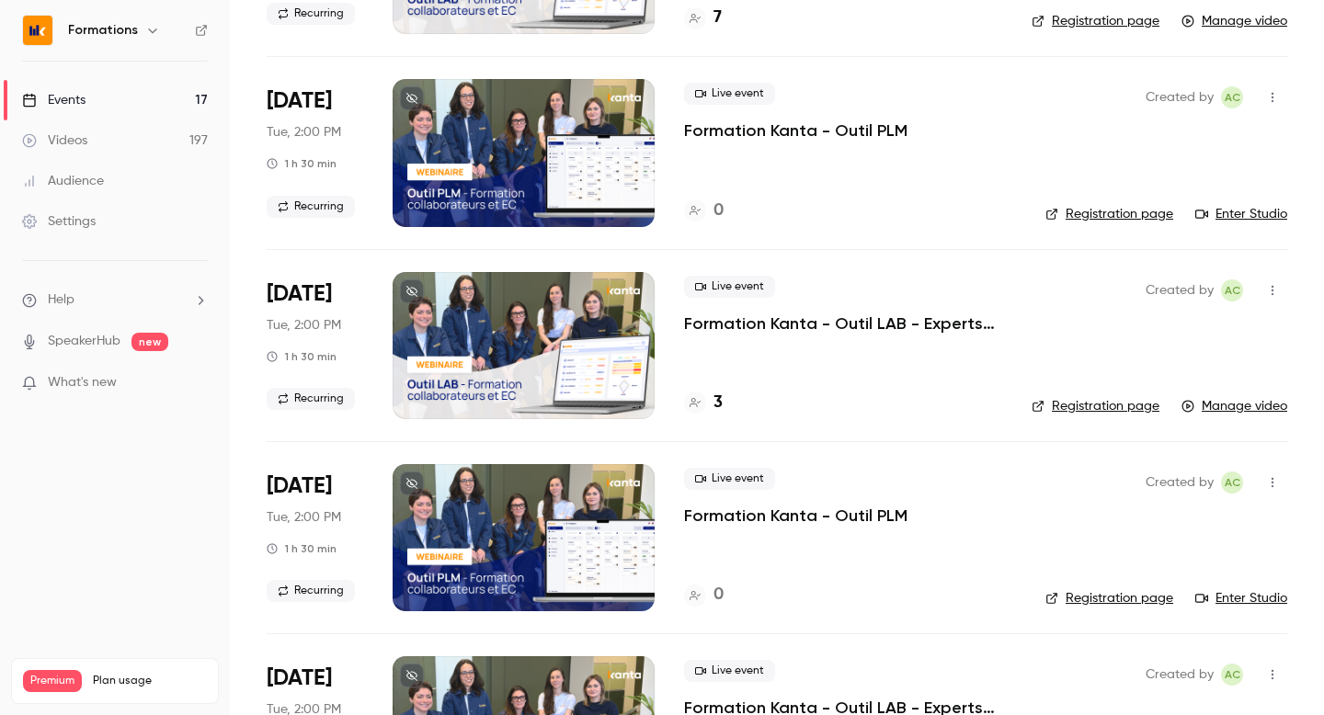
scroll to position [237, 0]
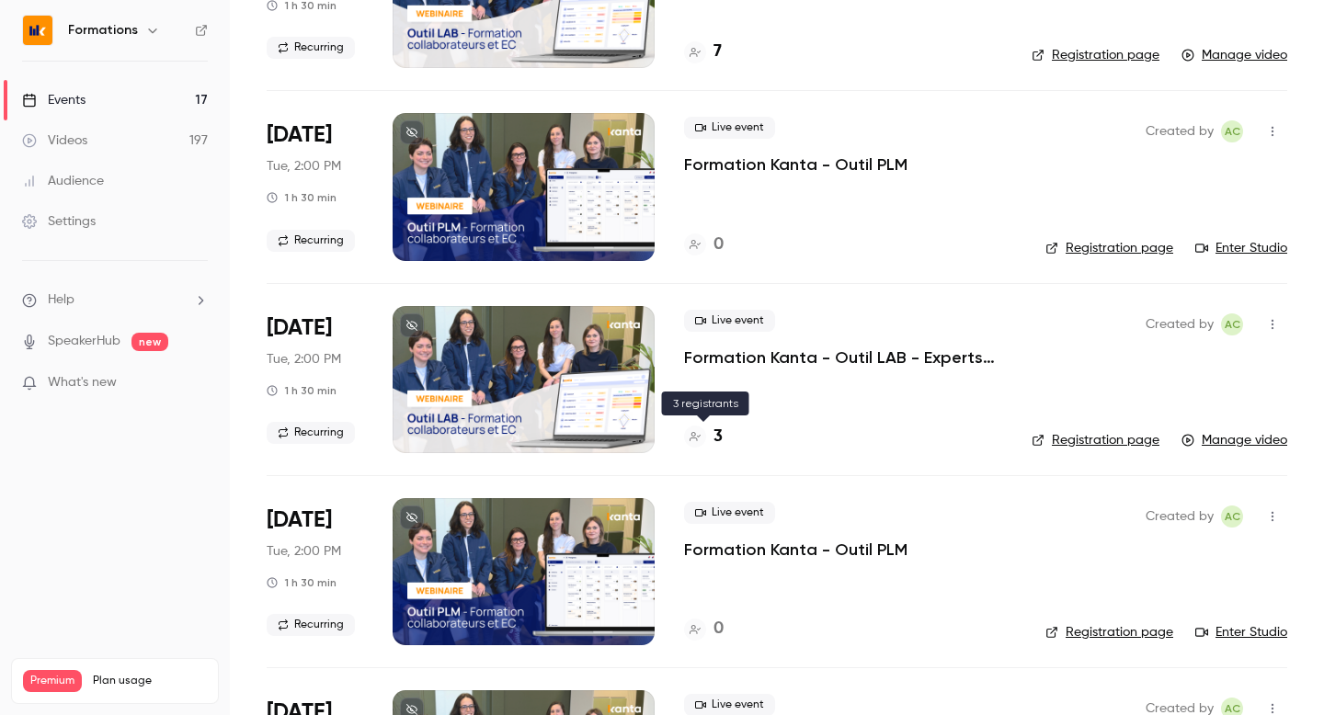
click at [710, 431] on div "3" at bounding box center [703, 437] width 39 height 25
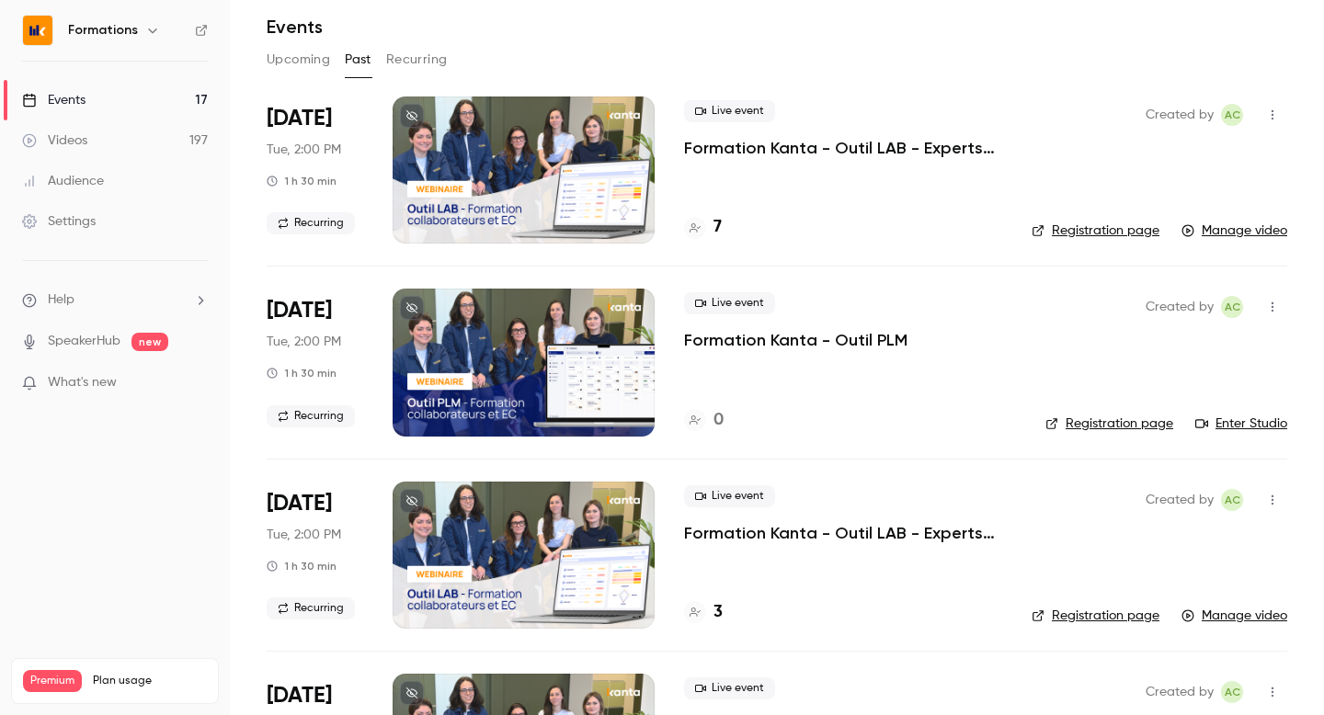
scroll to position [0, 0]
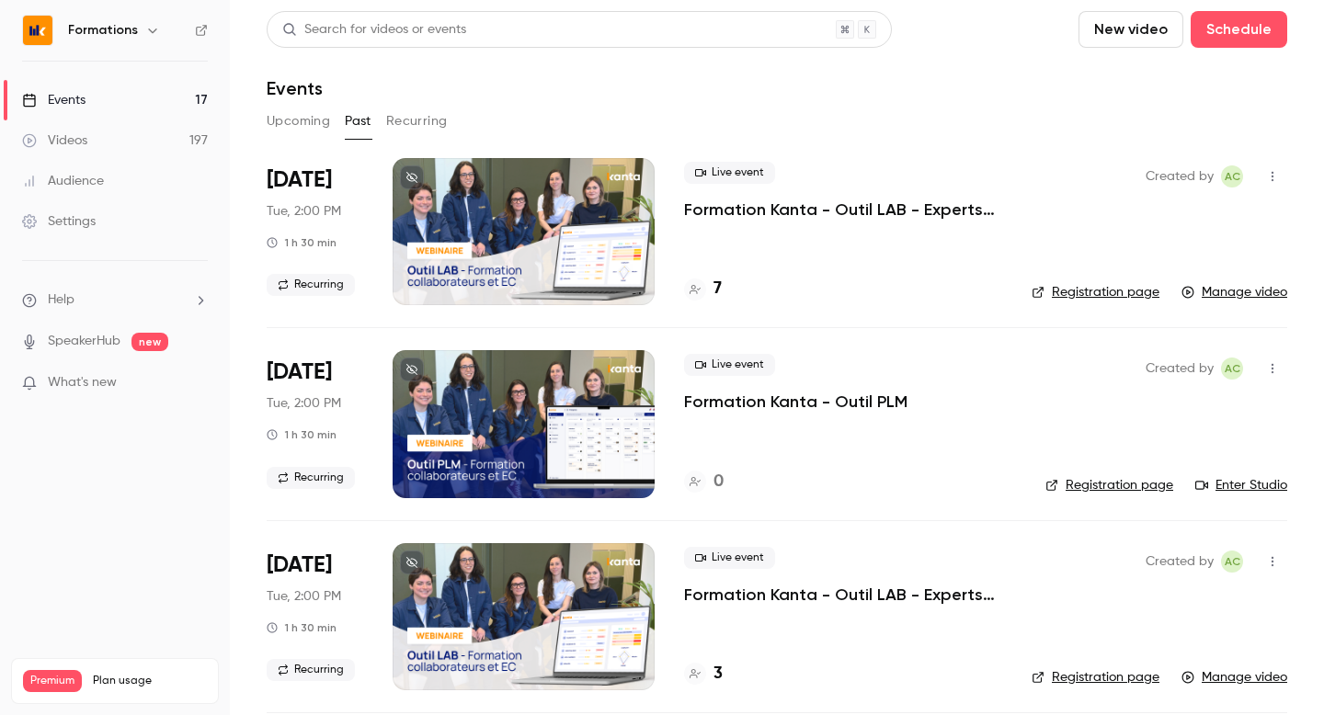
click at [716, 292] on h4 "7" at bounding box center [717, 289] width 8 height 25
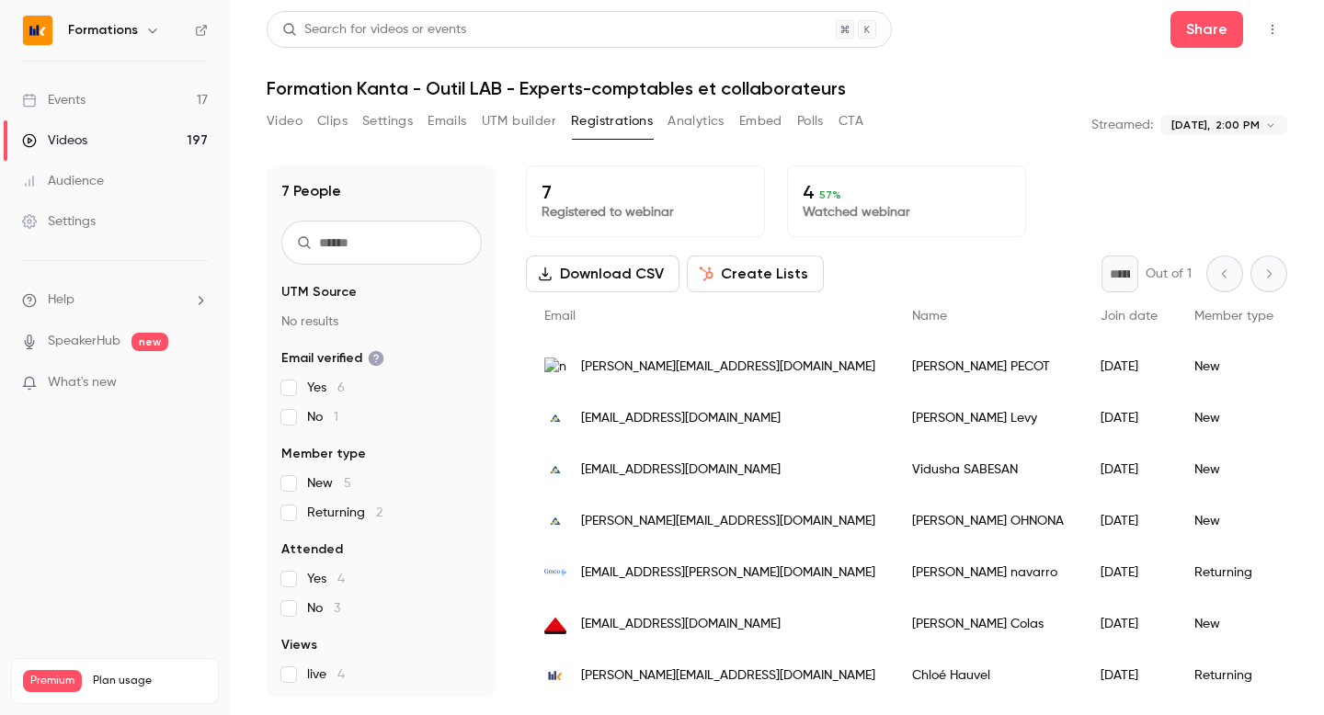
click at [813, 121] on button "Polls" at bounding box center [810, 121] width 27 height 29
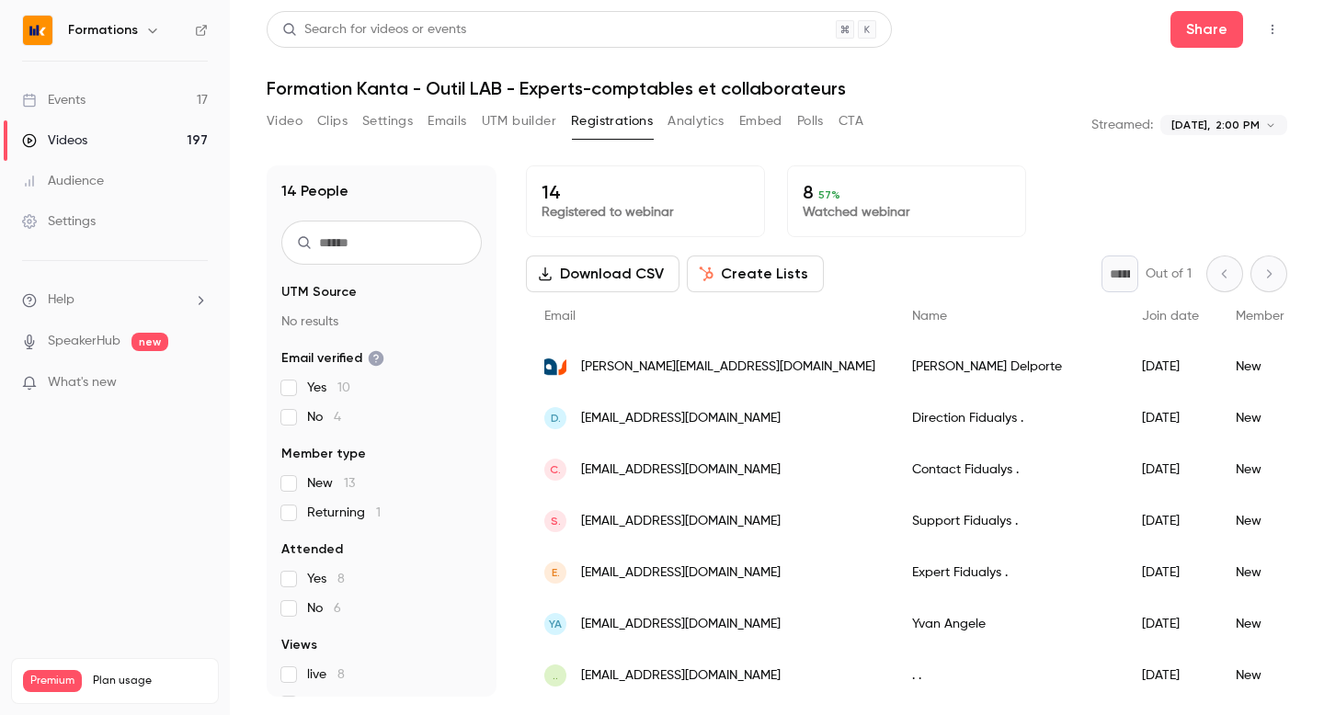
click at [806, 114] on button "Polls" at bounding box center [810, 121] width 27 height 29
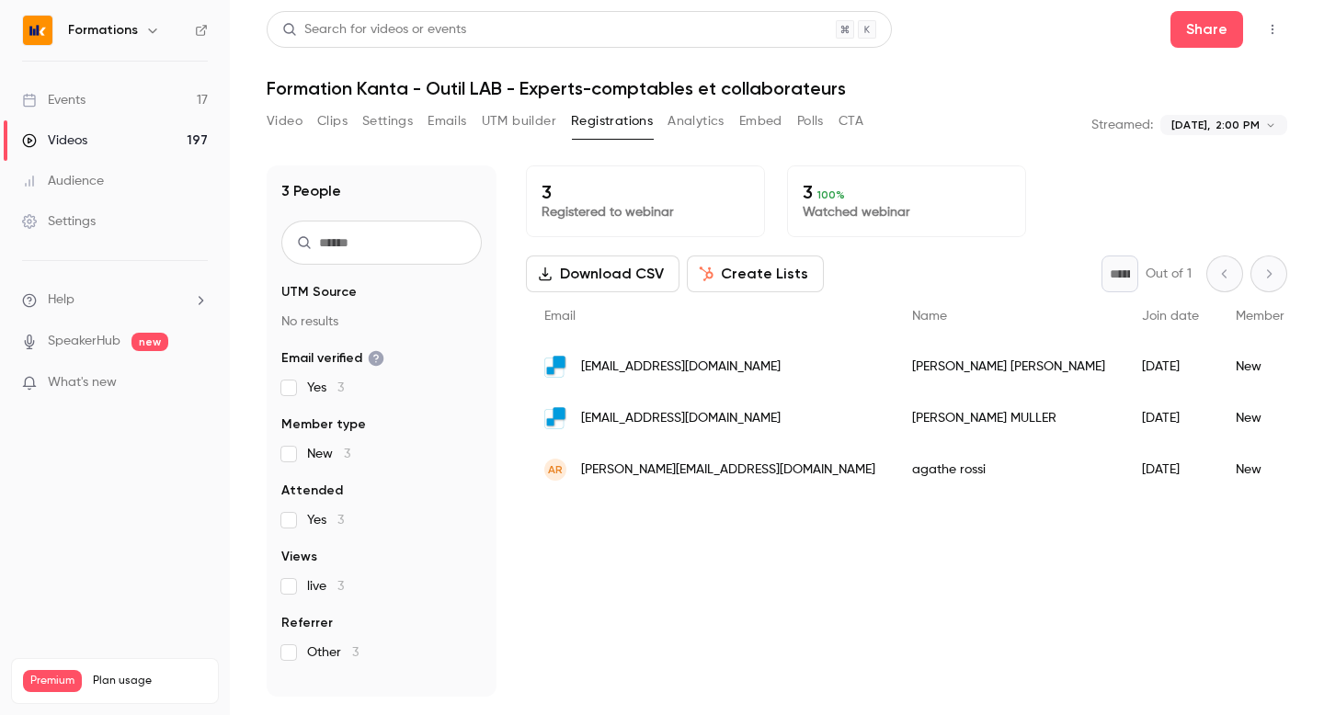
click at [818, 114] on button "Polls" at bounding box center [810, 121] width 27 height 29
